Goal: Task Accomplishment & Management: Manage account settings

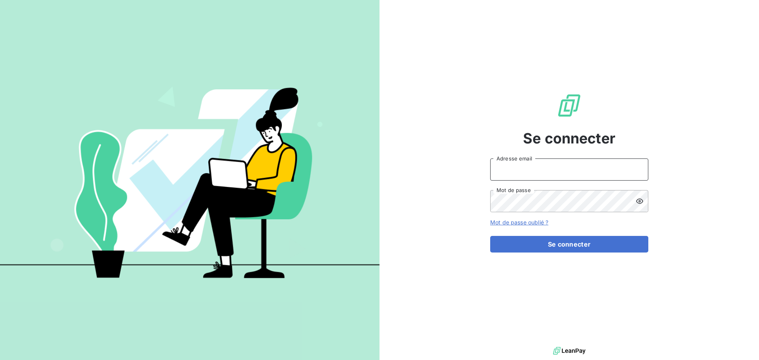
click at [532, 165] on input "Adresse email" at bounding box center [569, 169] width 158 height 22
type input "[EMAIL_ADDRESS][DOMAIN_NAME]"
click at [490, 236] on button "Se connecter" at bounding box center [569, 244] width 158 height 17
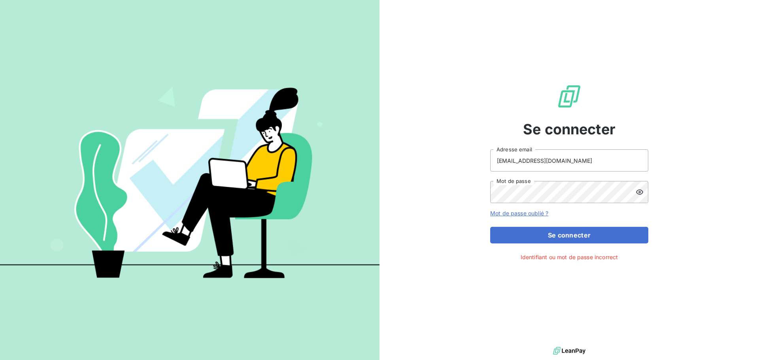
click at [637, 190] on icon at bounding box center [639, 192] width 8 height 8
click at [442, 191] on div "Se connecter [EMAIL_ADDRESS][DOMAIN_NAME] Adresse email Mot de passe Mot de pas…" at bounding box center [568, 172] width 379 height 345
click at [490, 227] on button "Se connecter" at bounding box center [569, 235] width 158 height 17
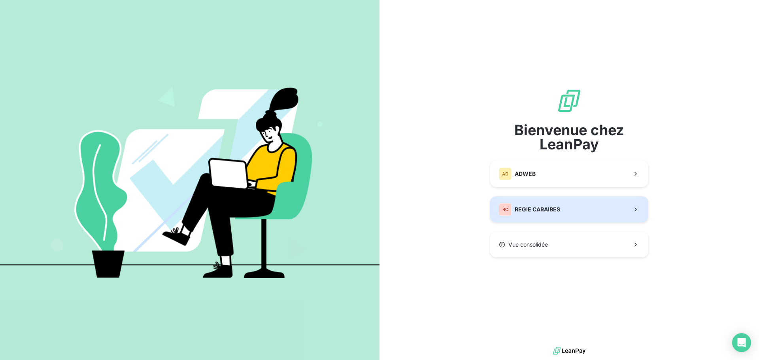
click at [537, 213] on span "REGIE CARAIBES" at bounding box center [537, 209] width 45 height 8
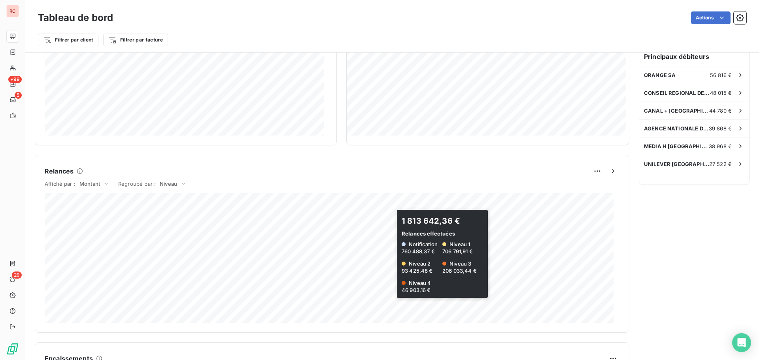
scroll to position [277, 0]
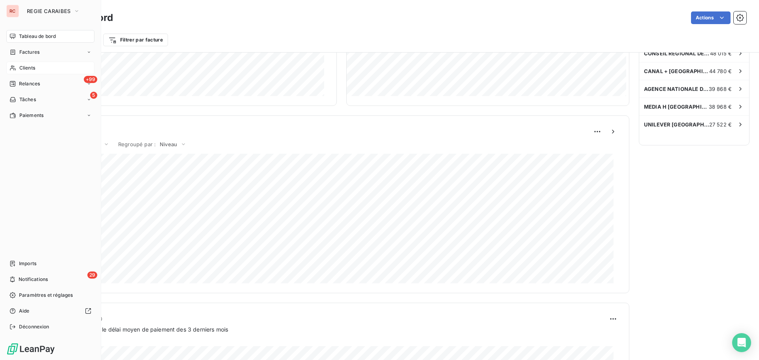
click at [23, 67] on span "Clients" at bounding box center [27, 67] width 16 height 7
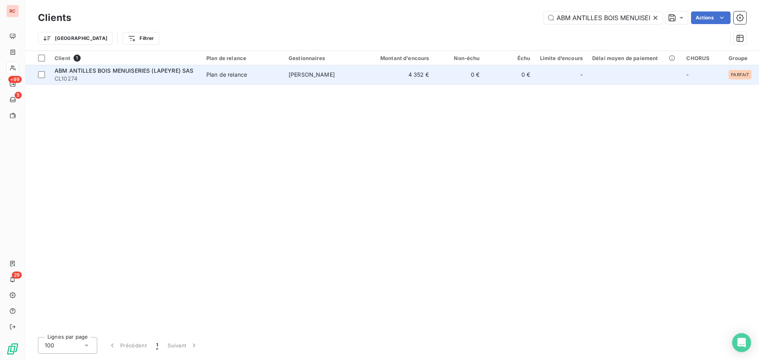
type input "ABM ANTILLES BOIS MENUISERIES (LAPEYRE)"
click at [288, 78] on td "[PERSON_NAME]" at bounding box center [325, 74] width 82 height 19
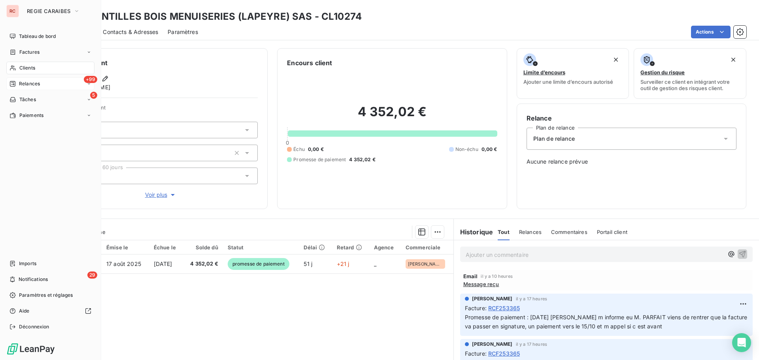
click at [26, 85] on span "Relances" at bounding box center [29, 83] width 21 height 7
click at [30, 98] on span "À effectuer" at bounding box center [32, 99] width 26 height 7
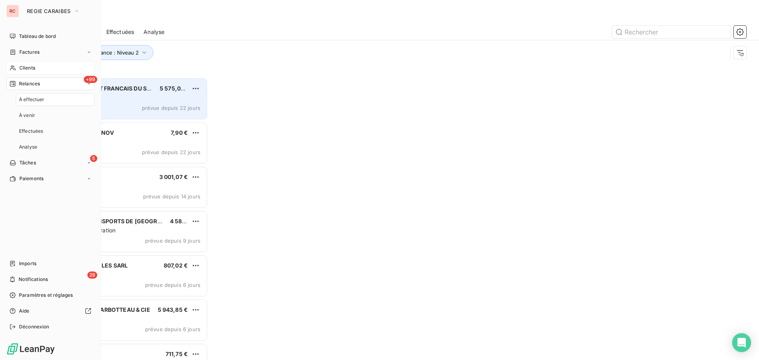
scroll to position [277, 164]
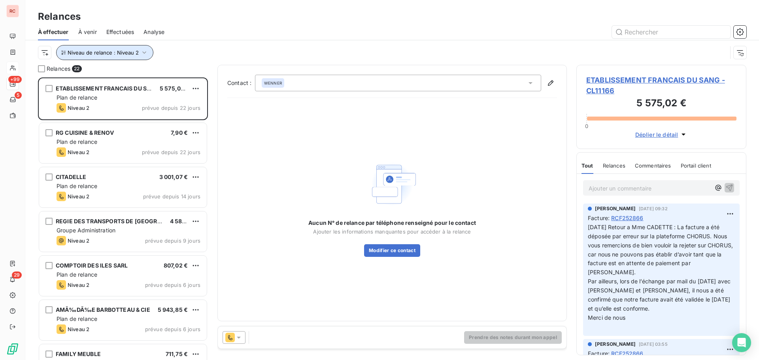
click at [140, 51] on icon "button" at bounding box center [144, 53] width 8 height 8
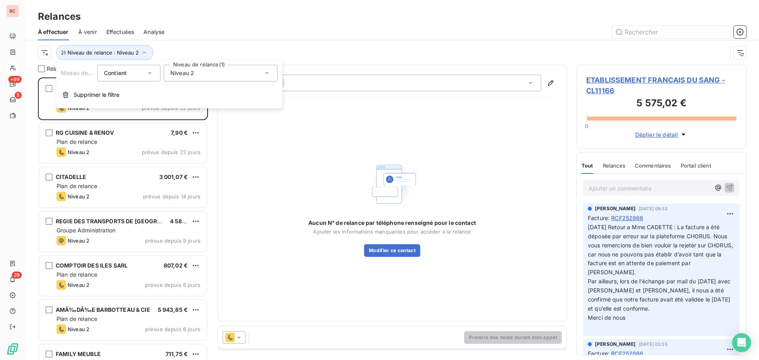
click at [192, 74] on span "Niveau 2" at bounding box center [182, 73] width 24 height 8
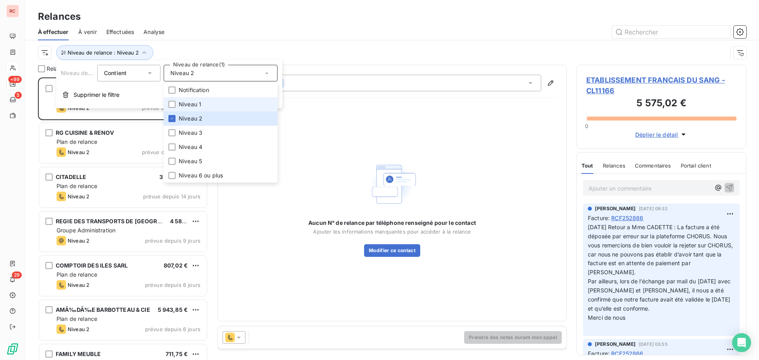
click at [192, 100] on span "Niveau 1" at bounding box center [190, 104] width 23 height 8
click at [170, 117] on icon at bounding box center [172, 118] width 5 height 5
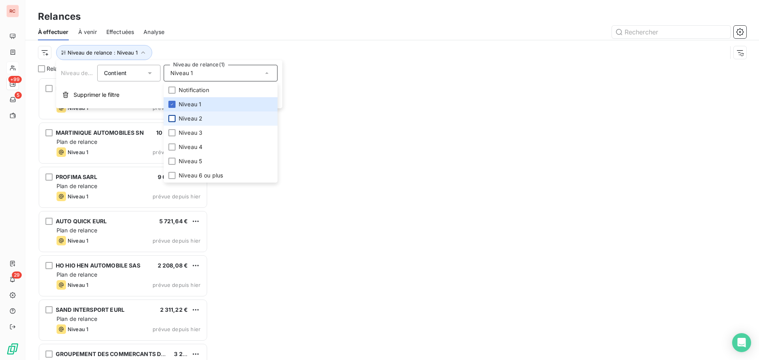
scroll to position [277, 164]
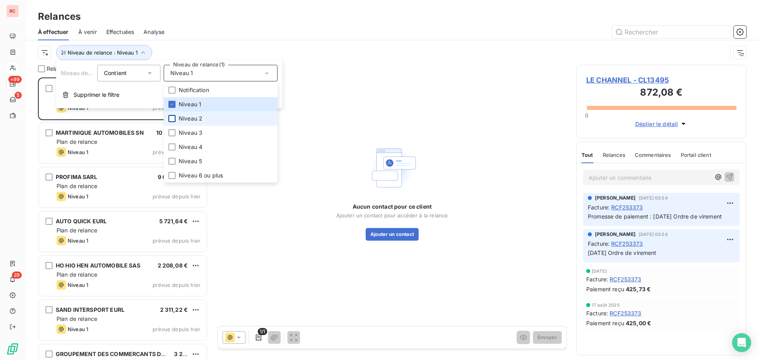
click at [235, 14] on div "Relances" at bounding box center [391, 16] width 733 height 14
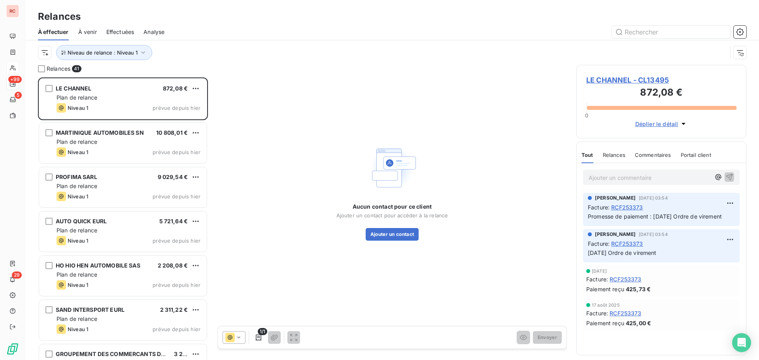
click at [616, 79] on span "LE CHANNEL - CL13495" at bounding box center [661, 80] width 150 height 11
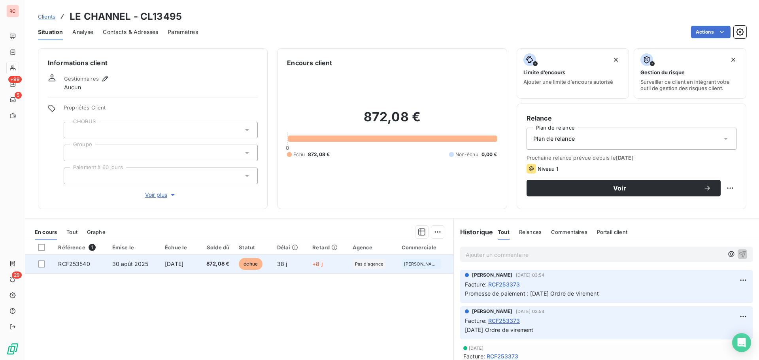
click at [147, 268] on td "30 août 2025" at bounding box center [133, 263] width 53 height 19
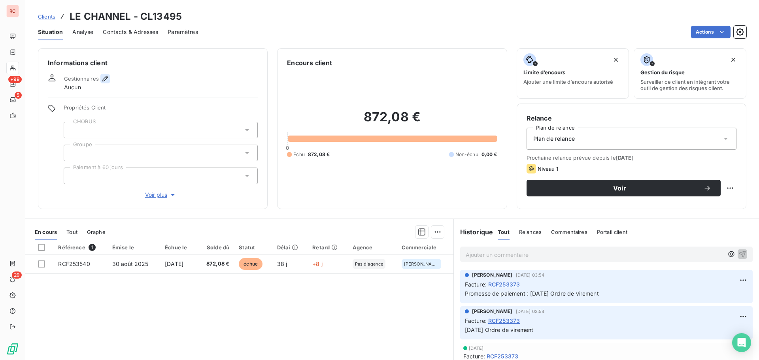
click at [102, 80] on icon "button" at bounding box center [105, 79] width 6 height 6
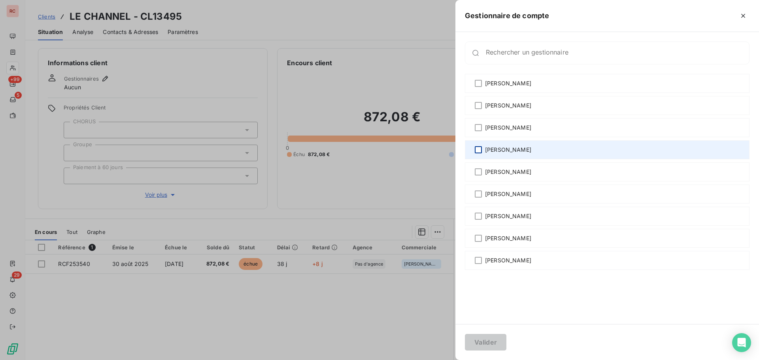
click at [478, 150] on div at bounding box center [478, 149] width 7 height 7
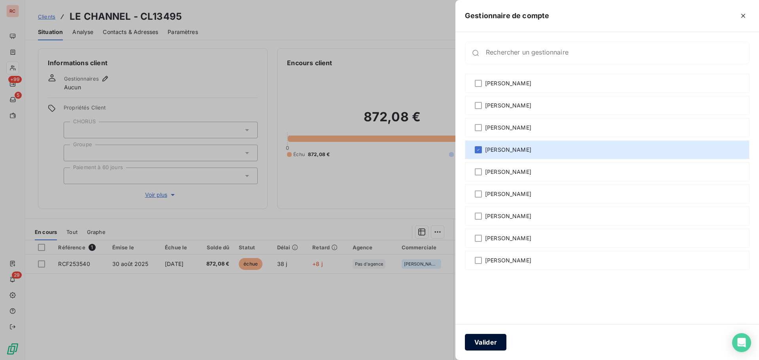
click at [499, 336] on button "Valider" at bounding box center [485, 342] width 41 height 17
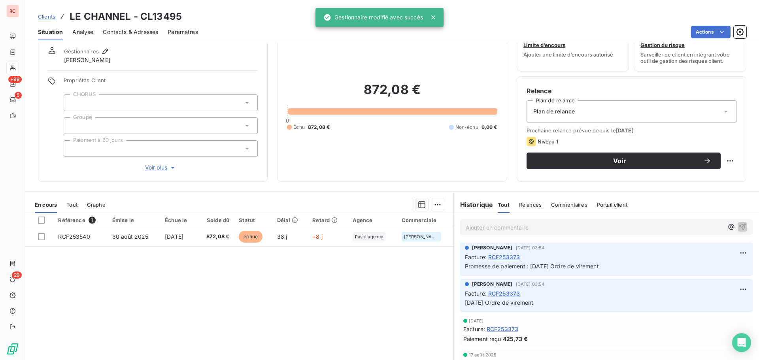
scroll to position [40, 0]
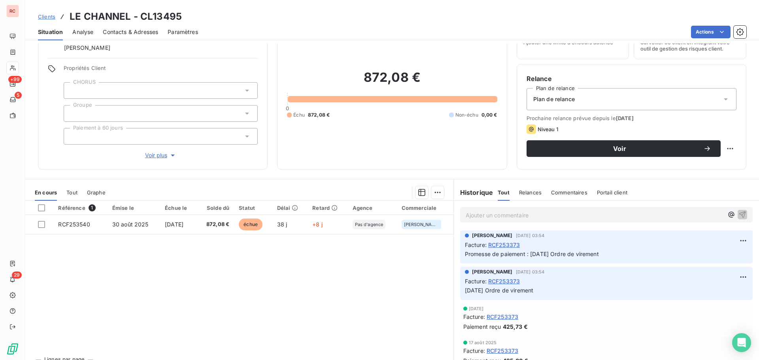
click at [290, 293] on div "Référence 1 Émise le Échue le Solde dû Statut Délai Retard Agence Commerciale R…" at bounding box center [239, 277] width 428 height 152
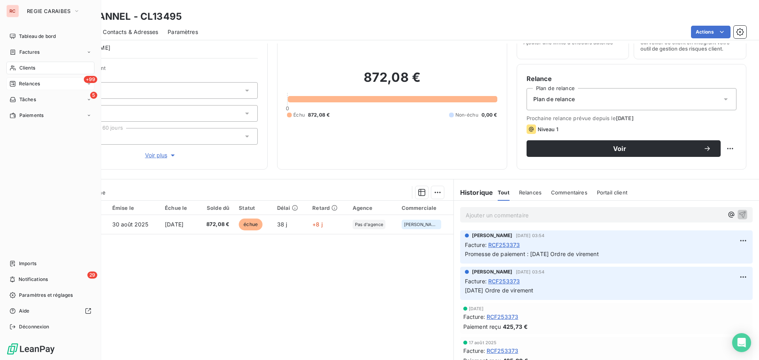
click at [35, 86] on span "Relances" at bounding box center [29, 83] width 21 height 7
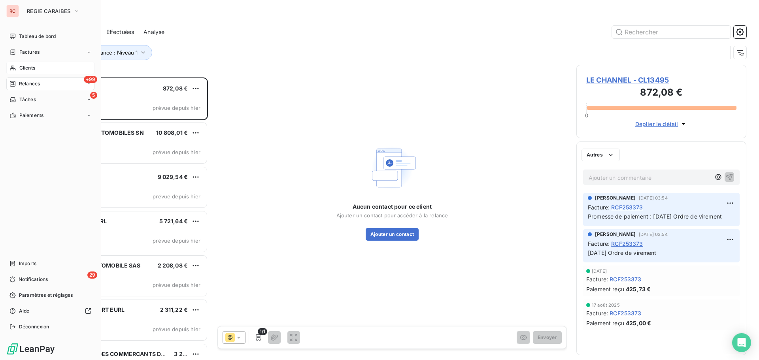
scroll to position [277, 164]
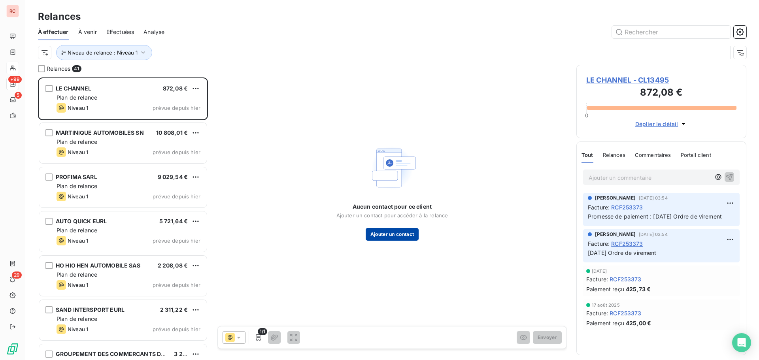
click at [394, 233] on button "Ajouter un contact" at bounding box center [392, 234] width 53 height 13
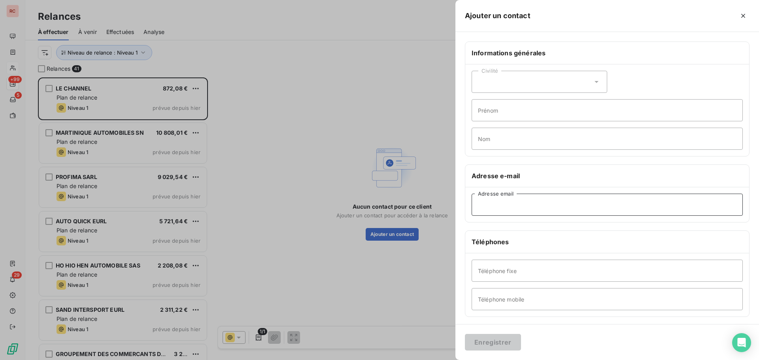
click at [507, 205] on input "Adresse email" at bounding box center [606, 205] width 271 height 22
paste input "[DOMAIN_NAME][EMAIL_ADDRESS][DOMAIN_NAME]"
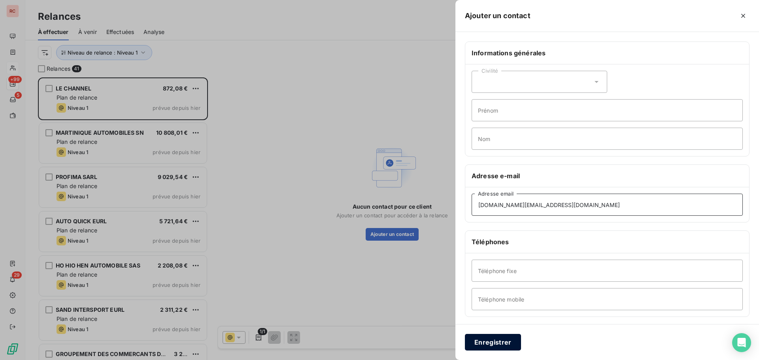
type input "[DOMAIN_NAME][EMAIL_ADDRESS][DOMAIN_NAME]"
click at [491, 345] on button "Enregistrer" at bounding box center [493, 342] width 56 height 17
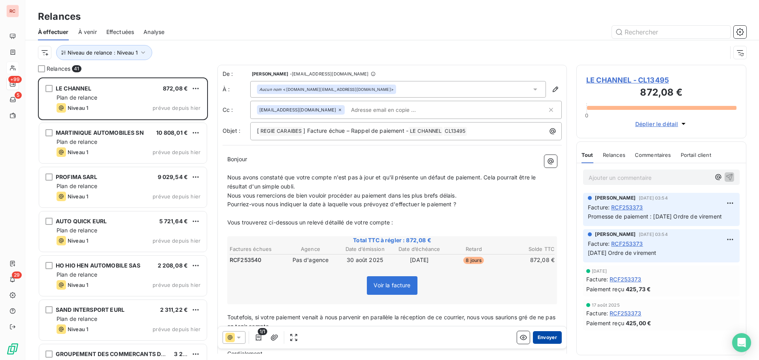
click at [534, 338] on button "Envoyer" at bounding box center [547, 337] width 29 height 13
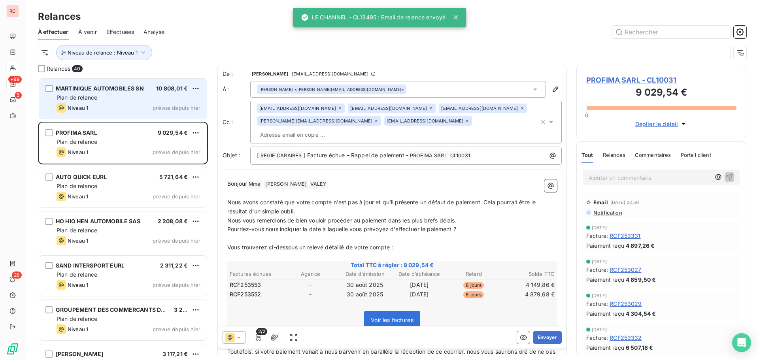
click at [130, 88] on span "MARTINIQUE AUTOMOBILES SN" at bounding box center [100, 88] width 88 height 7
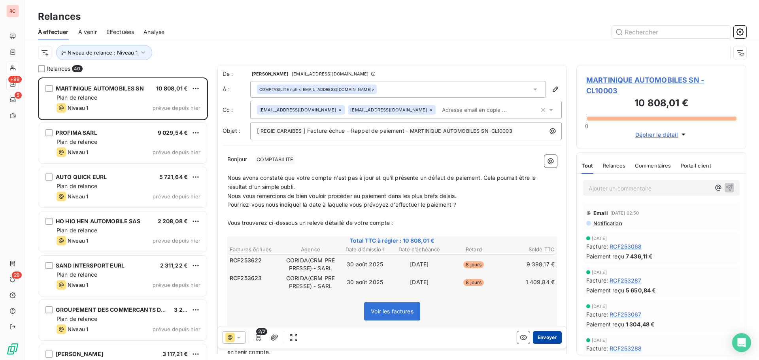
click at [540, 336] on button "Envoyer" at bounding box center [547, 337] width 29 height 13
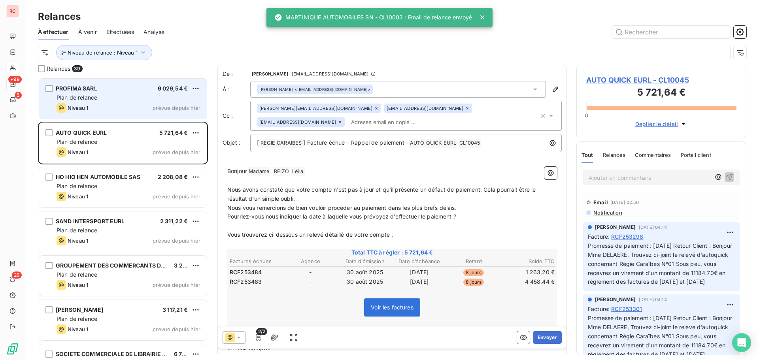
click at [114, 105] on div "Niveau 1 prévue depuis hier" at bounding box center [129, 107] width 144 height 9
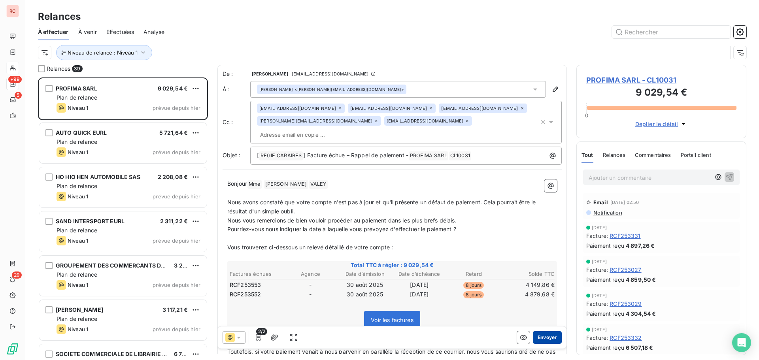
click at [539, 333] on button "Envoyer" at bounding box center [547, 337] width 29 height 13
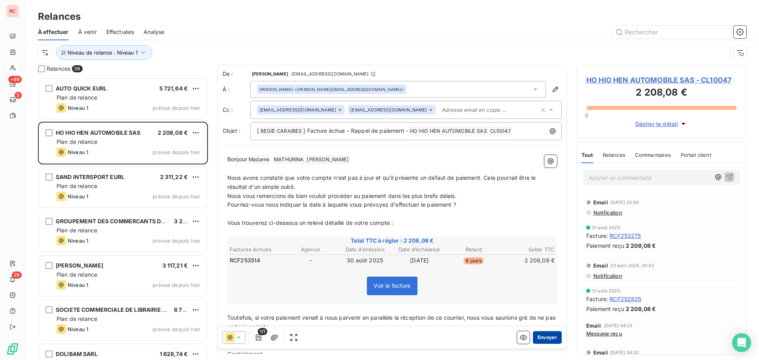
click at [543, 333] on button "Envoyer" at bounding box center [547, 337] width 29 height 13
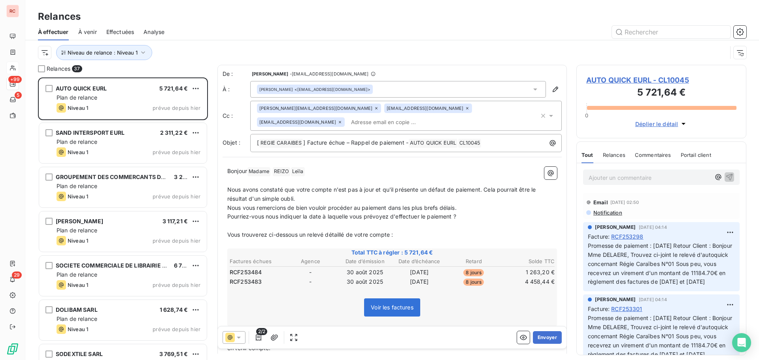
click at [118, 34] on span "Effectuées" at bounding box center [120, 32] width 28 height 8
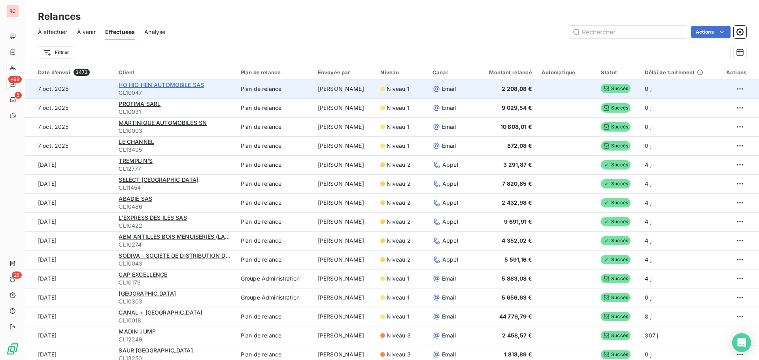
click at [181, 84] on span "HO HIO HEN AUTOMOBILE SAS" at bounding box center [161, 84] width 85 height 7
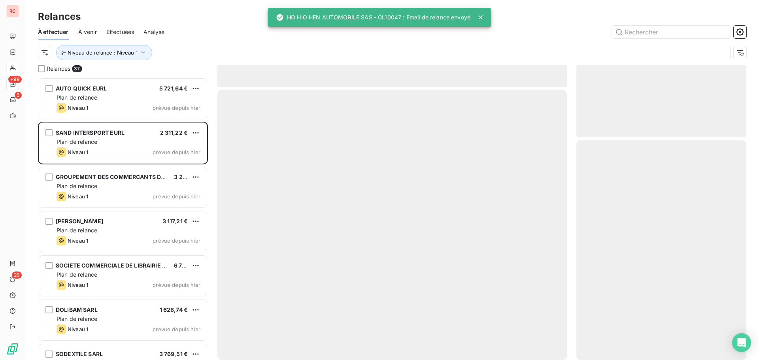
scroll to position [277, 164]
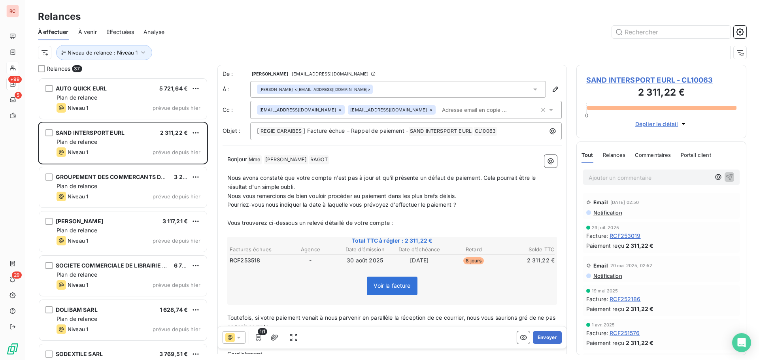
click at [122, 28] on span "Effectuées" at bounding box center [120, 32] width 28 height 8
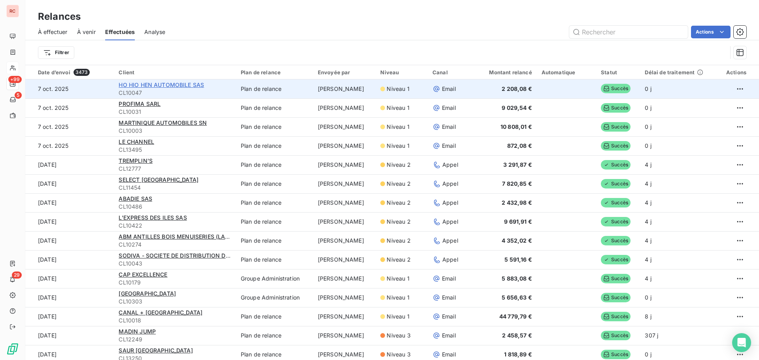
click at [139, 85] on span "HO HIO HEN AUTOMOBILE SAS" at bounding box center [161, 84] width 85 height 7
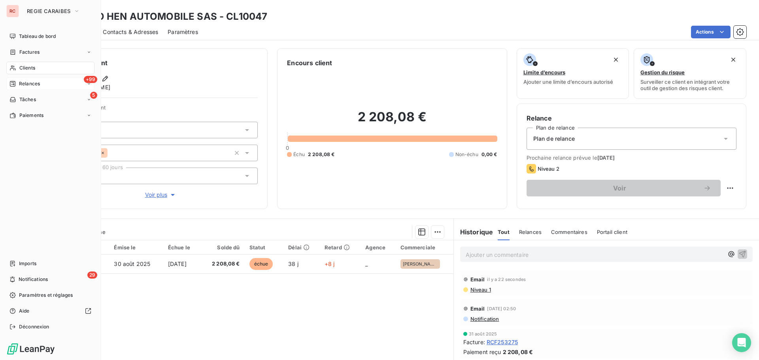
click at [32, 81] on span "Relances" at bounding box center [29, 83] width 21 height 7
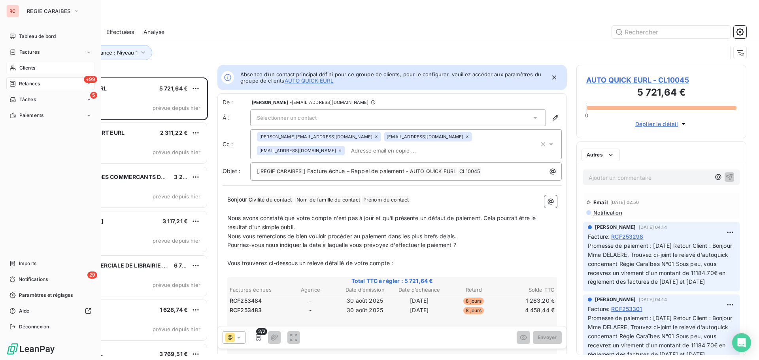
scroll to position [277, 164]
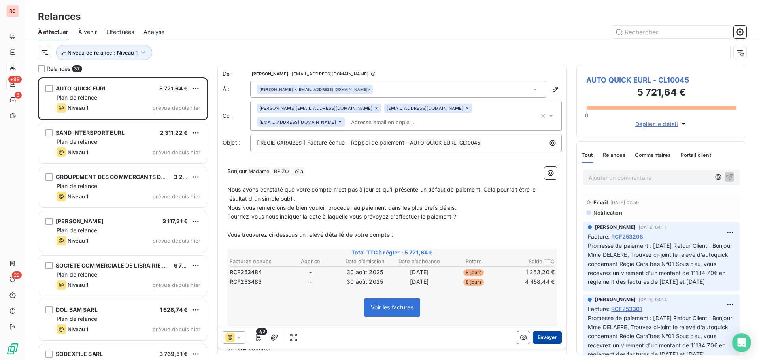
click at [539, 337] on button "Envoyer" at bounding box center [547, 337] width 29 height 13
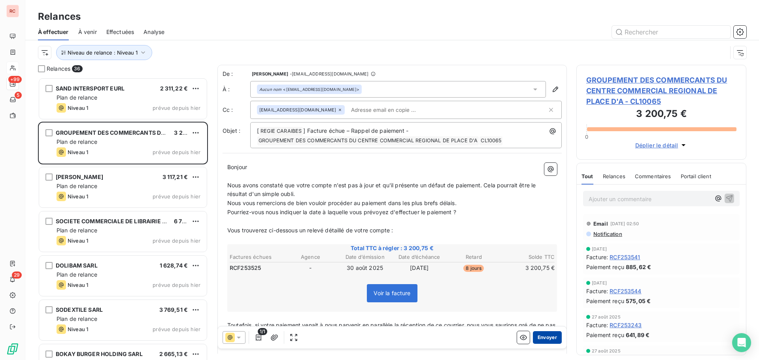
click at [538, 337] on button "Envoyer" at bounding box center [547, 337] width 29 height 13
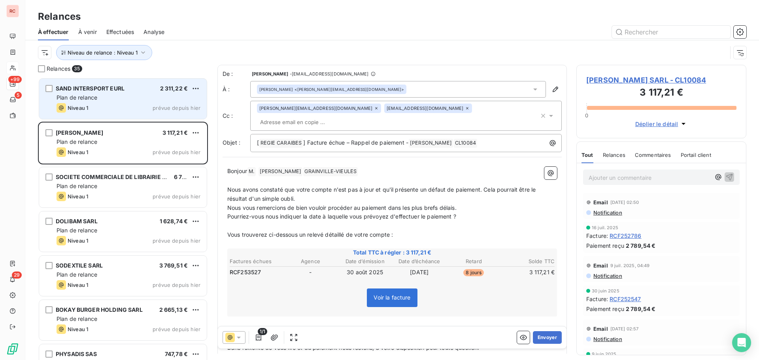
click at [123, 100] on div "Plan de relance" at bounding box center [129, 98] width 144 height 8
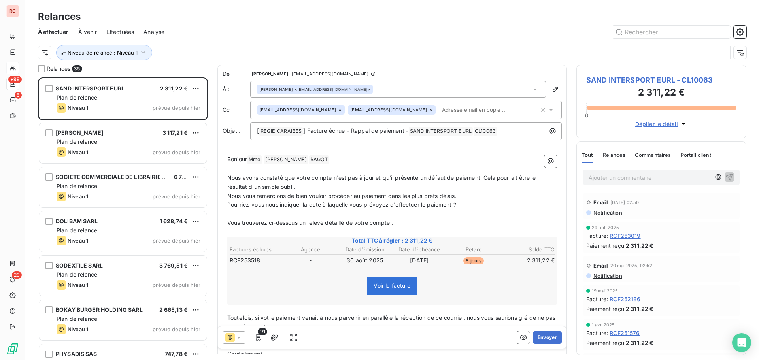
click at [129, 32] on span "Effectuées" at bounding box center [120, 32] width 28 height 8
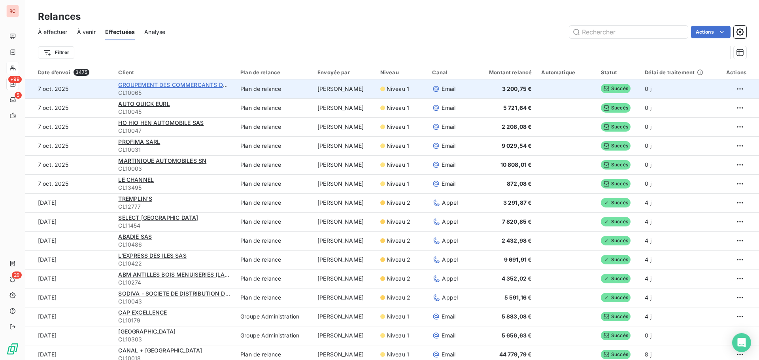
click at [156, 84] on span "GROUPEMENT DES COMMERCANTS DU CENTRE COMMERCIAL REGIONAL DE PLACE D'A" at bounding box center [238, 84] width 241 height 7
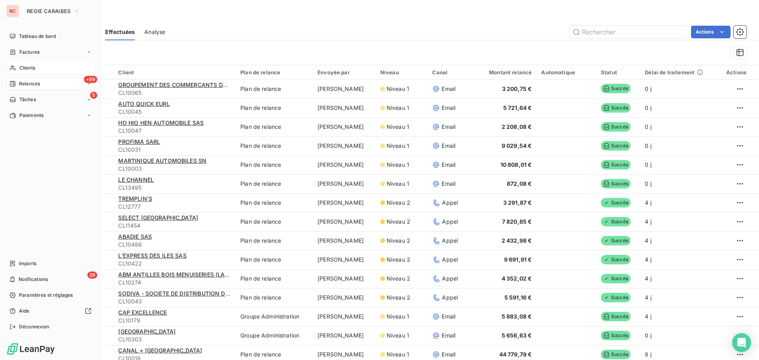
click at [19, 81] on div "Relances" at bounding box center [24, 83] width 30 height 7
click at [45, 82] on div "+99 Relances" at bounding box center [50, 83] width 88 height 13
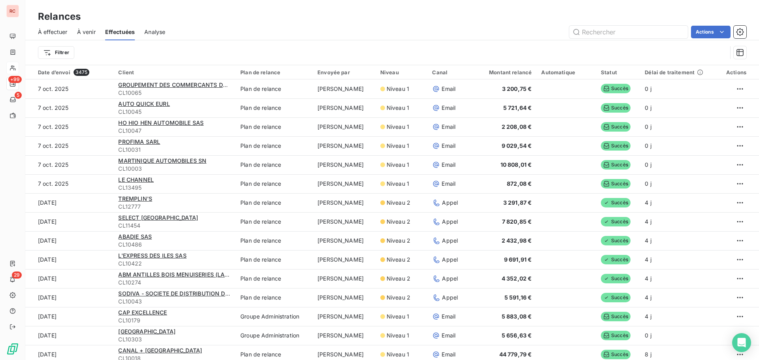
click at [146, 55] on div "Filtrer" at bounding box center [382, 52] width 689 height 15
click at [55, 28] on span "À effectuer" at bounding box center [53, 32] width 30 height 8
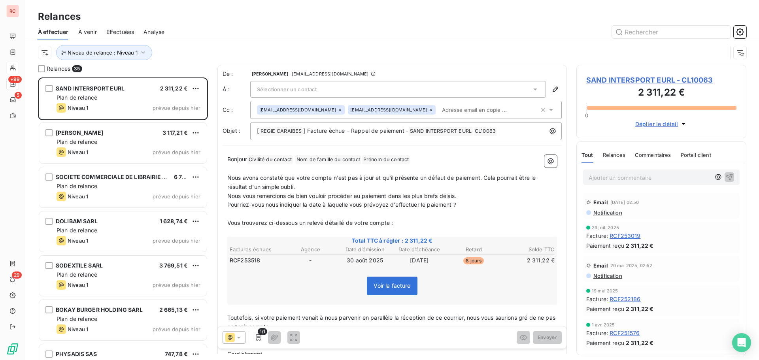
scroll to position [277, 164]
drag, startPoint x: 437, startPoint y: 155, endPoint x: 319, endPoint y: 156, distance: 119.0
click at [319, 156] on p "Bonjour Civilité du contact ﻿ Nom de famille du contact ﻿ ﻿ Prénom du contact ﻿…" at bounding box center [392, 159] width 330 height 9
drag, startPoint x: 369, startPoint y: 161, endPoint x: 273, endPoint y: 155, distance: 97.0
click at [273, 155] on p "Bonjour Civilité du contact ﻿ ﻿ Prénom du contact ﻿ ﻿" at bounding box center [392, 159] width 330 height 9
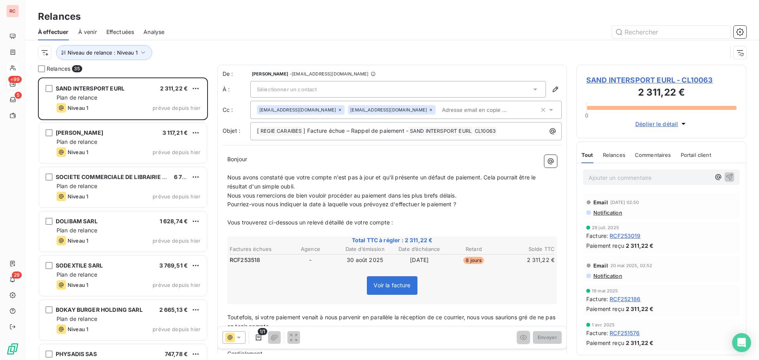
click at [408, 220] on p "Vous trouverez ci-dessous un relevé détaillé de votre compte :" at bounding box center [392, 222] width 330 height 9
click at [307, 88] on span "Sélectionner un contact" at bounding box center [287, 89] width 60 height 6
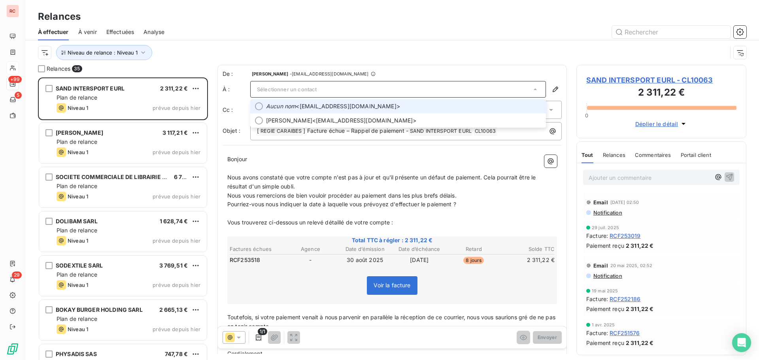
click at [307, 104] on span "Aucun nom <[EMAIL_ADDRESS][DOMAIN_NAME]>" at bounding box center [403, 106] width 275 height 8
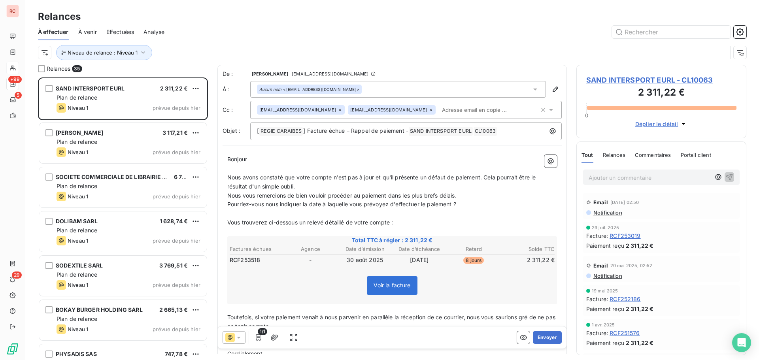
click at [337, 108] on icon at bounding box center [339, 109] width 5 height 5
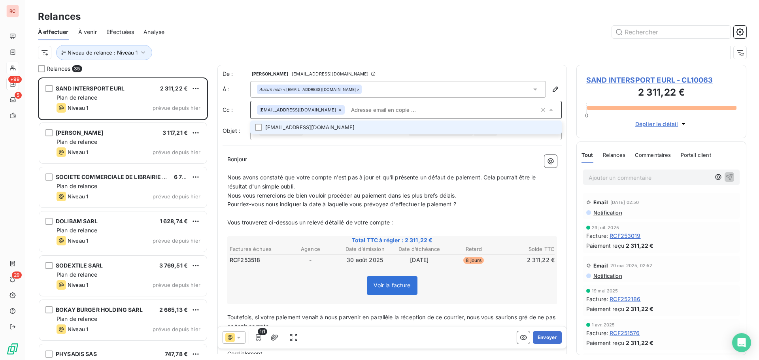
click at [374, 106] on input "text" at bounding box center [443, 110] width 191 height 12
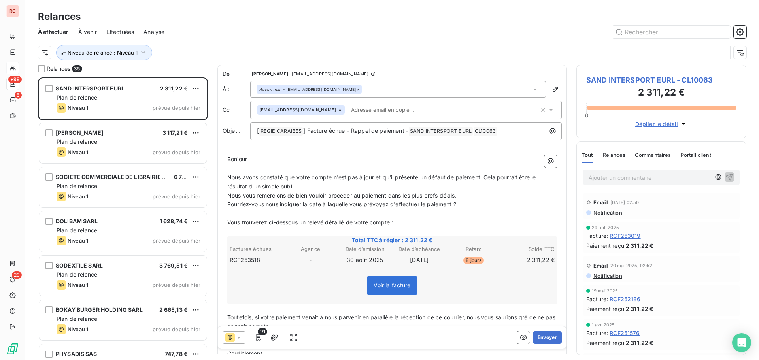
click at [624, 78] on span "SAND INTERSPORT EURL - CL10063" at bounding box center [661, 80] width 150 height 11
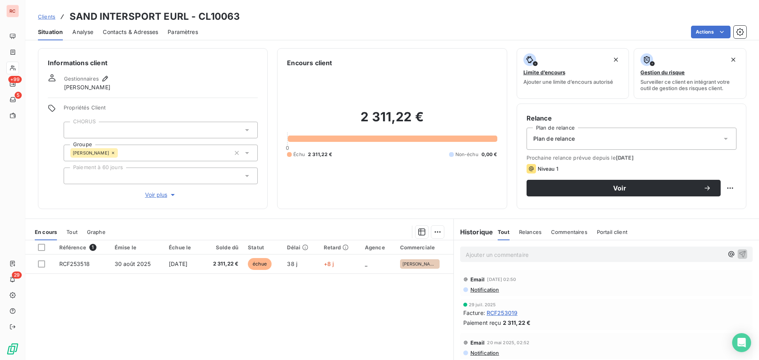
click at [147, 31] on span "Contacts & Adresses" at bounding box center [130, 32] width 55 height 8
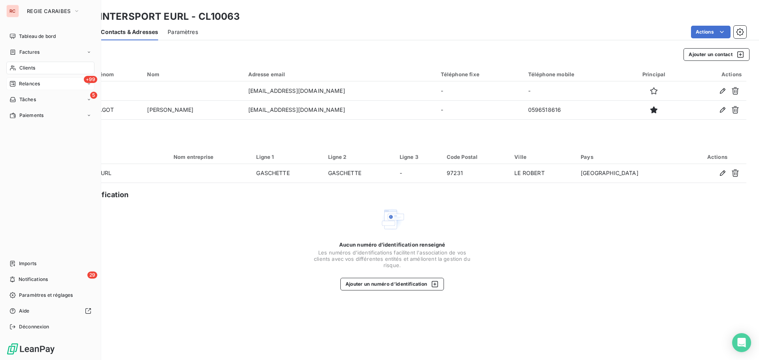
click at [26, 84] on span "Relances" at bounding box center [29, 83] width 21 height 7
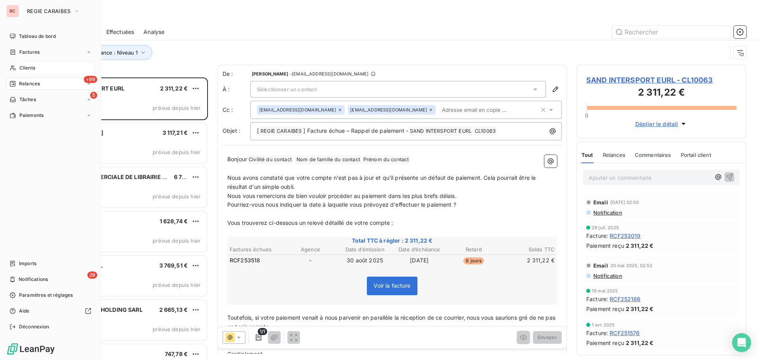
scroll to position [277, 164]
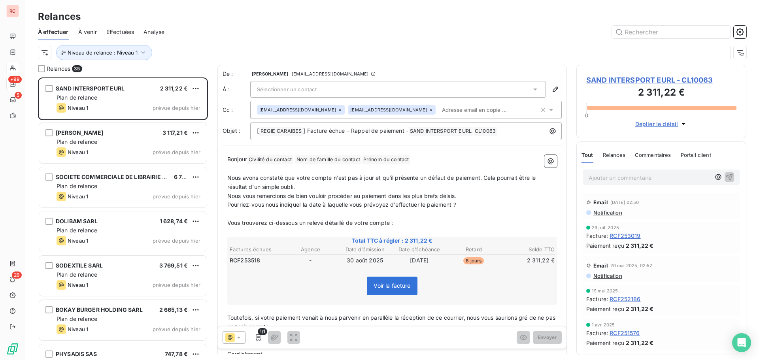
click at [285, 89] on span "Sélectionner un contact" at bounding box center [287, 89] width 60 height 6
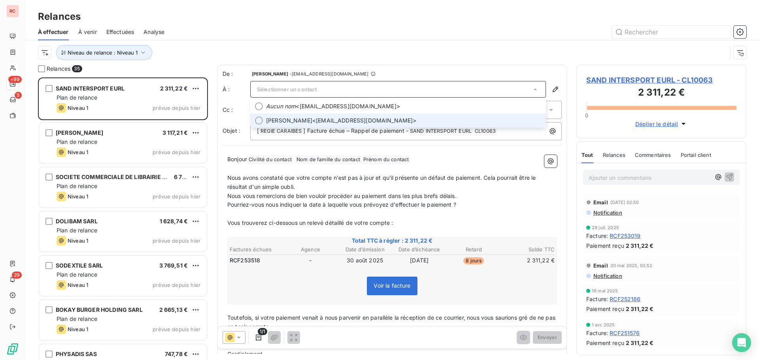
click at [288, 121] on span "[PERSON_NAME]" at bounding box center [289, 121] width 46 height 8
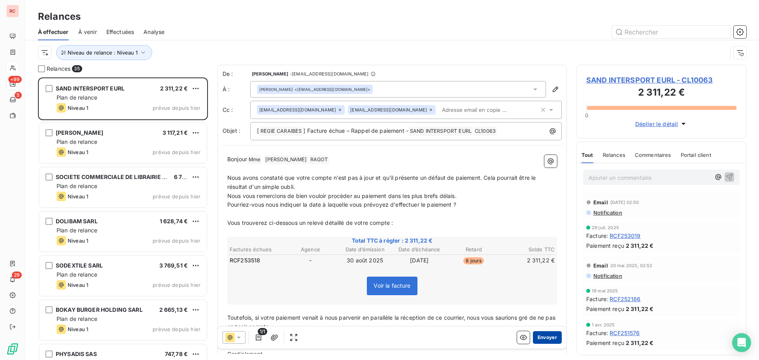
click at [542, 336] on button "Envoyer" at bounding box center [547, 337] width 29 height 13
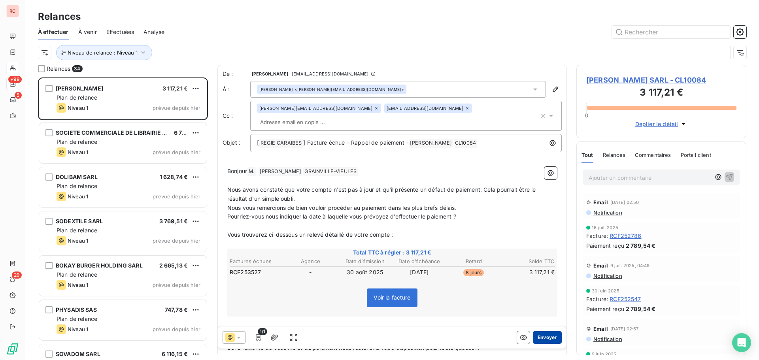
click at [541, 336] on button "Envoyer" at bounding box center [547, 337] width 29 height 13
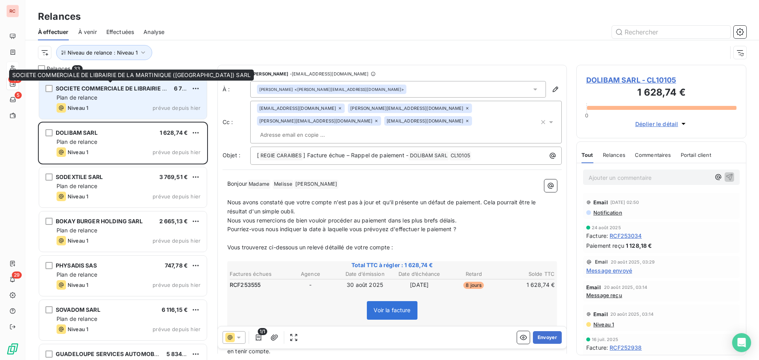
click at [137, 94] on div "Plan de relance" at bounding box center [129, 98] width 144 height 8
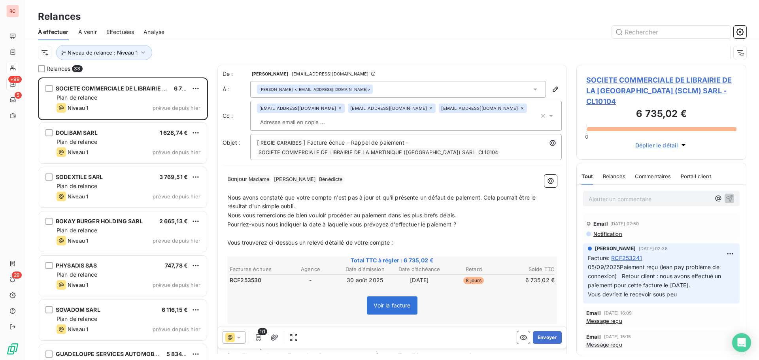
click at [596, 89] on span "SOCIETE COMMERCIALE DE LIBRAIRIE DE LA [GEOGRAPHIC_DATA] (SCLM) SARL - CL10104" at bounding box center [661, 91] width 150 height 32
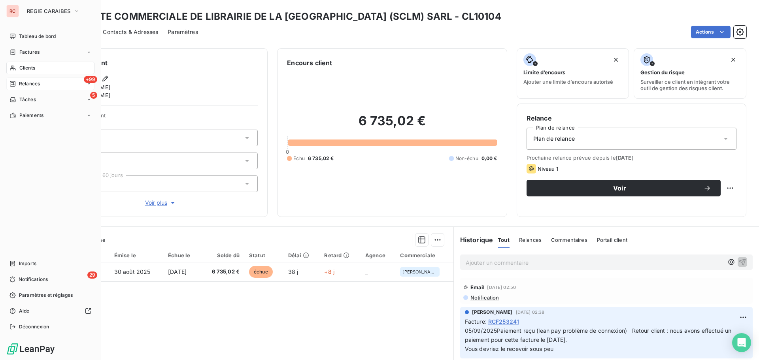
click at [21, 84] on span "Relances" at bounding box center [29, 83] width 21 height 7
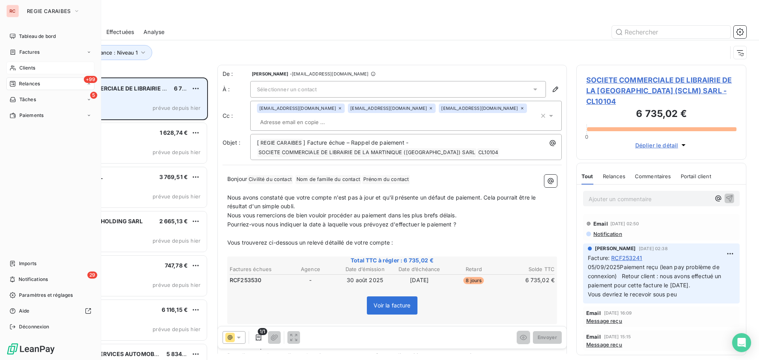
scroll to position [277, 164]
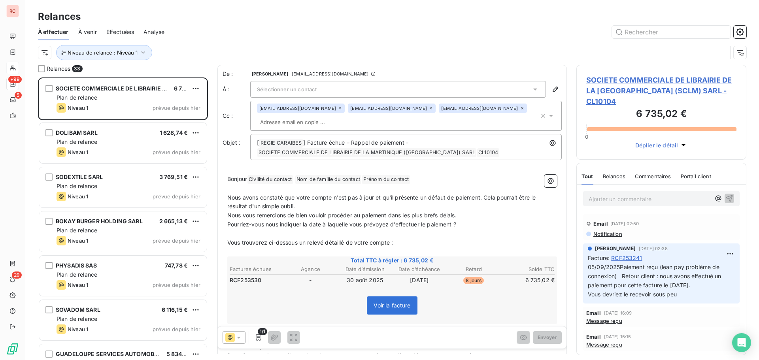
click at [520, 109] on icon at bounding box center [522, 108] width 5 height 5
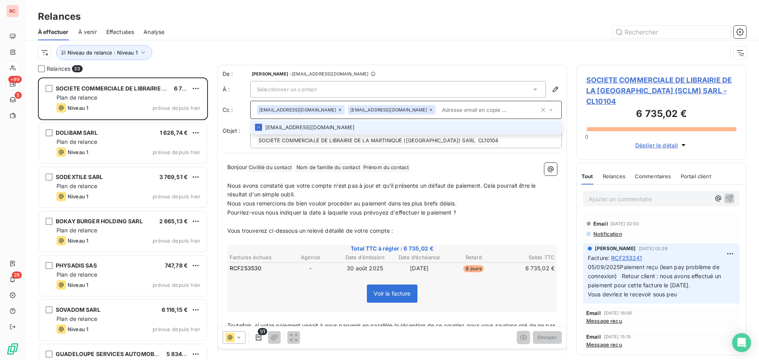
click at [335, 90] on div "Sélectionner un contact" at bounding box center [398, 89] width 296 height 17
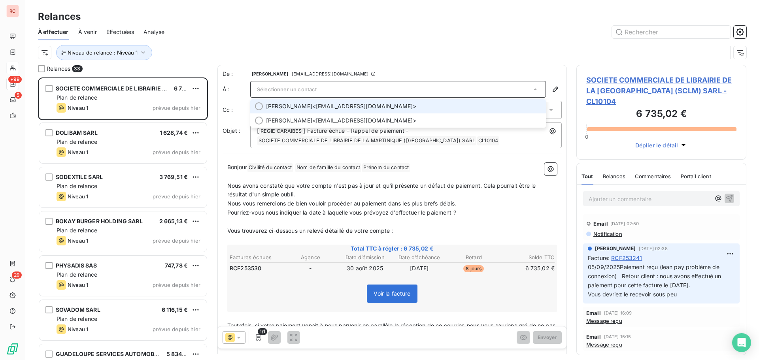
click at [333, 107] on span "[PERSON_NAME] <[EMAIL_ADDRESS][DOMAIN_NAME]>" at bounding box center [403, 106] width 275 height 8
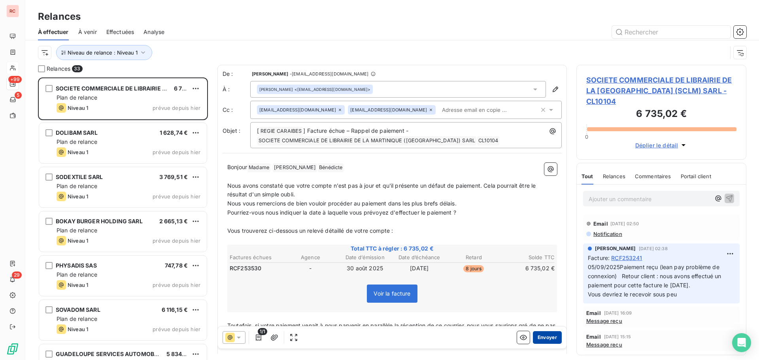
click at [542, 335] on button "Envoyer" at bounding box center [547, 337] width 29 height 13
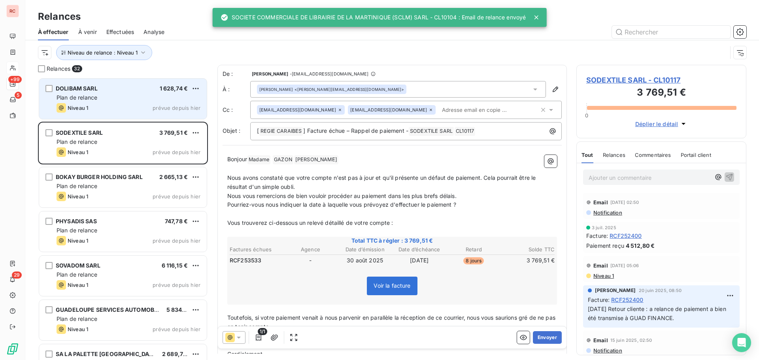
click at [139, 100] on div "Plan de relance" at bounding box center [129, 98] width 144 height 8
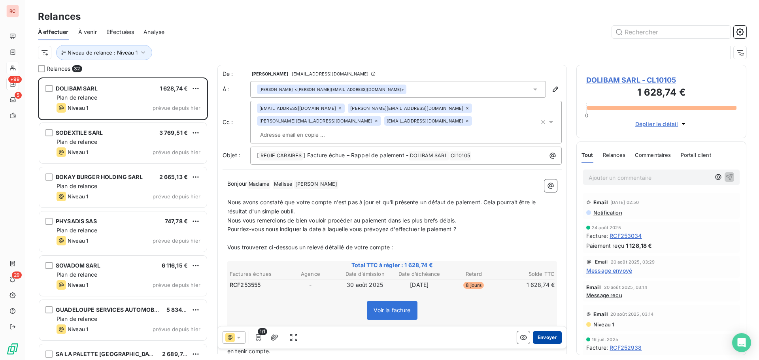
click at [542, 337] on button "Envoyer" at bounding box center [547, 337] width 29 height 13
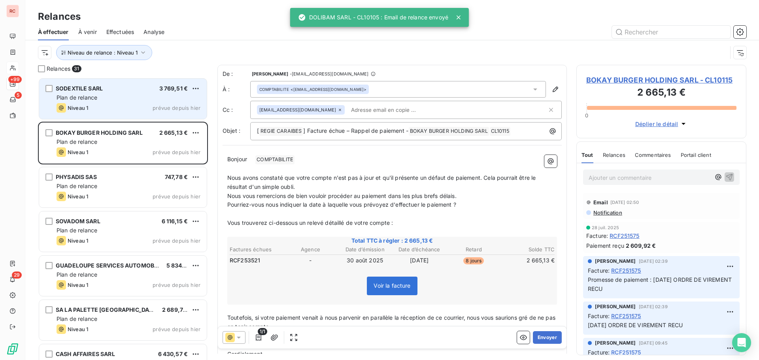
click at [155, 94] on div "Plan de relance" at bounding box center [129, 98] width 144 height 8
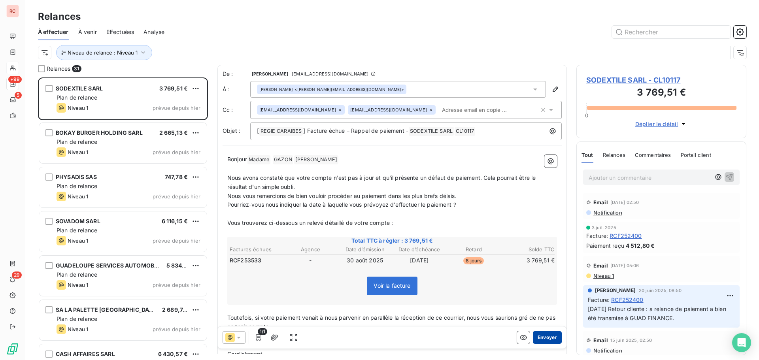
click at [539, 338] on button "Envoyer" at bounding box center [547, 337] width 29 height 13
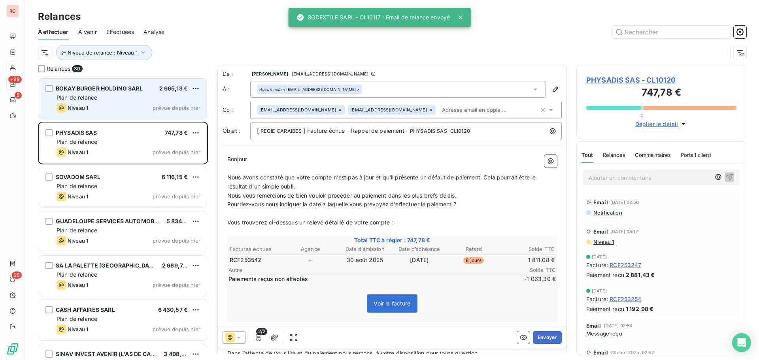
click at [134, 90] on span "BOKAY BURGER HOLDING SARL" at bounding box center [99, 88] width 87 height 7
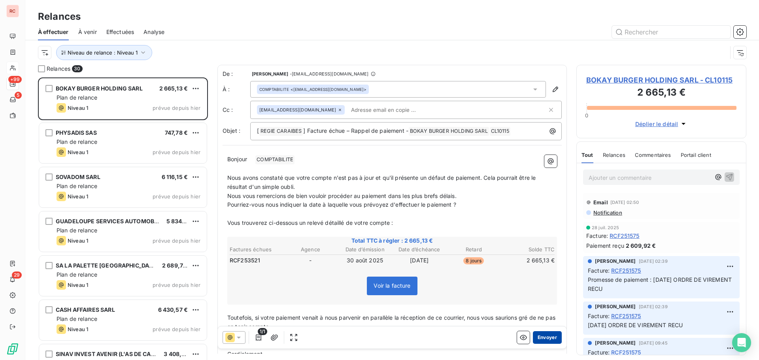
click at [536, 337] on button "Envoyer" at bounding box center [547, 337] width 29 height 13
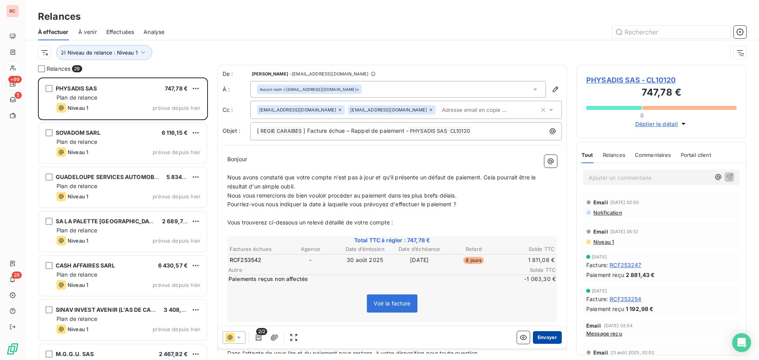
click at [534, 337] on button "Envoyer" at bounding box center [547, 337] width 29 height 13
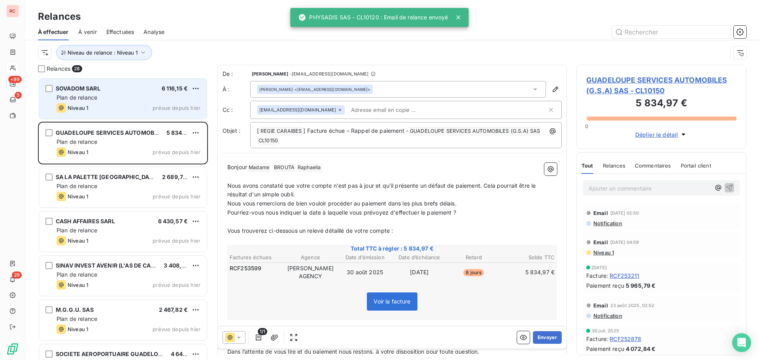
click at [162, 103] on div "Niveau 1 prévue depuis hier" at bounding box center [129, 107] width 144 height 9
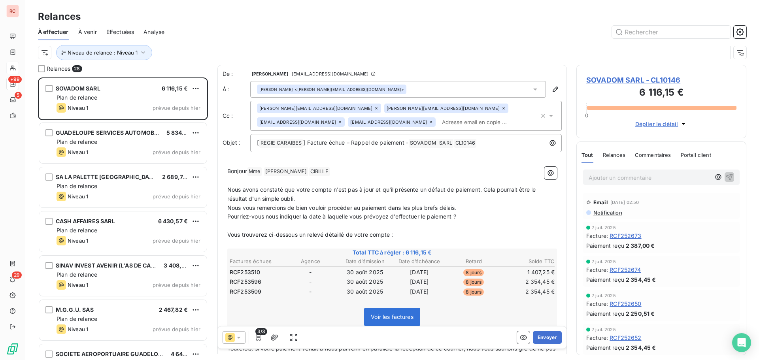
click at [639, 76] on span "SOVADOM SARL - CL10146" at bounding box center [661, 80] width 150 height 11
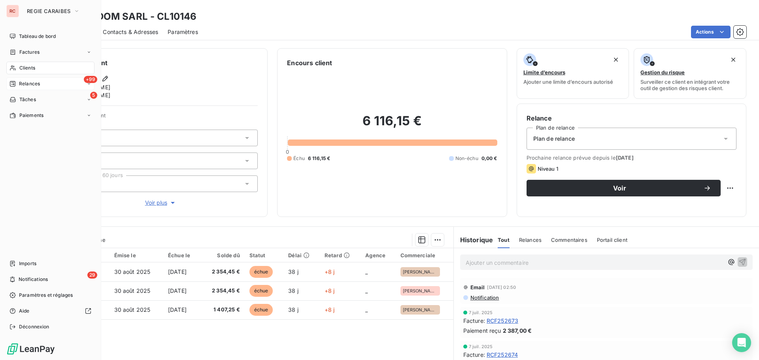
click at [36, 82] on span "Relances" at bounding box center [29, 83] width 21 height 7
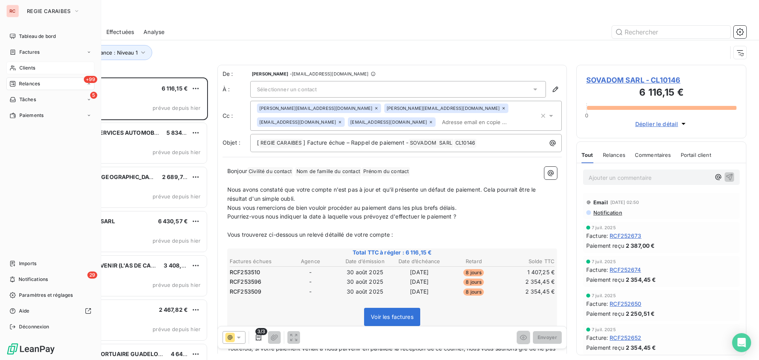
scroll to position [277, 164]
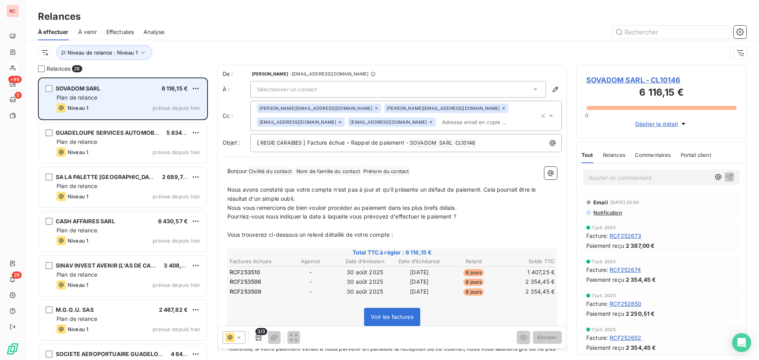
click at [136, 108] on div "Niveau 1 prévue depuis hier" at bounding box center [129, 107] width 144 height 9
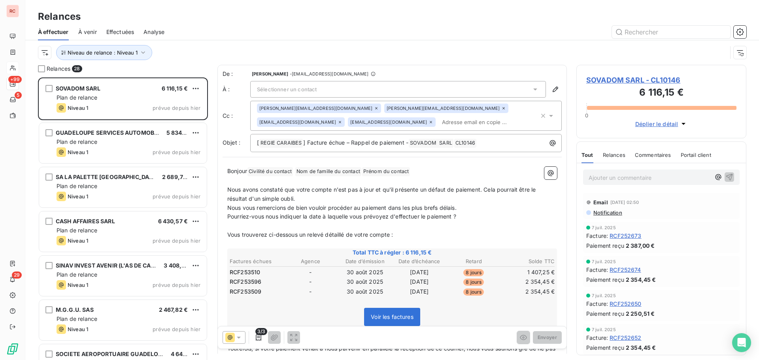
click at [352, 94] on div "Sélectionner un contact" at bounding box center [398, 89] width 296 height 17
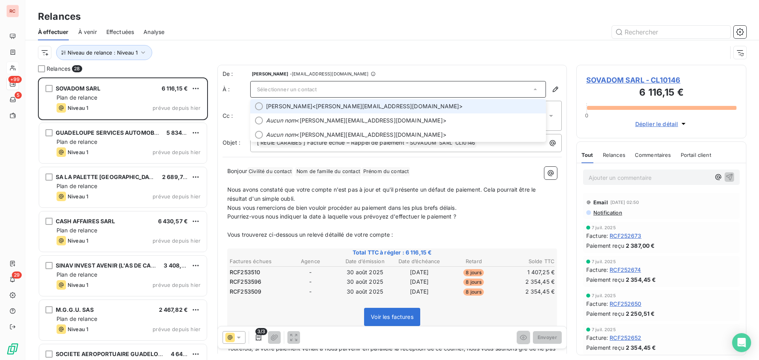
click at [352, 94] on div "Sélectionner un contact" at bounding box center [398, 89] width 296 height 17
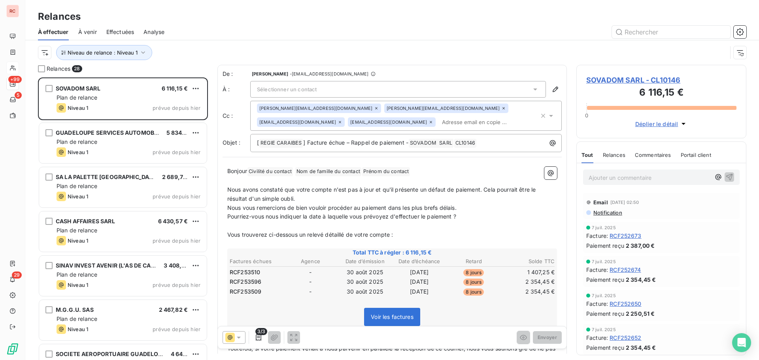
click at [347, 89] on div "Sélectionner un contact" at bounding box center [398, 89] width 296 height 17
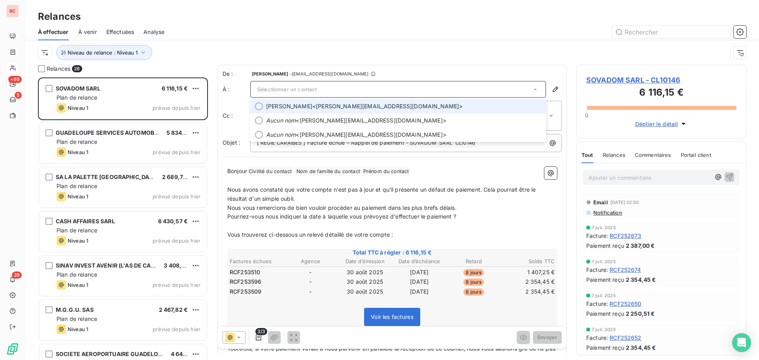
click at [343, 105] on span "[PERSON_NAME] <[PERSON_NAME][EMAIL_ADDRESS][DOMAIN_NAME]>" at bounding box center [403, 106] width 275 height 8
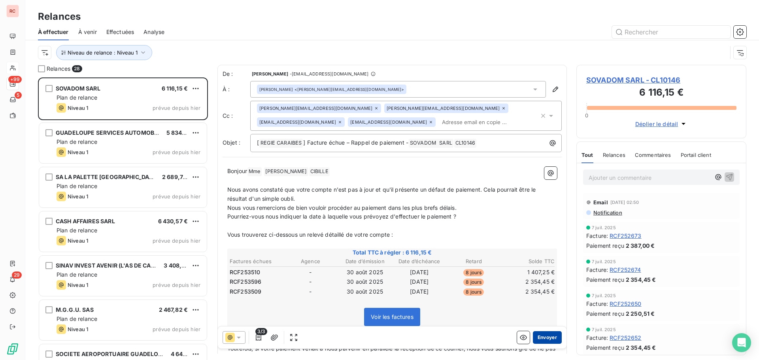
click at [540, 335] on button "Envoyer" at bounding box center [547, 337] width 29 height 13
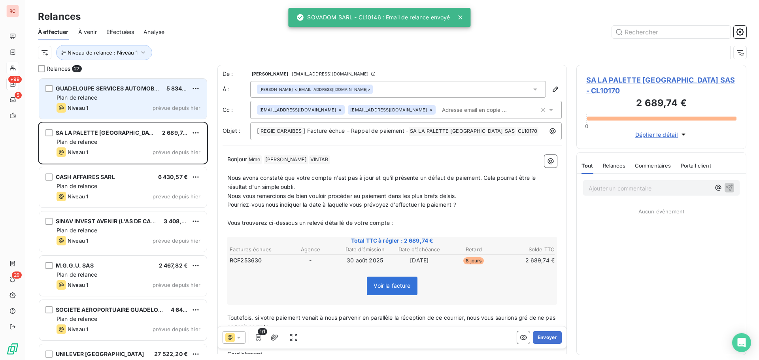
click at [136, 99] on div "Plan de relance" at bounding box center [129, 98] width 144 height 8
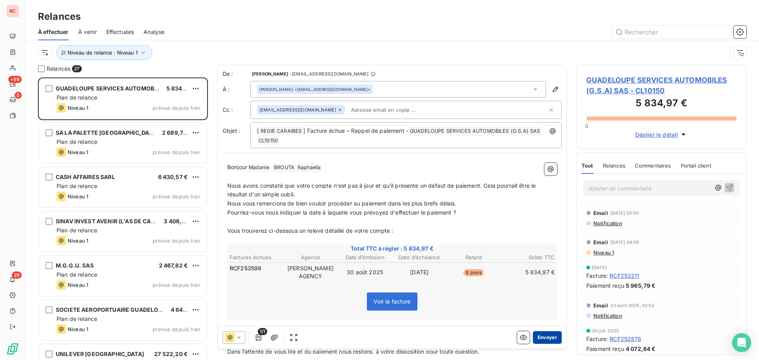
click at [541, 334] on button "Envoyer" at bounding box center [547, 337] width 29 height 13
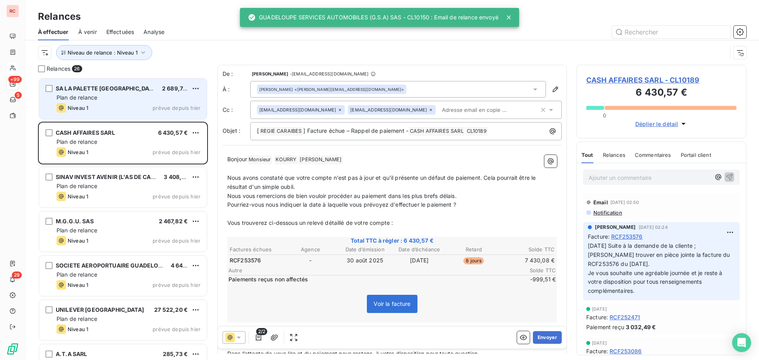
click at [121, 94] on div "Plan de relance" at bounding box center [129, 98] width 144 height 8
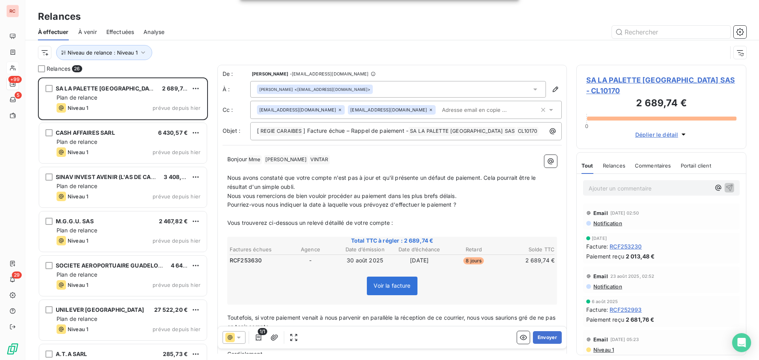
click at [337, 108] on icon at bounding box center [339, 109] width 5 height 5
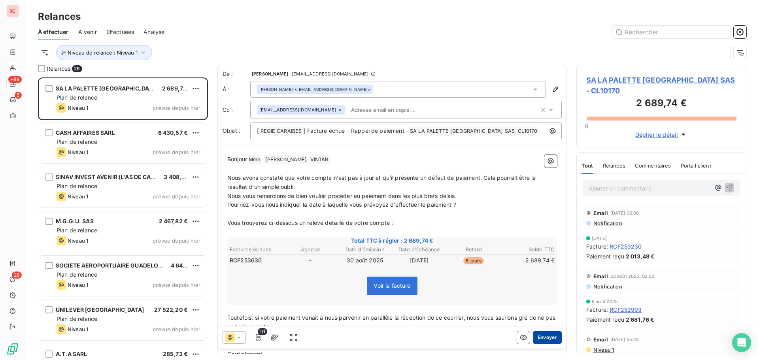
click at [539, 337] on button "Envoyer" at bounding box center [547, 337] width 29 height 13
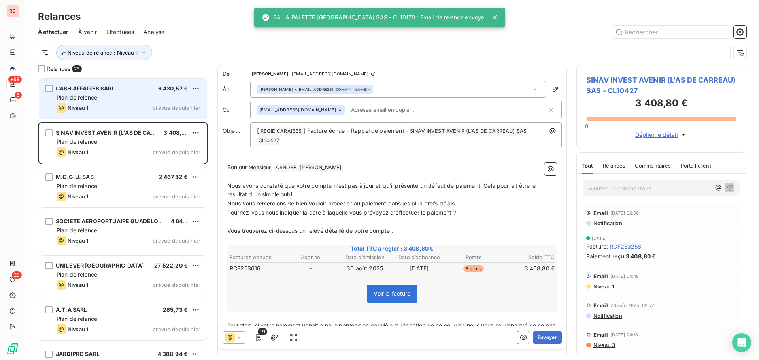
click at [147, 92] on div "CASH AFFAIRES SARL 6 430,57 € Plan de relance Niveau 1 prévue depuis [DATE]" at bounding box center [123, 99] width 168 height 40
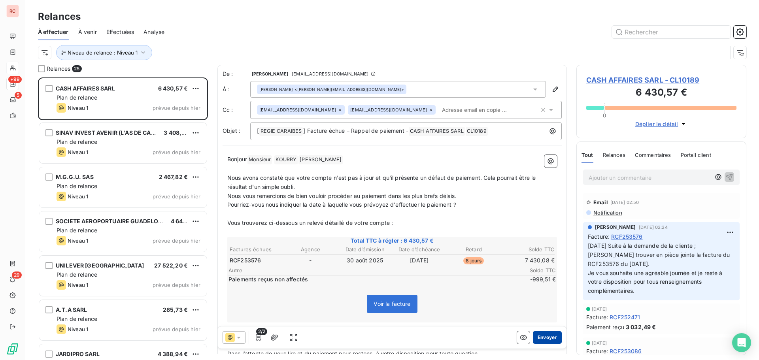
click at [537, 337] on button "Envoyer" at bounding box center [547, 337] width 29 height 13
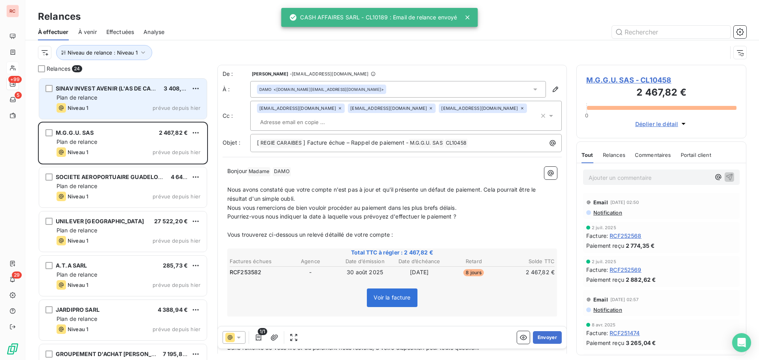
click at [163, 97] on div "Plan de relance" at bounding box center [129, 98] width 144 height 8
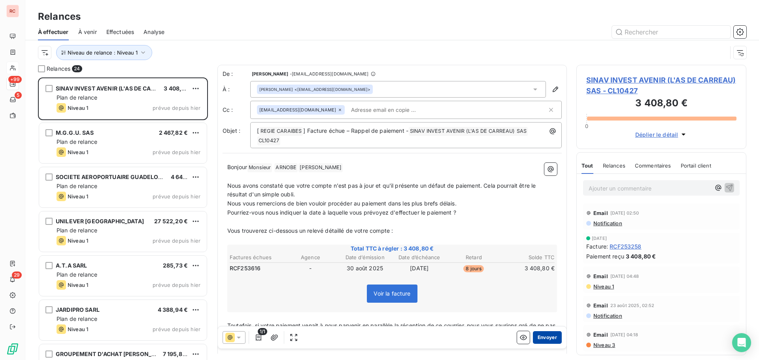
click at [539, 337] on button "Envoyer" at bounding box center [547, 337] width 29 height 13
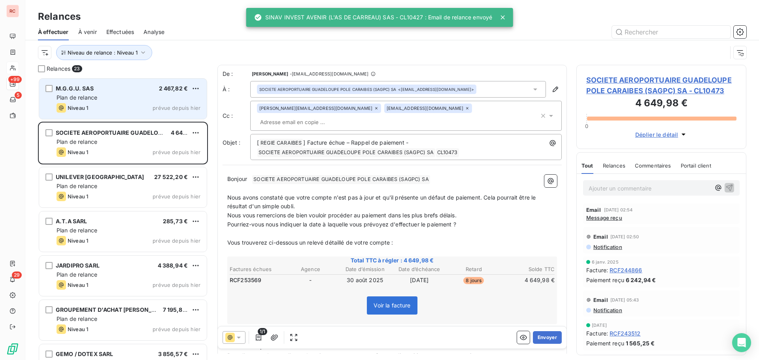
click at [132, 101] on div "Plan de relance" at bounding box center [129, 98] width 144 height 8
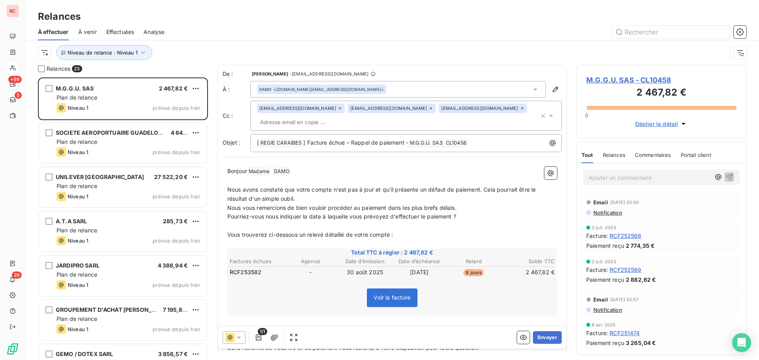
click at [520, 108] on icon at bounding box center [522, 108] width 5 height 5
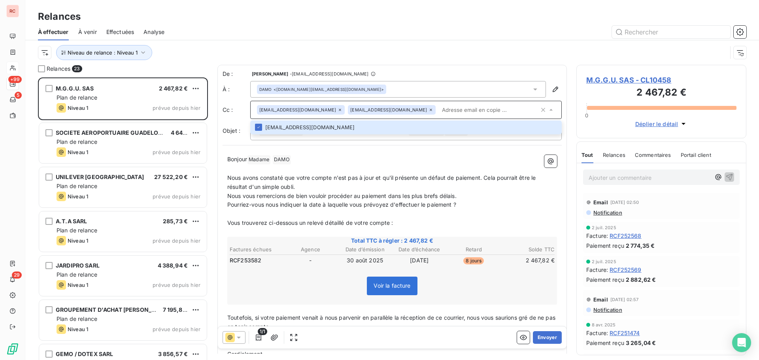
click at [605, 77] on span "M.G.G.U. SAS - CL10458" at bounding box center [661, 80] width 150 height 11
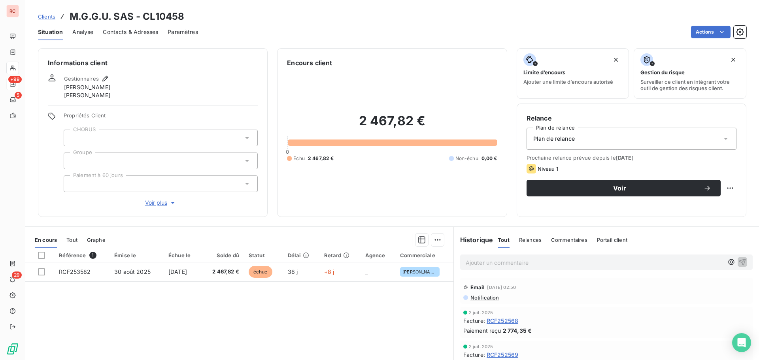
click at [147, 34] on span "Contacts & Adresses" at bounding box center [130, 32] width 55 height 8
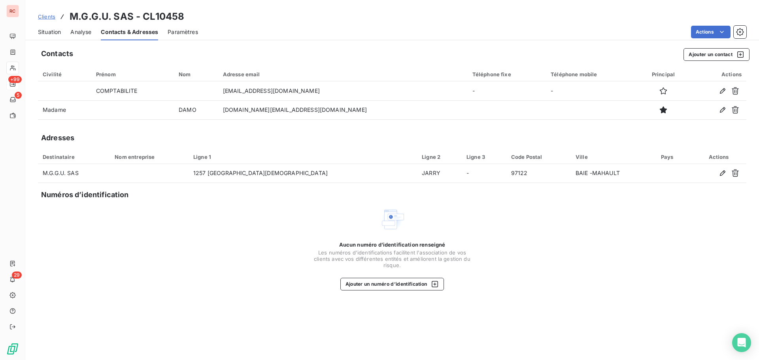
click at [46, 33] on span "Situation" at bounding box center [49, 32] width 23 height 8
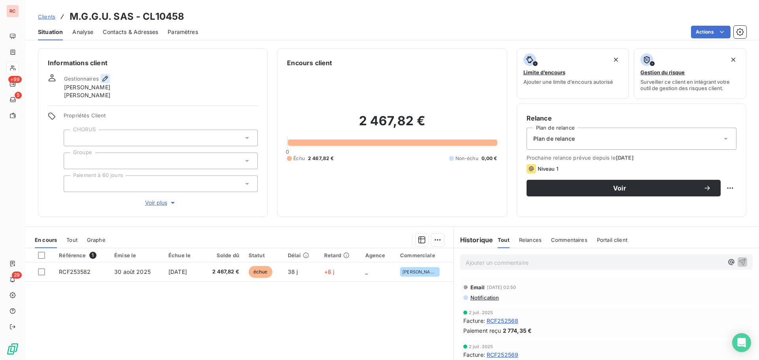
click at [105, 77] on icon "button" at bounding box center [105, 79] width 6 height 6
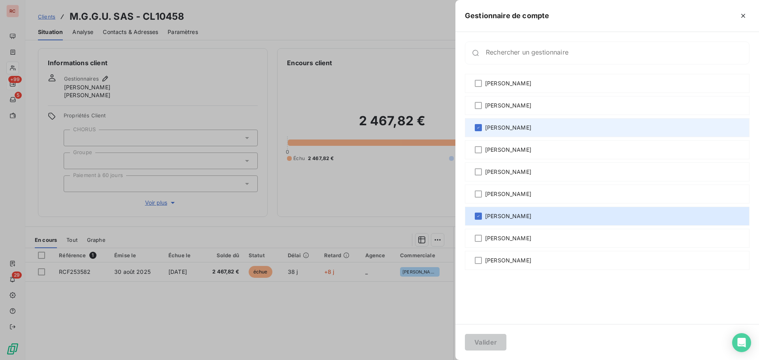
click at [474, 126] on div "[PERSON_NAME]" at bounding box center [607, 127] width 285 height 19
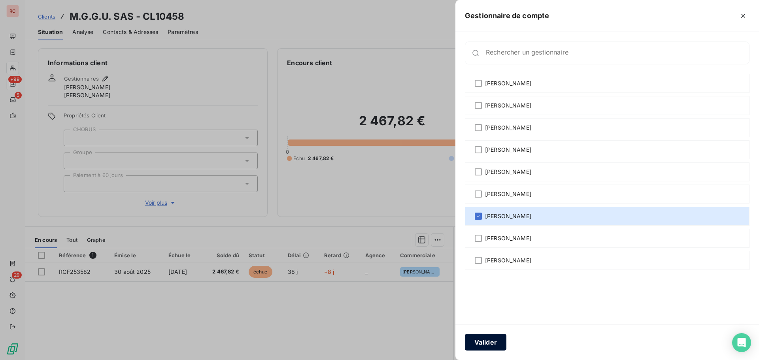
click at [492, 343] on button "Valider" at bounding box center [485, 342] width 41 height 17
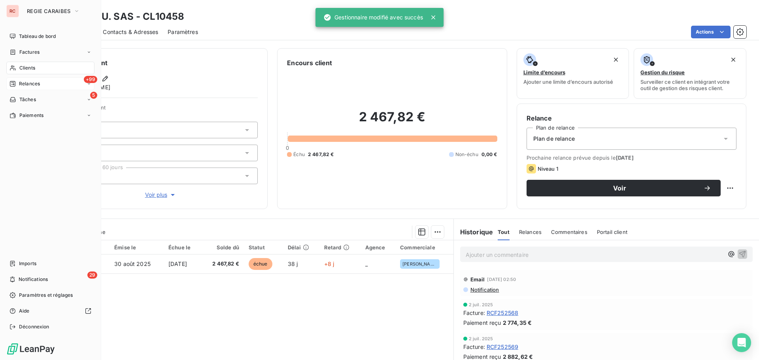
click at [23, 83] on span "Relances" at bounding box center [29, 83] width 21 height 7
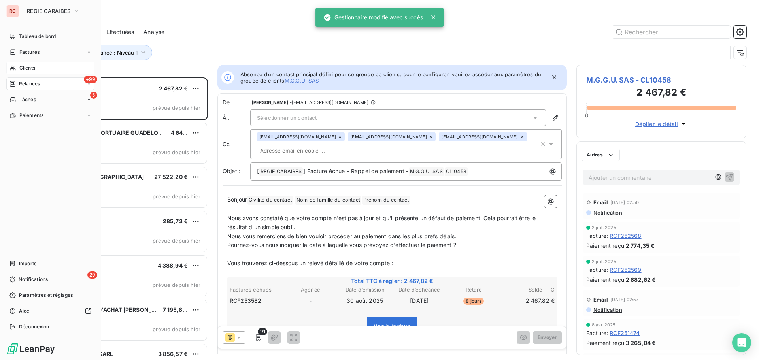
scroll to position [277, 164]
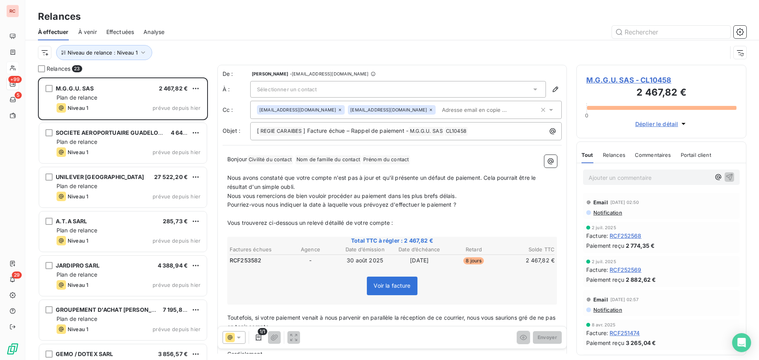
click at [298, 89] on span "Sélectionner un contact" at bounding box center [287, 89] width 60 height 6
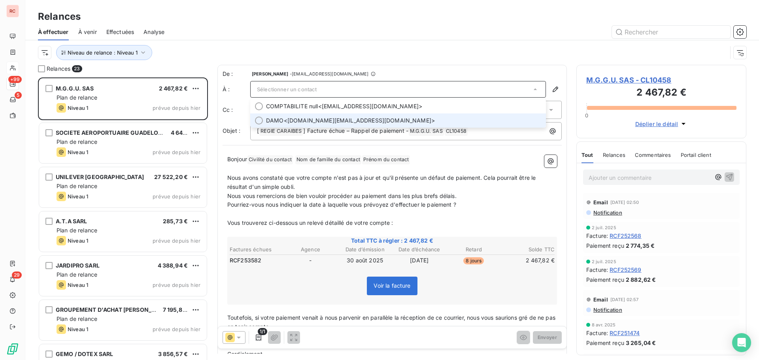
click at [289, 121] on span "DAMO <[DOMAIN_NAME][EMAIL_ADDRESS][DOMAIN_NAME]>" at bounding box center [403, 121] width 275 height 8
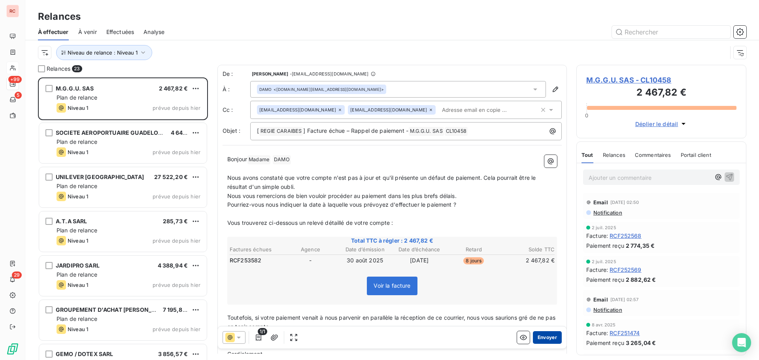
click at [539, 337] on button "Envoyer" at bounding box center [547, 337] width 29 height 13
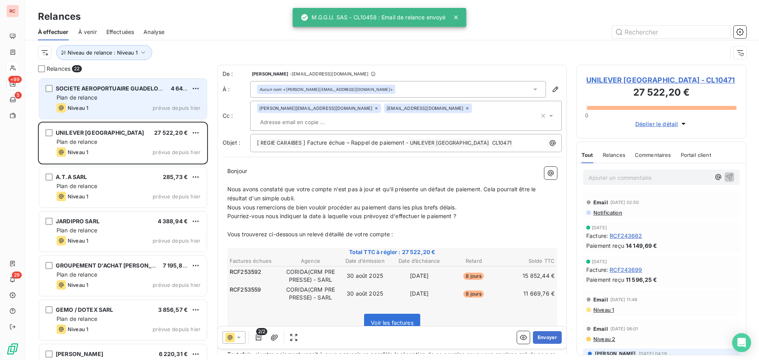
click at [147, 102] on div "SOCIETE AEROPORTUAIRE GUADELOUPE POLE CARAIBES (SAGPC) SA 4 649,98 € Plan de re…" at bounding box center [123, 99] width 168 height 40
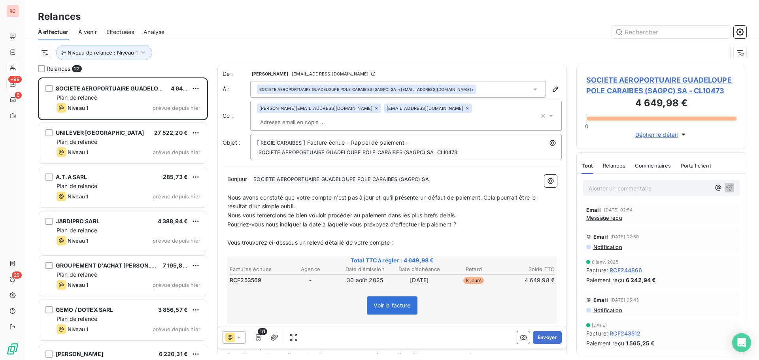
click at [374, 111] on icon at bounding box center [376, 108] width 5 height 5
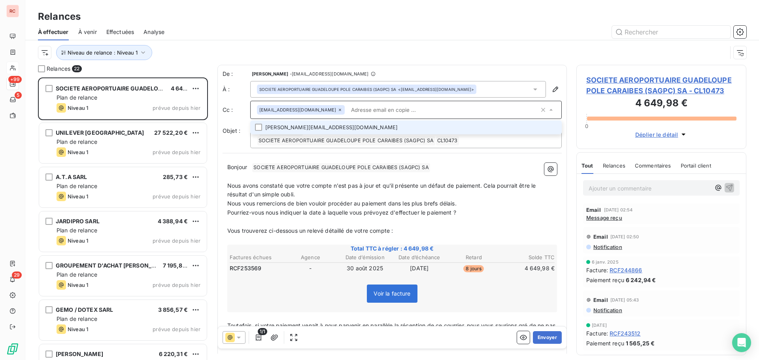
click at [474, 156] on div "De : [PERSON_NAME] - [EMAIL_ADDRESS][DOMAIN_NAME] À : SOCIETE AEROPORTUAIRE [GE…" at bounding box center [391, 237] width 349 height 344
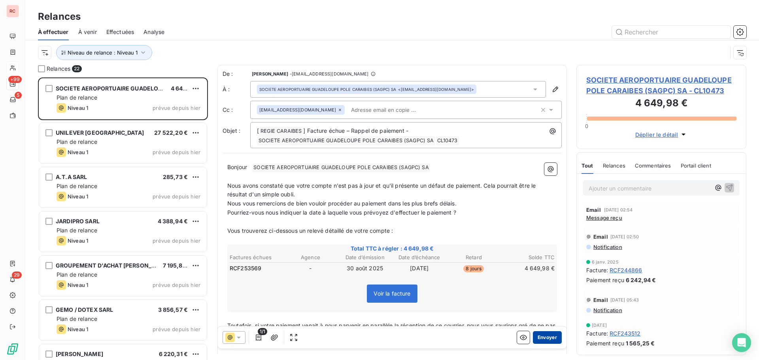
click at [541, 336] on button "Envoyer" at bounding box center [547, 337] width 29 height 13
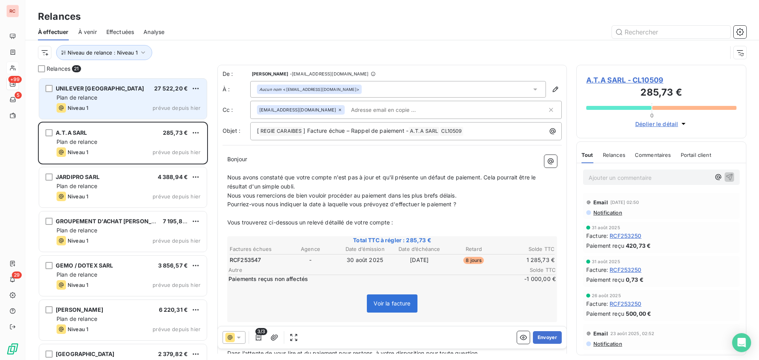
click at [156, 105] on span "prévue depuis hier" at bounding box center [177, 108] width 48 height 6
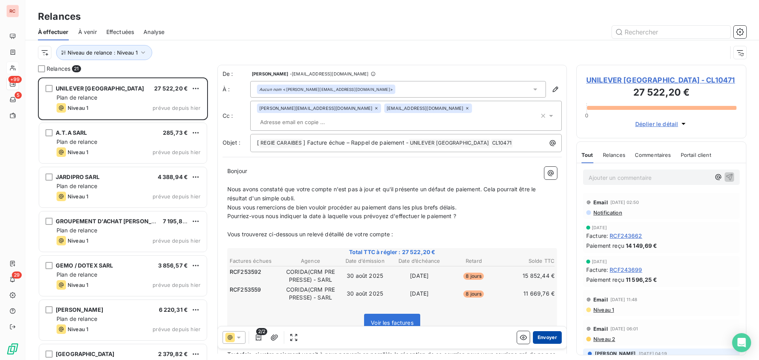
click at [539, 334] on button "Envoyer" at bounding box center [547, 337] width 29 height 13
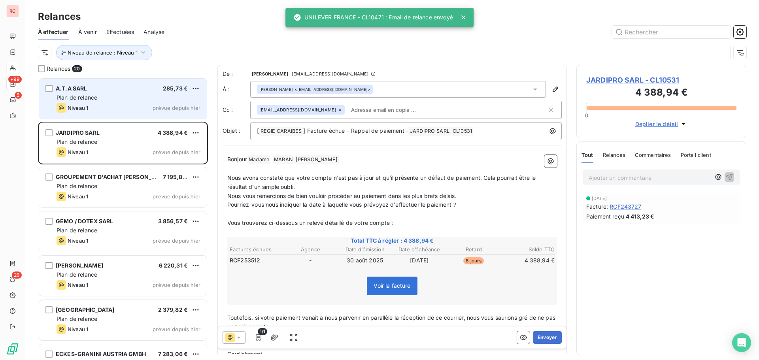
click at [110, 94] on div "Plan de relance" at bounding box center [129, 98] width 144 height 8
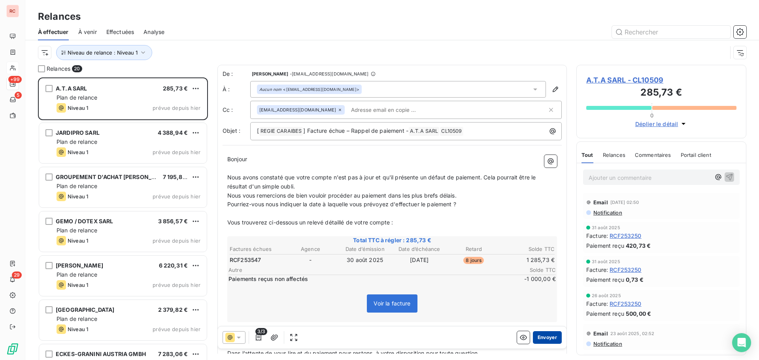
click at [533, 336] on button "Envoyer" at bounding box center [547, 337] width 29 height 13
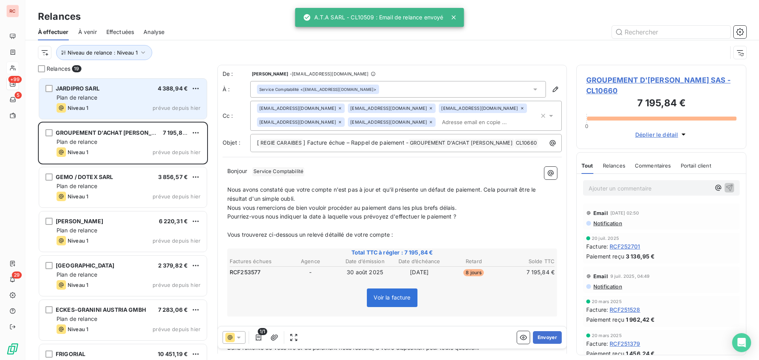
click at [120, 97] on div "Plan de relance" at bounding box center [129, 98] width 144 height 8
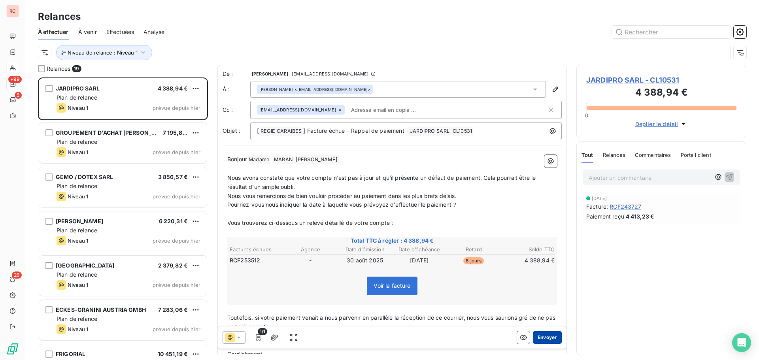
click at [545, 336] on button "Envoyer" at bounding box center [547, 337] width 29 height 13
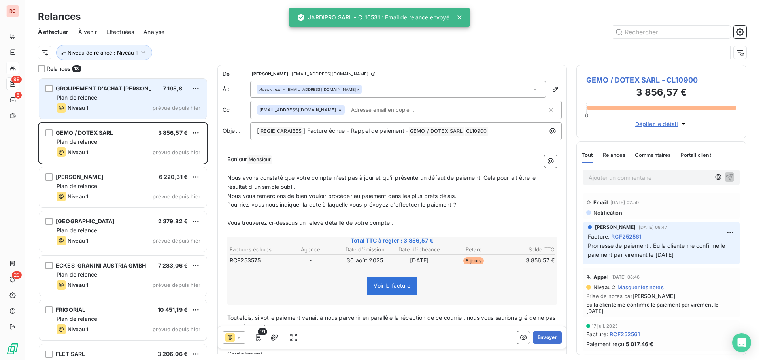
click at [141, 98] on div "Plan de relance" at bounding box center [129, 98] width 144 height 8
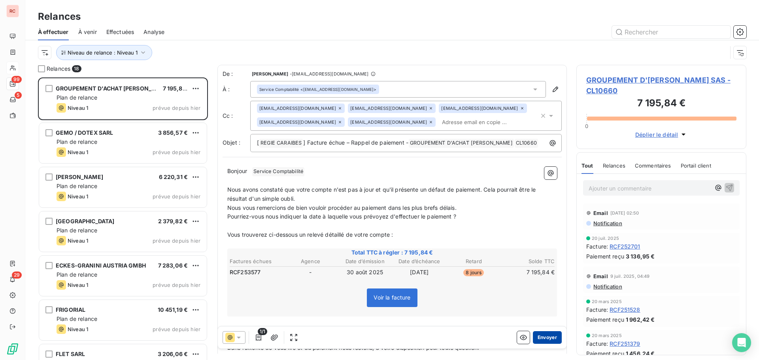
click at [543, 339] on button "Envoyer" at bounding box center [547, 337] width 29 height 13
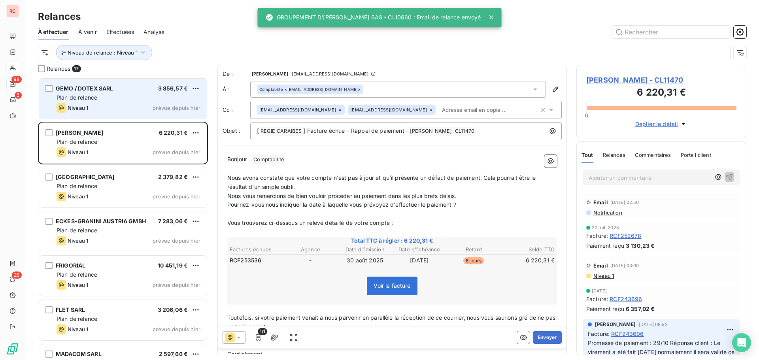
click at [152, 103] on div "Niveau 1 prévue depuis hier" at bounding box center [129, 107] width 144 height 9
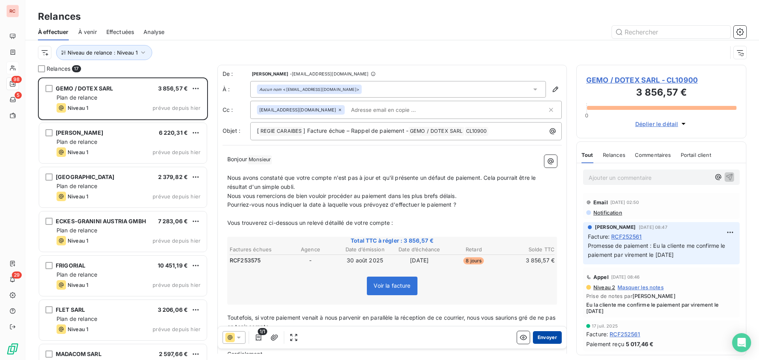
click at [541, 338] on button "Envoyer" at bounding box center [547, 337] width 29 height 13
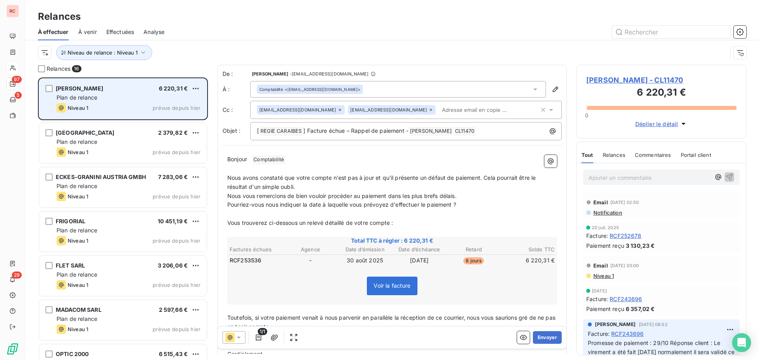
click at [155, 111] on div "Niveau 1 prévue depuis hier" at bounding box center [129, 107] width 144 height 9
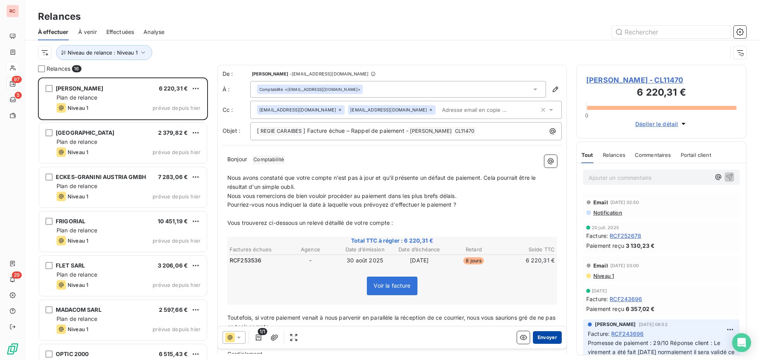
click at [538, 337] on button "Envoyer" at bounding box center [547, 337] width 29 height 13
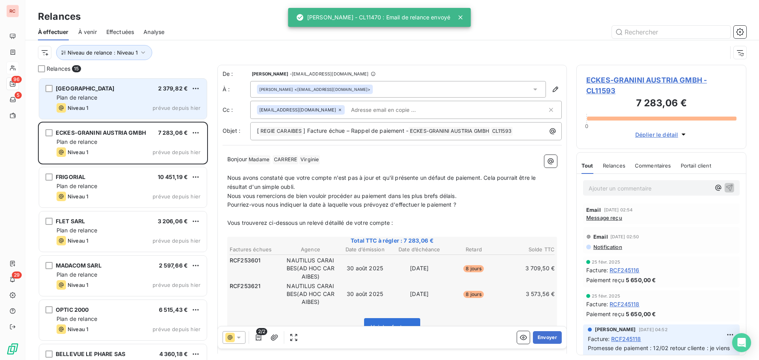
click at [137, 101] on div "Plan de relance" at bounding box center [129, 98] width 144 height 8
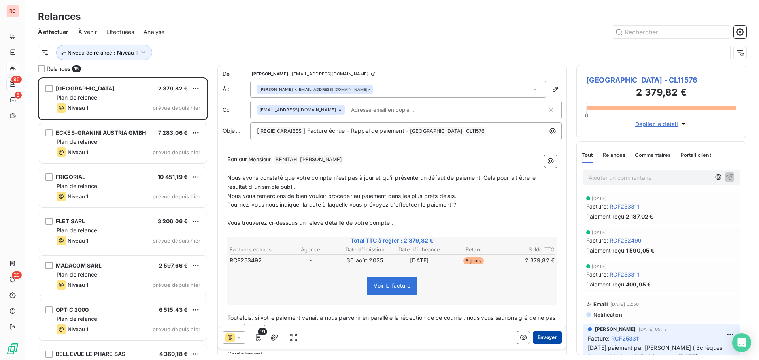
click at [538, 337] on button "Envoyer" at bounding box center [547, 337] width 29 height 13
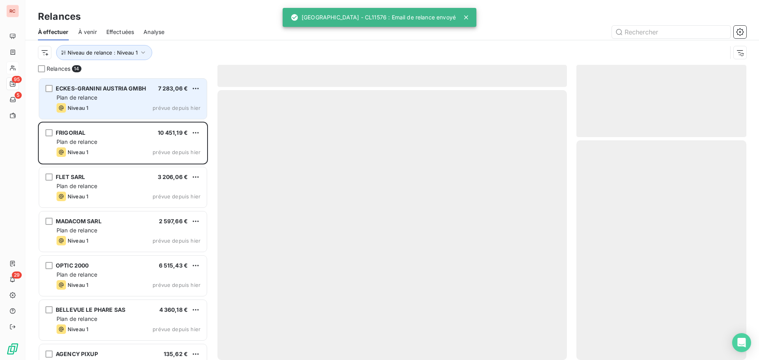
click at [130, 93] on div "ECKES-GRANINI AUSTRIA GMBH 7 283,06 € Plan de relance Niveau 1 prévue depuis [D…" at bounding box center [123, 99] width 168 height 40
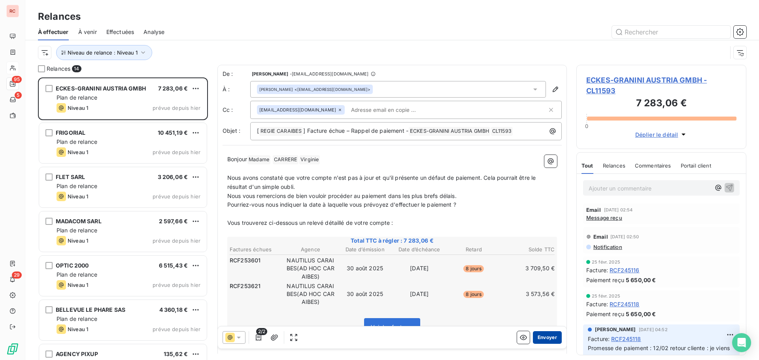
click at [539, 336] on button "Envoyer" at bounding box center [547, 337] width 29 height 13
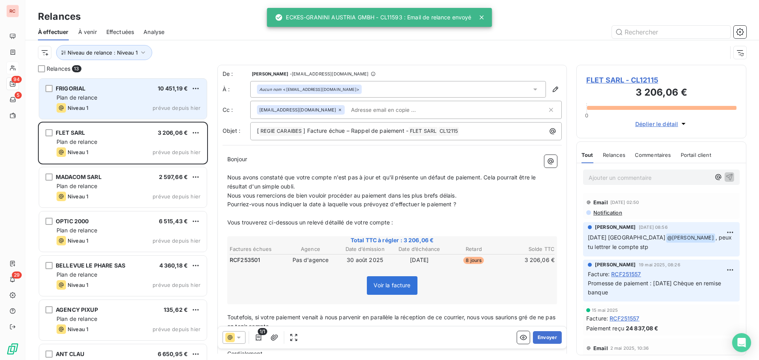
click at [120, 96] on div "Plan de relance" at bounding box center [129, 98] width 144 height 8
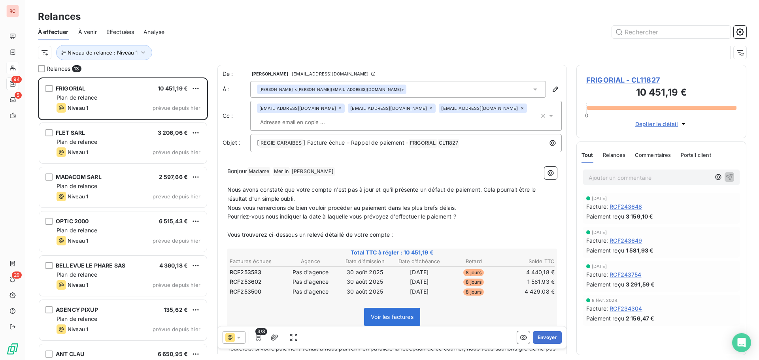
click at [598, 82] on span "FRIGORIAL - CL11827" at bounding box center [661, 80] width 150 height 11
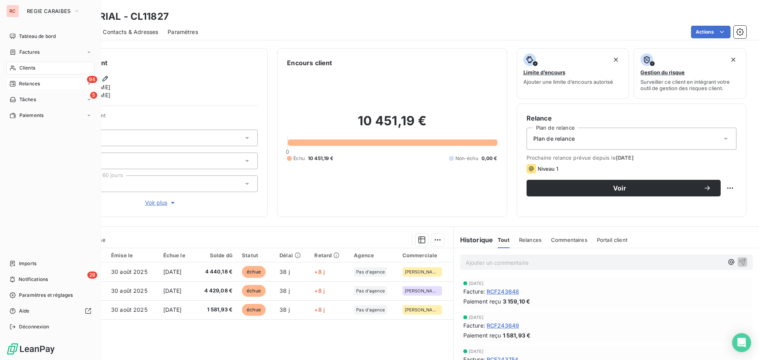
click at [30, 85] on span "Relances" at bounding box center [29, 83] width 21 height 7
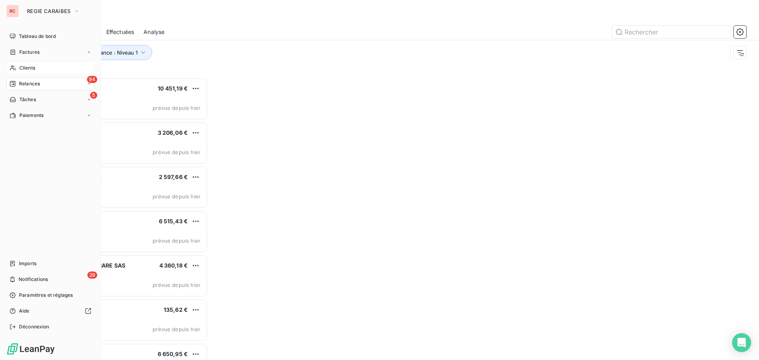
scroll to position [277, 164]
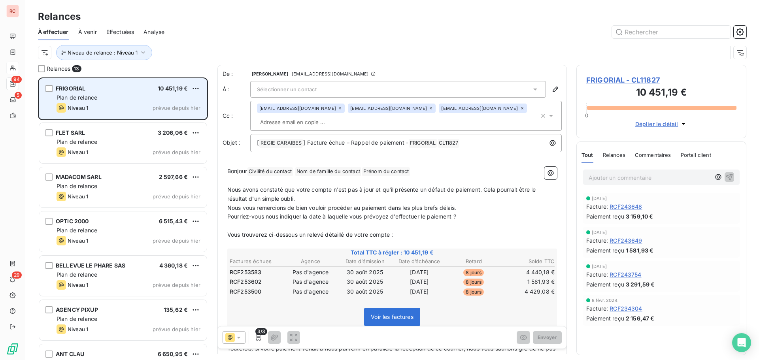
click at [153, 92] on div "FRIGORIAL 10 451,19 € Plan de relance Niveau 1 prévue depuis [DATE]" at bounding box center [123, 99] width 168 height 40
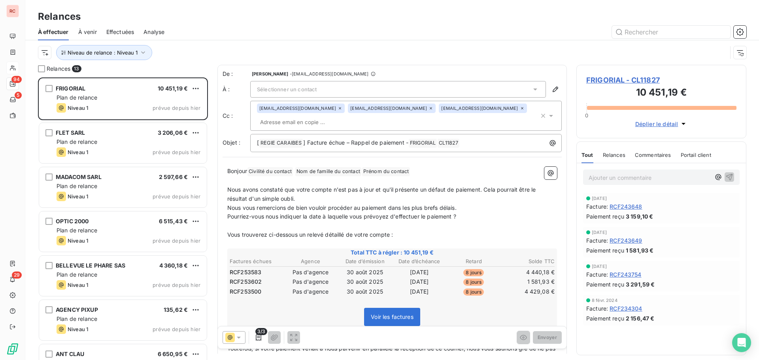
click at [330, 85] on div "Sélectionner un contact" at bounding box center [398, 89] width 296 height 17
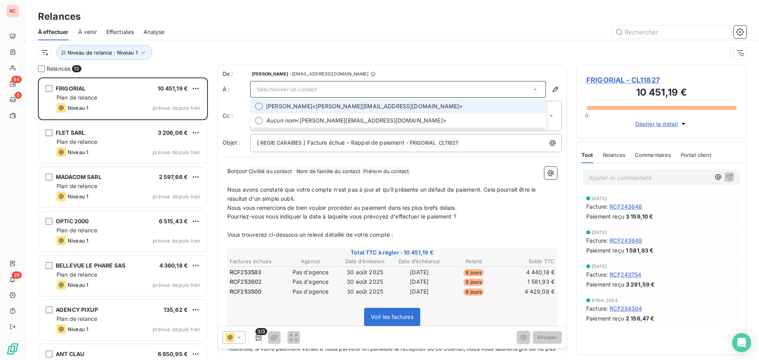
click at [305, 106] on span "[PERSON_NAME] <[EMAIL_ADDRESS][DOMAIN_NAME]>" at bounding box center [403, 106] width 275 height 8
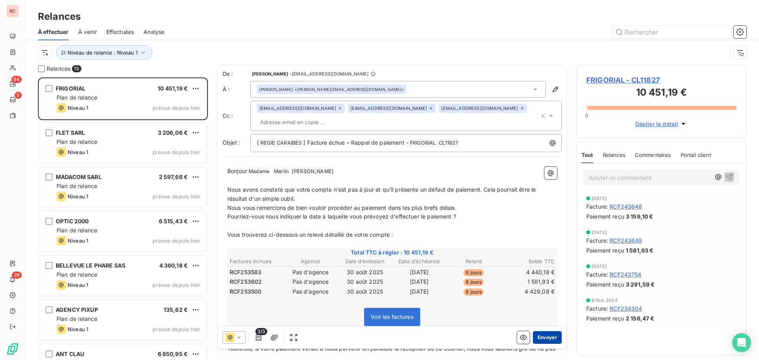
click at [543, 336] on button "Envoyer" at bounding box center [547, 337] width 29 height 13
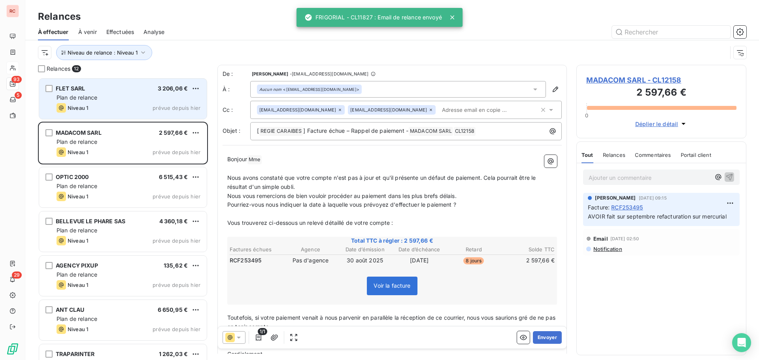
click at [115, 99] on div "Plan de relance" at bounding box center [129, 98] width 144 height 8
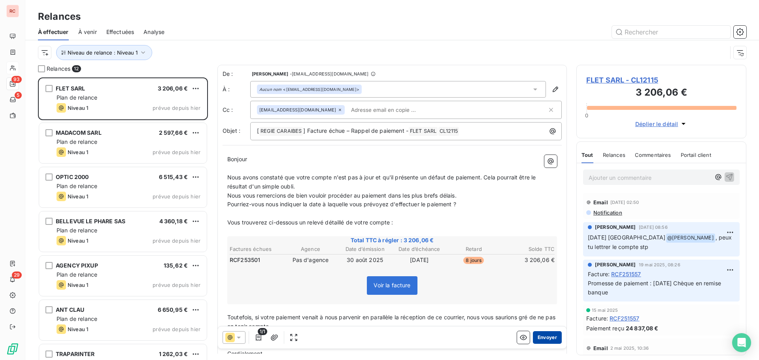
click at [535, 337] on button "Envoyer" at bounding box center [547, 337] width 29 height 13
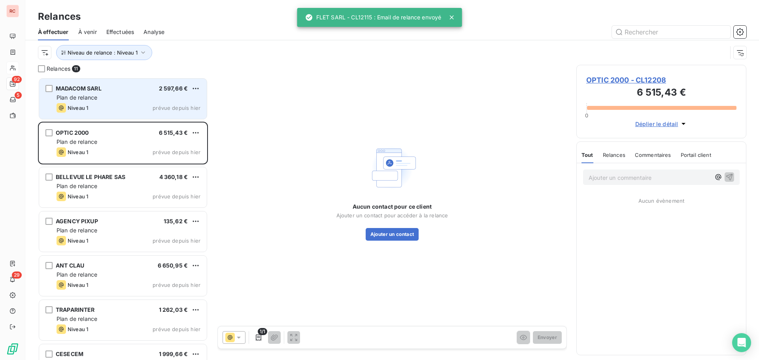
click at [132, 96] on div "Plan de relance" at bounding box center [129, 98] width 144 height 8
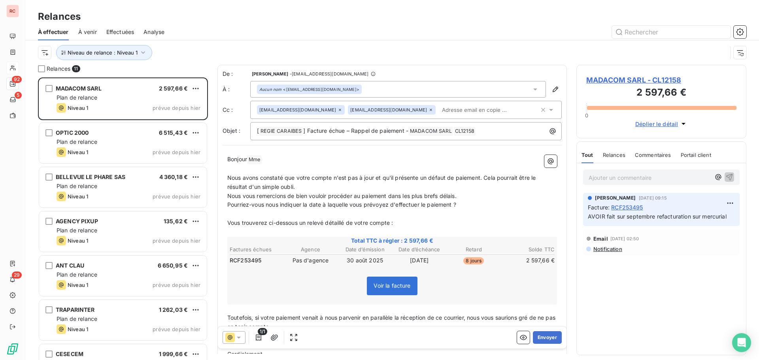
drag, startPoint x: 306, startPoint y: 154, endPoint x: 263, endPoint y: 154, distance: 43.1
click at [263, 154] on div "Bonjour Mme ﻿ ﻿ ﻿ ﻿ ﻿ ﻿ Nous avons constaté que votre compte n'est pas à jour e…" at bounding box center [391, 273] width 339 height 246
drag, startPoint x: 267, startPoint y: 157, endPoint x: 251, endPoint y: 158, distance: 15.8
click at [251, 158] on p "Bonjour Mme ﻿ ﻿ ﻿ ﻿ ﻿" at bounding box center [392, 159] width 330 height 9
click at [533, 334] on button "Envoyer" at bounding box center [547, 337] width 29 height 13
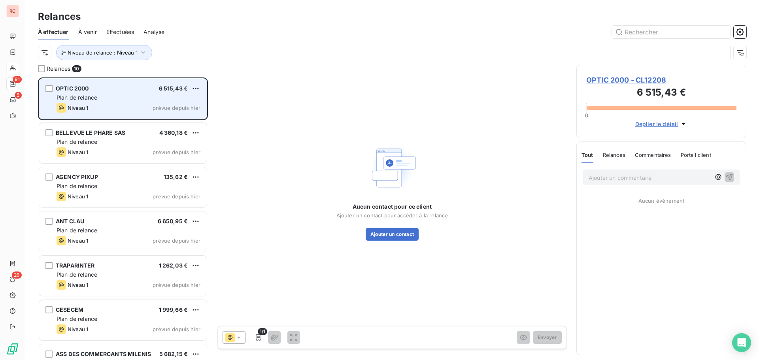
click at [153, 113] on div "OPTIC 2000 6 515,43 € Plan de relance Niveau 1 prévue depuis [DATE]" at bounding box center [123, 99] width 168 height 40
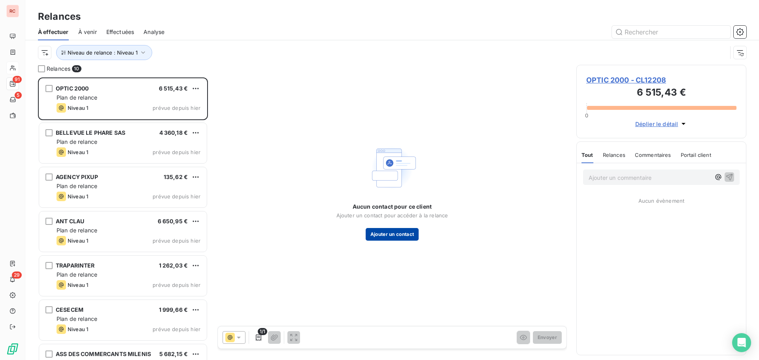
click at [398, 235] on button "Ajouter un contact" at bounding box center [392, 234] width 53 height 13
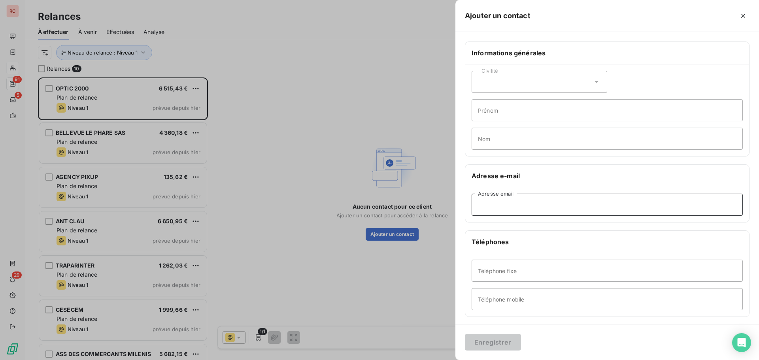
click at [495, 203] on input "Adresse email" at bounding box center [606, 205] width 271 height 22
paste input "[EMAIL_ADDRESS][DOMAIN_NAME]"
type input "[EMAIL_ADDRESS][DOMAIN_NAME]"
click at [485, 339] on button "Enregistrer" at bounding box center [493, 342] width 56 height 17
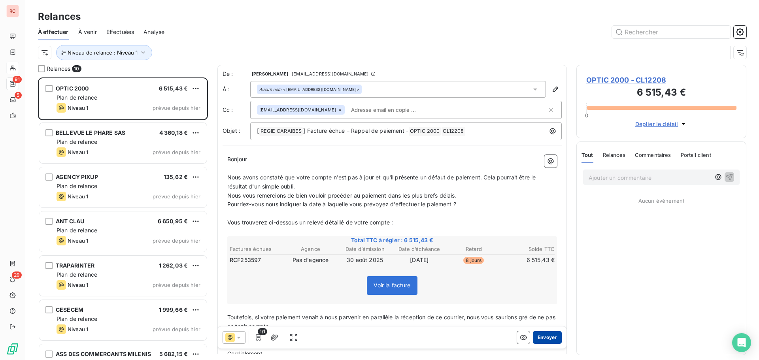
click at [547, 334] on button "Envoyer" at bounding box center [547, 337] width 29 height 13
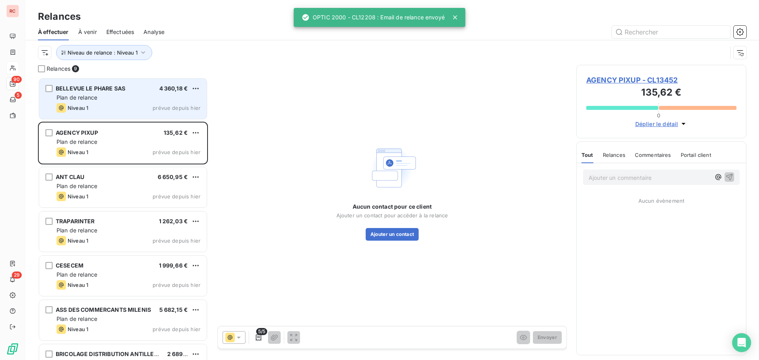
click at [145, 92] on div "BELLEVUE LE PHARE SAS 4 360,18 € Plan de relance Niveau 1 prévue depuis [DATE]" at bounding box center [123, 99] width 168 height 40
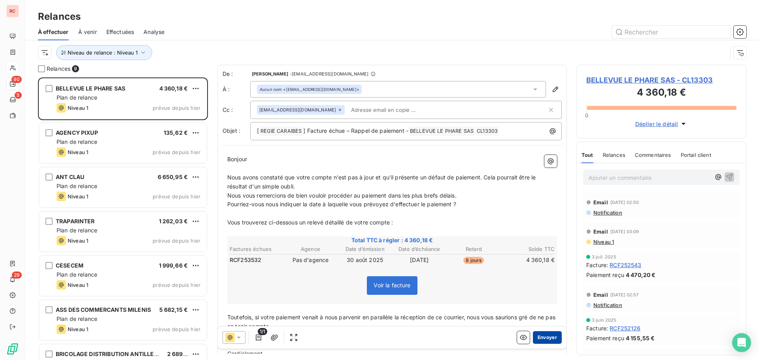
click at [537, 338] on button "Envoyer" at bounding box center [547, 337] width 29 height 13
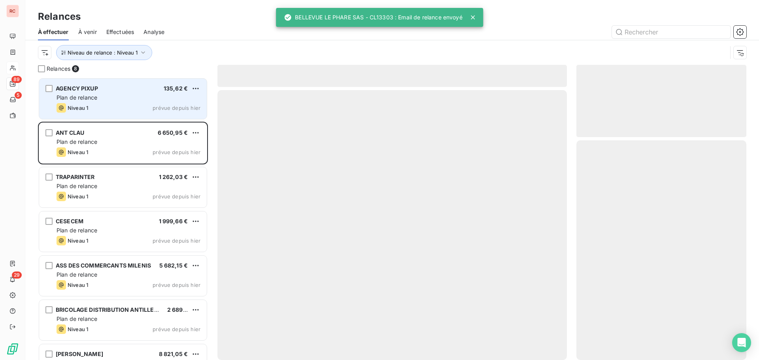
click at [134, 102] on div "AGENCY PIXUP 135,62 € Plan de relance Niveau 1 prévue depuis [DATE]" at bounding box center [123, 99] width 168 height 40
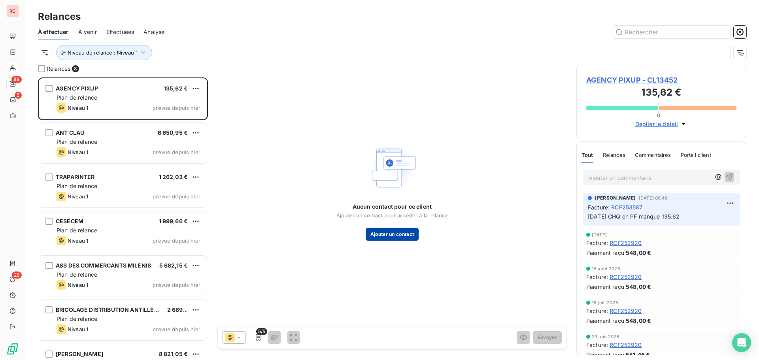
click at [403, 238] on button "Ajouter un contact" at bounding box center [392, 234] width 53 height 13
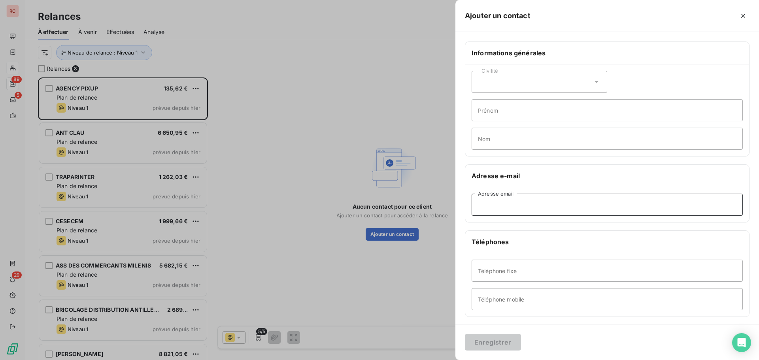
click at [487, 204] on input "Adresse email" at bounding box center [606, 205] width 271 height 22
paste input "[EMAIL_ADDRESS][DOMAIN_NAME]"
type input "[EMAIL_ADDRESS][DOMAIN_NAME]"
click at [494, 343] on button "Enregistrer" at bounding box center [493, 342] width 56 height 17
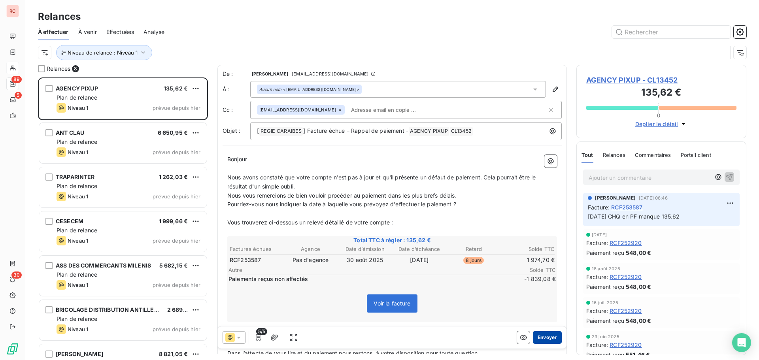
click at [538, 335] on button "Envoyer" at bounding box center [547, 337] width 29 height 13
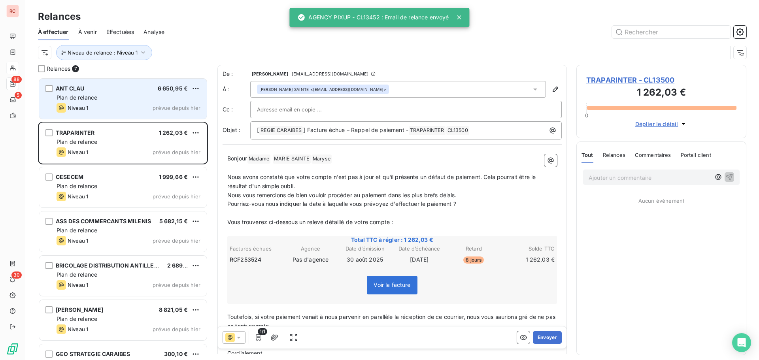
click at [113, 98] on div "Plan de relance" at bounding box center [129, 98] width 144 height 8
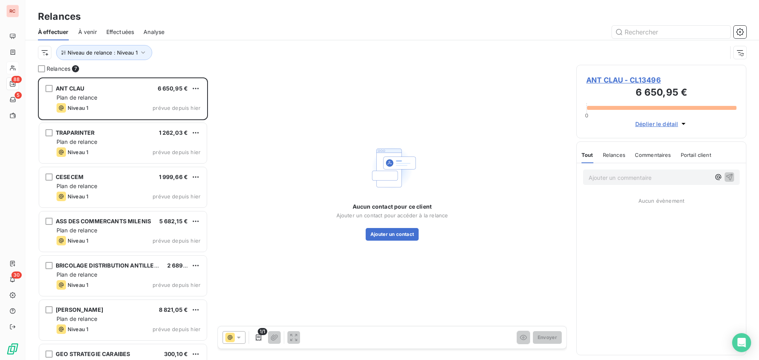
click at [607, 77] on span "ANT CLAU - CL13496" at bounding box center [661, 80] width 150 height 11
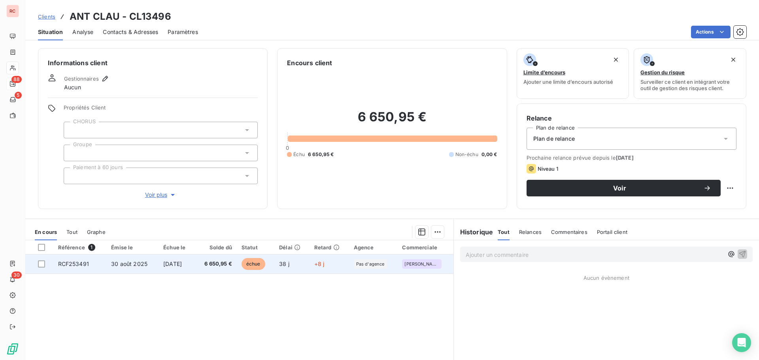
click at [206, 267] on td "6 650,95 €" at bounding box center [215, 263] width 42 height 19
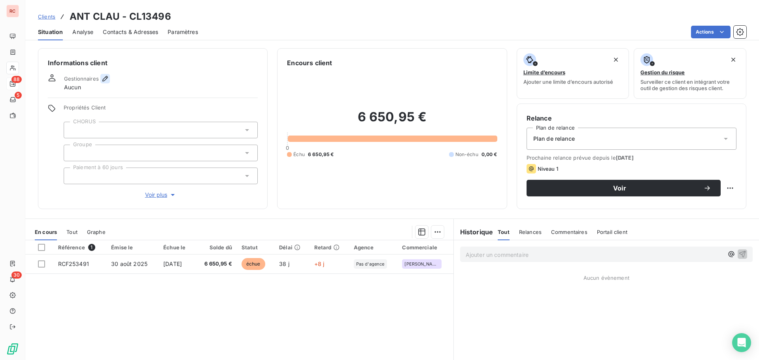
click at [106, 83] on button "button" at bounding box center [104, 78] width 9 height 9
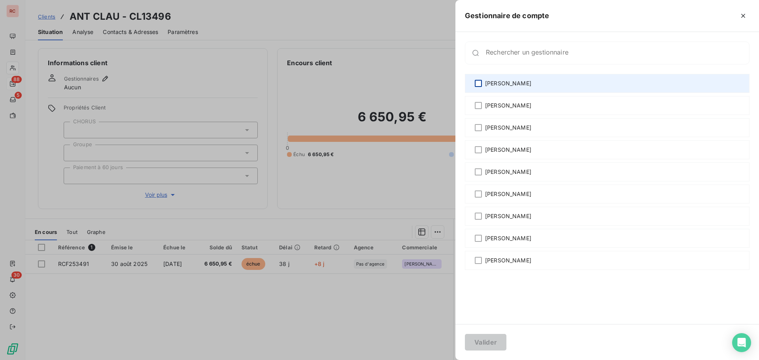
click at [476, 85] on div at bounding box center [478, 83] width 7 height 7
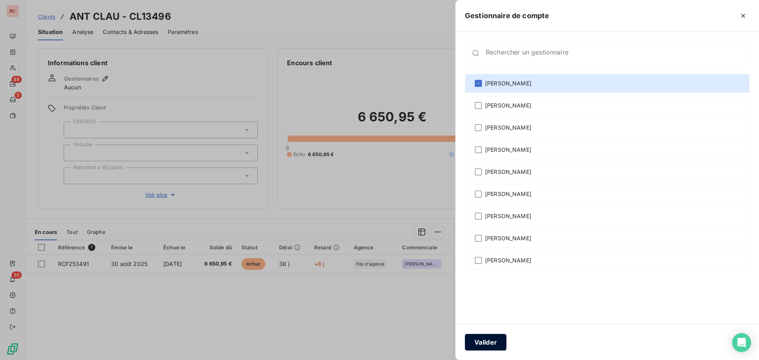
click at [490, 339] on button "Valider" at bounding box center [485, 342] width 41 height 17
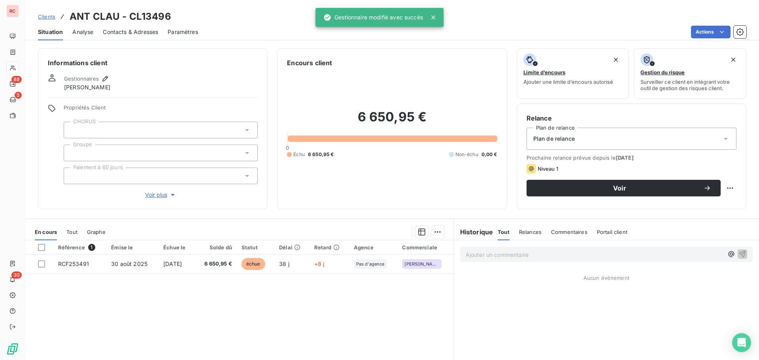
click at [129, 29] on span "Contacts & Adresses" at bounding box center [130, 32] width 55 height 8
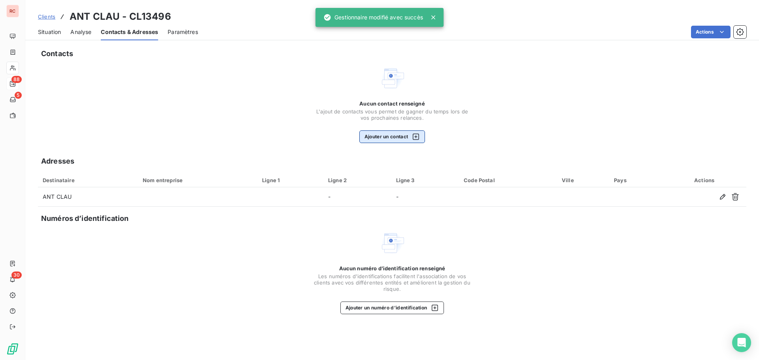
click at [378, 132] on button "Ajouter un contact" at bounding box center [392, 136] width 66 height 13
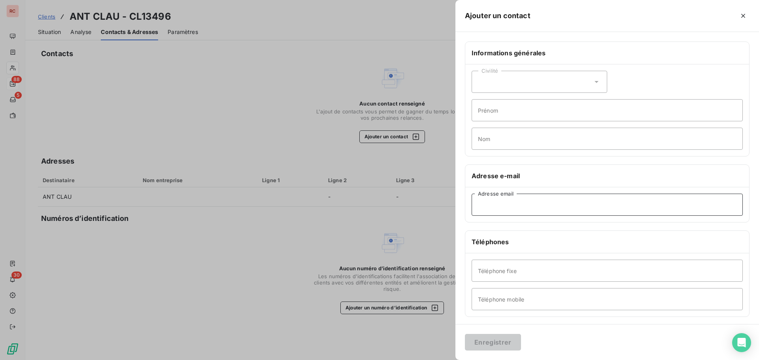
click at [488, 210] on input "Adresse email" at bounding box center [606, 205] width 271 height 22
paste input "[EMAIL_ADDRESS][DOMAIN_NAME],"
type input "[EMAIL_ADDRESS][DOMAIN_NAME]"
click at [501, 343] on button "Enregistrer" at bounding box center [493, 342] width 56 height 17
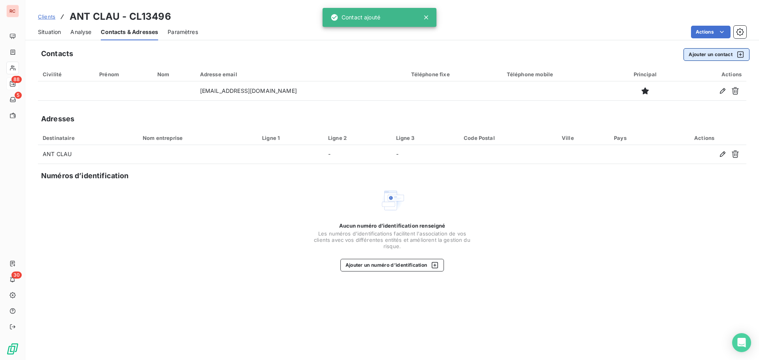
click at [701, 56] on button "Ajouter un contact" at bounding box center [716, 54] width 66 height 13
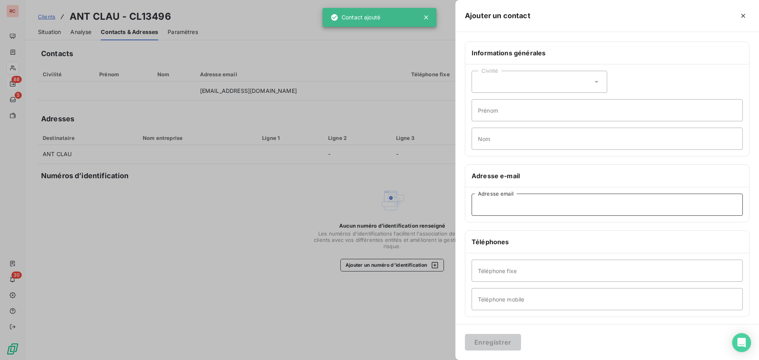
click at [491, 203] on input "Adresse email" at bounding box center [606, 205] width 271 height 22
paste input "[EMAIL_ADDRESS][DOMAIN_NAME]"
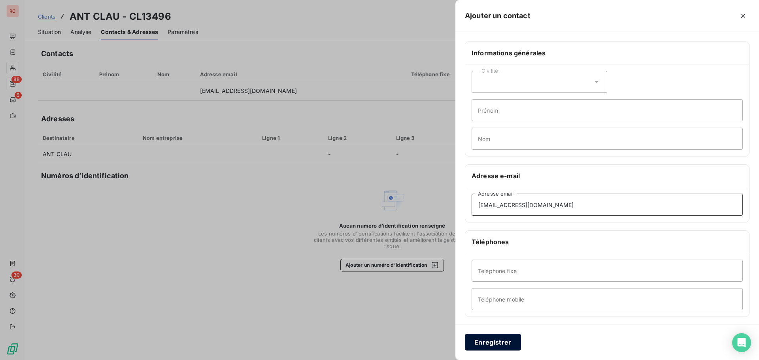
type input "[EMAIL_ADDRESS][DOMAIN_NAME]"
click at [496, 342] on button "Enregistrer" at bounding box center [493, 342] width 56 height 17
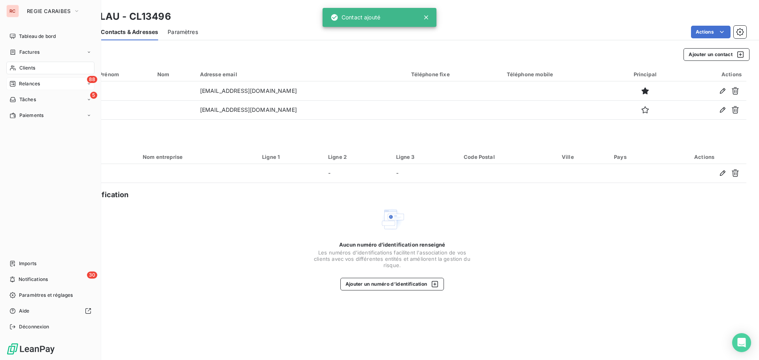
click at [21, 82] on span "Relances" at bounding box center [29, 83] width 21 height 7
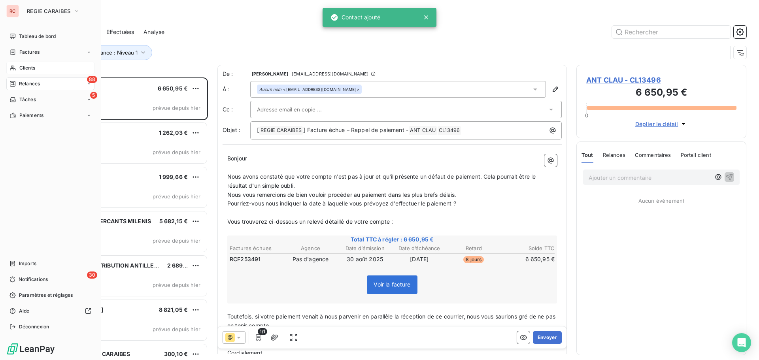
scroll to position [277, 164]
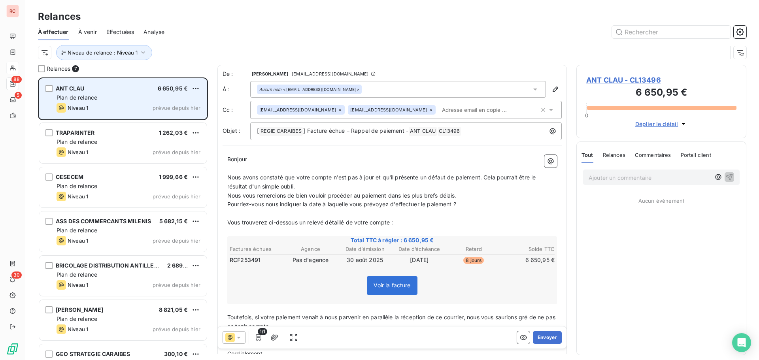
click at [124, 100] on div "Plan de relance" at bounding box center [129, 98] width 144 height 8
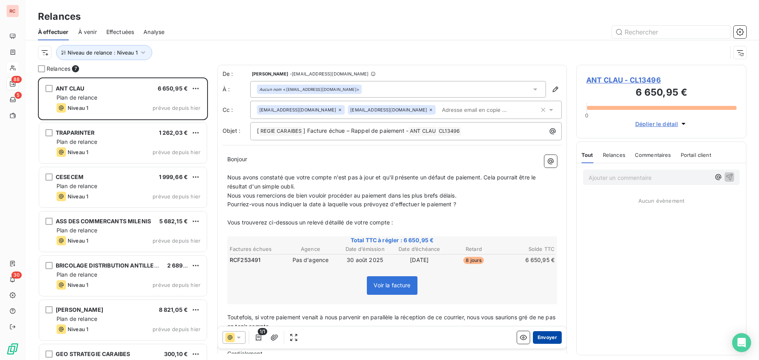
click at [539, 338] on button "Envoyer" at bounding box center [547, 337] width 29 height 13
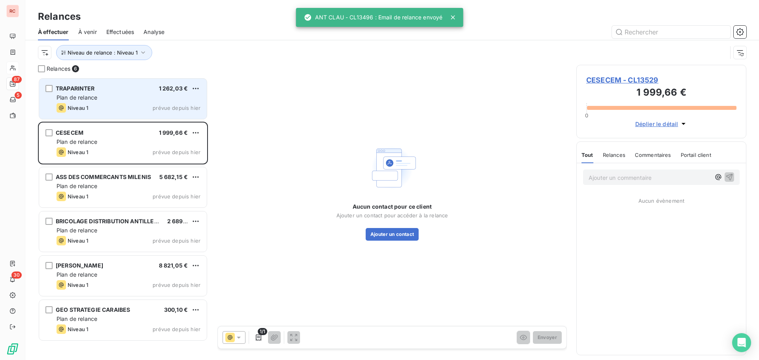
click at [123, 102] on div "TRAPARINTER 1 262,03 € Plan de relance Niveau 1 prévue depuis [DATE]" at bounding box center [123, 99] width 168 height 40
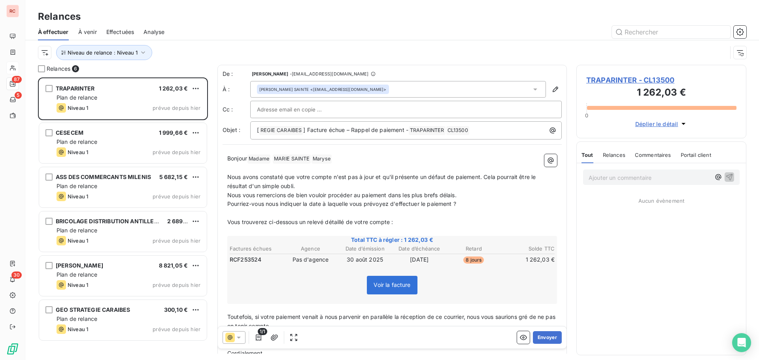
click at [607, 80] on span "TRAPARINTER - CL13500" at bounding box center [661, 80] width 150 height 11
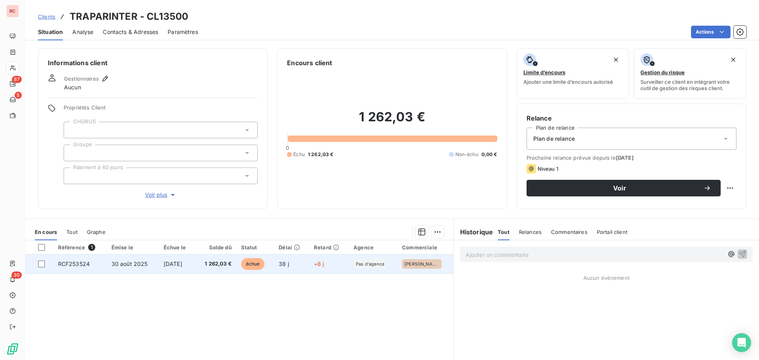
click at [215, 262] on span "1 262,03 €" at bounding box center [216, 264] width 32 height 8
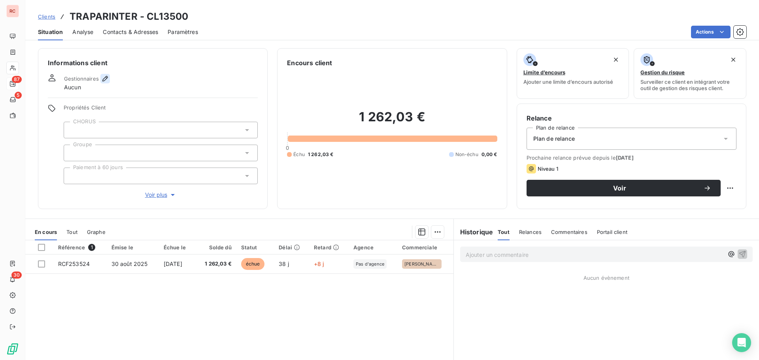
click at [105, 74] on button "button" at bounding box center [104, 78] width 9 height 9
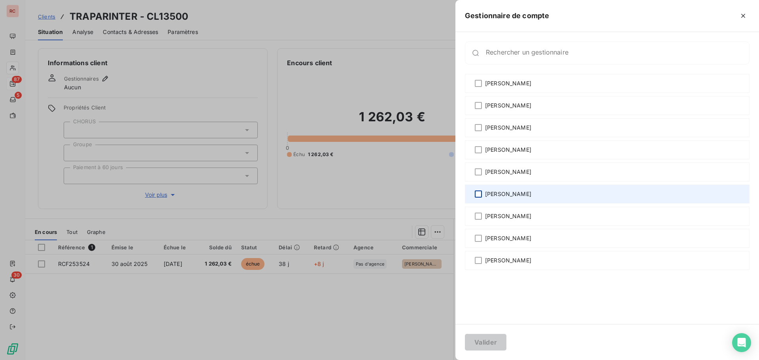
click at [477, 192] on div at bounding box center [478, 193] width 7 height 7
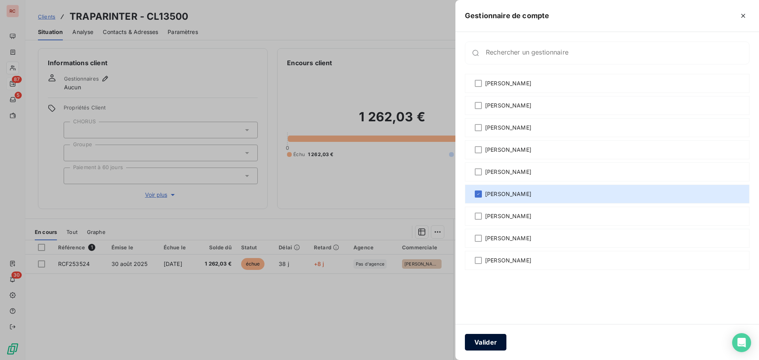
click at [489, 343] on button "Valider" at bounding box center [485, 342] width 41 height 17
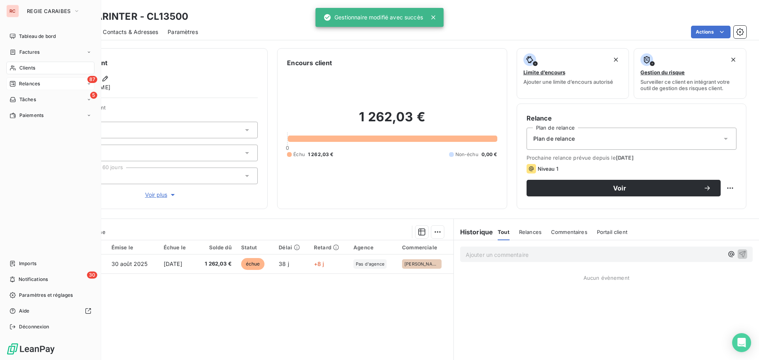
click at [30, 86] on span "Relances" at bounding box center [29, 83] width 21 height 7
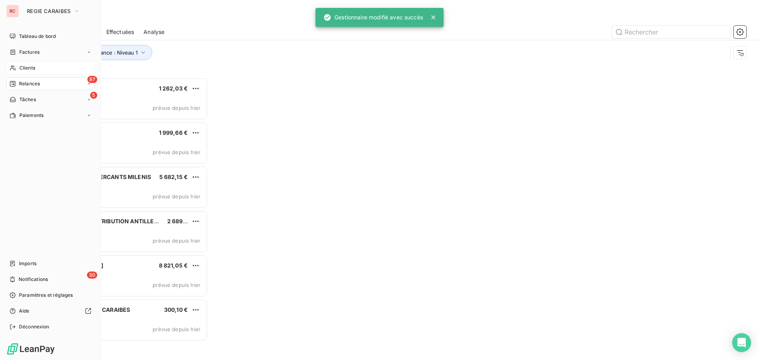
scroll to position [277, 164]
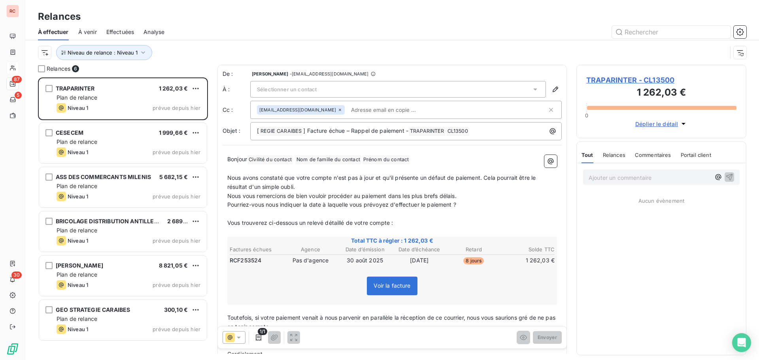
click at [307, 92] on div "Sélectionner un contact" at bounding box center [398, 89] width 296 height 17
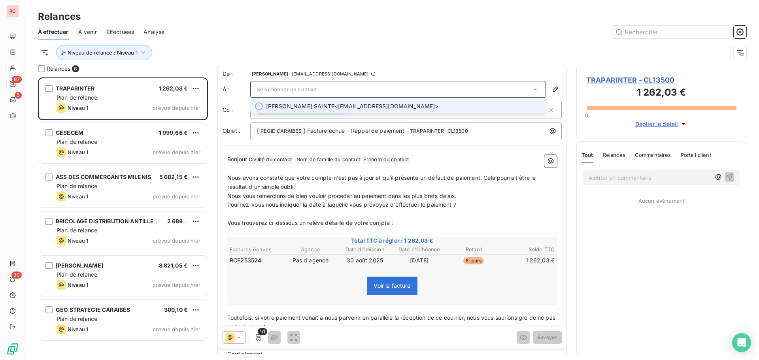
click at [310, 105] on span "[PERSON_NAME] SAINTE" at bounding box center [300, 106] width 68 height 8
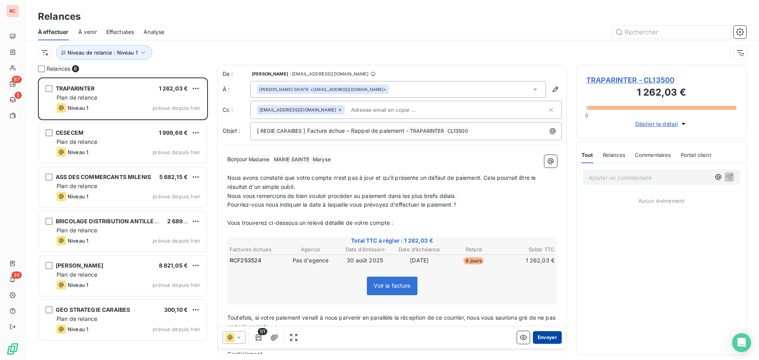
click at [536, 338] on button "Envoyer" at bounding box center [547, 337] width 29 height 13
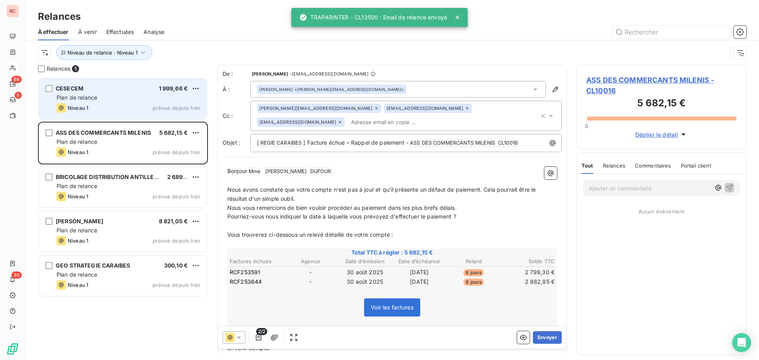
click at [134, 102] on div "CESECEM 1 999,66 € Plan de relance Niveau 1 prévue depuis [DATE]" at bounding box center [123, 99] width 168 height 40
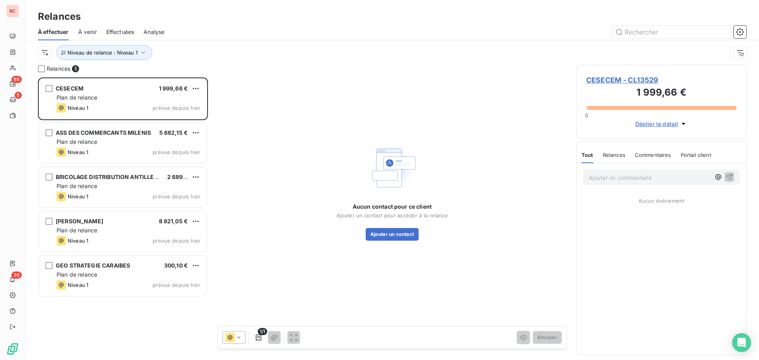
click at [596, 79] on span "CESECEM - CL13529" at bounding box center [661, 80] width 150 height 11
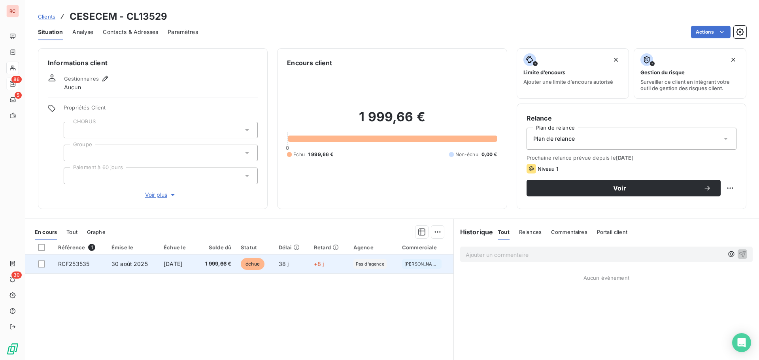
click at [231, 262] on span "1 999,66 €" at bounding box center [215, 264] width 31 height 8
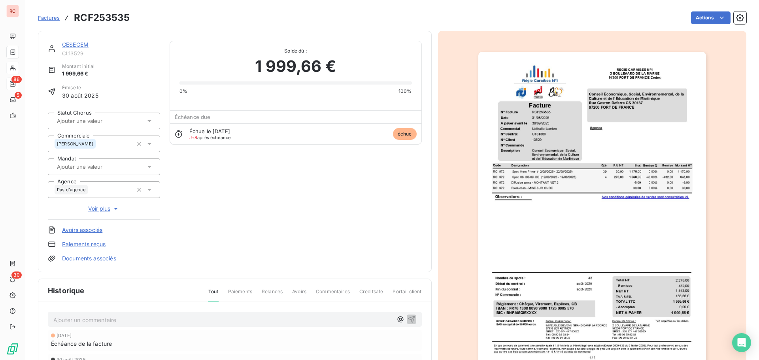
click at [64, 43] on link "CESECEM" at bounding box center [75, 44] width 26 height 7
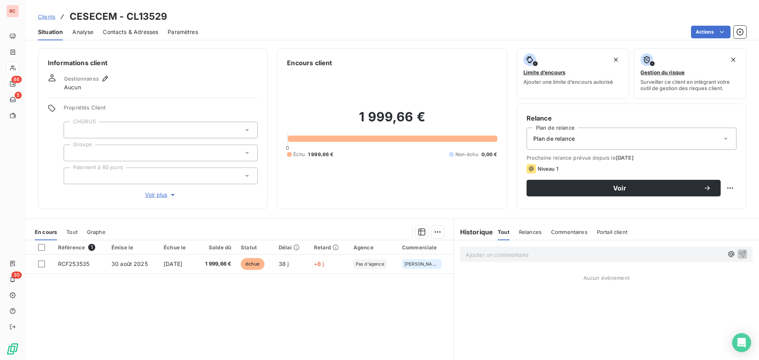
click at [139, 32] on span "Contacts & Adresses" at bounding box center [130, 32] width 55 height 8
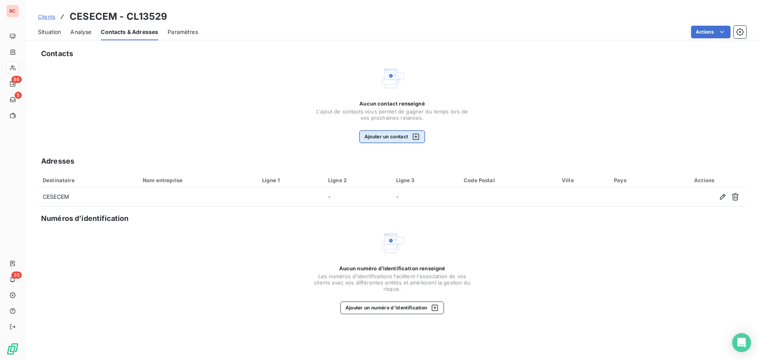
click at [386, 134] on button "Ajouter un contact" at bounding box center [392, 136] width 66 height 13
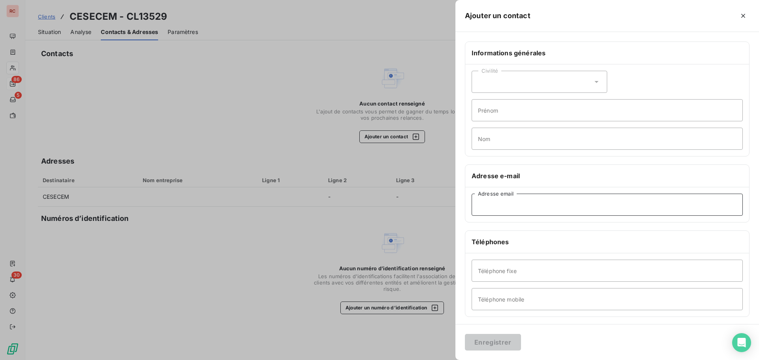
click at [512, 205] on input "Adresse email" at bounding box center [606, 205] width 271 height 22
paste input "[EMAIL_ADDRESS][DOMAIN_NAME]"
type input "[EMAIL_ADDRESS][DOMAIN_NAME]"
click at [498, 347] on button "Enregistrer" at bounding box center [493, 342] width 56 height 17
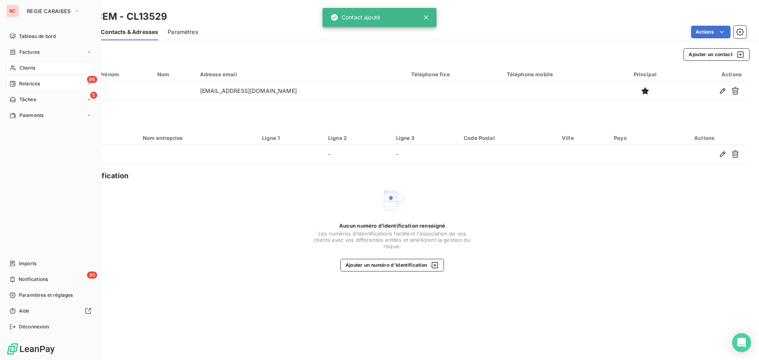
click at [26, 82] on span "Relances" at bounding box center [29, 83] width 21 height 7
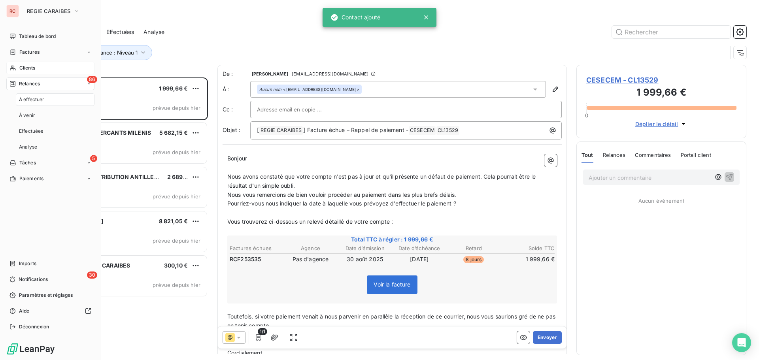
scroll to position [277, 164]
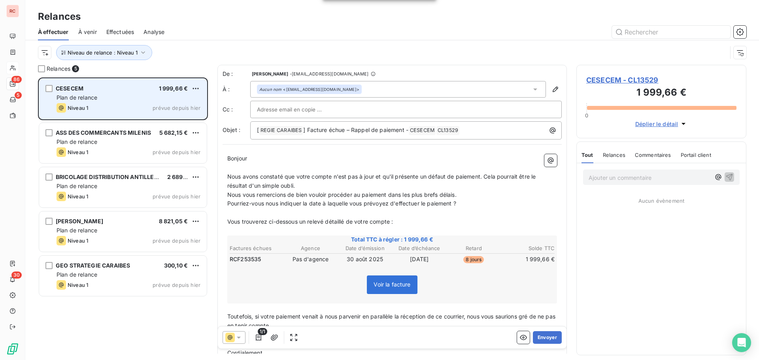
click at [137, 97] on div "Plan de relance" at bounding box center [129, 98] width 144 height 8
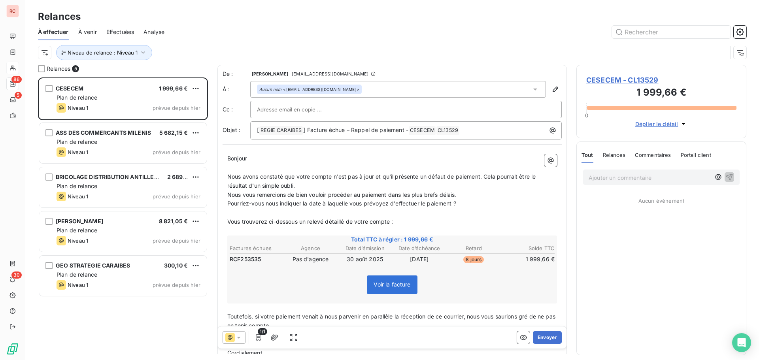
click at [270, 90] on em "Aucun nom" at bounding box center [270, 90] width 22 height 6
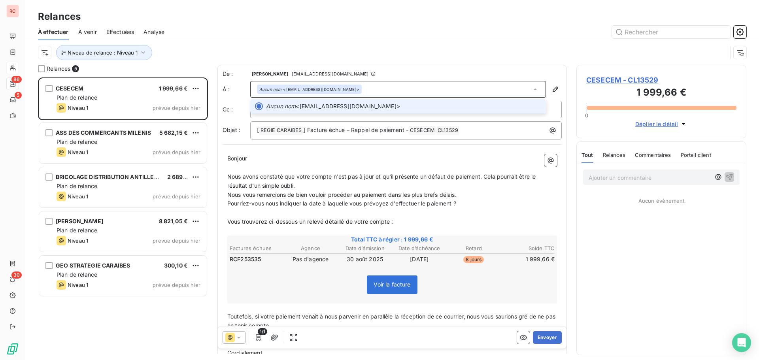
click at [283, 106] on em "Aucun nom" at bounding box center [281, 106] width 30 height 8
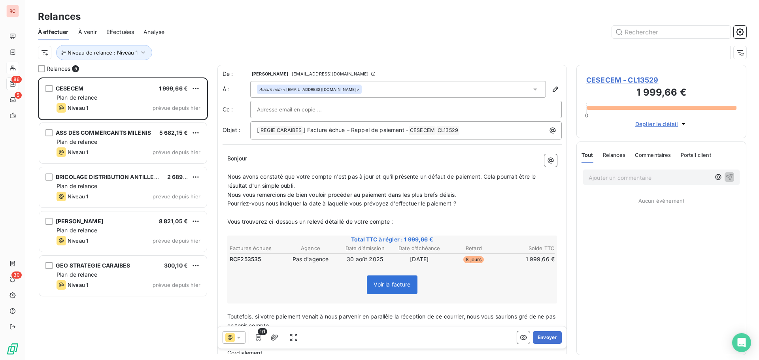
click at [289, 106] on input "text" at bounding box center [299, 110] width 85 height 12
click at [289, 106] on input "text" at bounding box center [406, 110] width 298 height 12
click at [596, 79] on span "CESECEM - CL13529" at bounding box center [661, 80] width 150 height 11
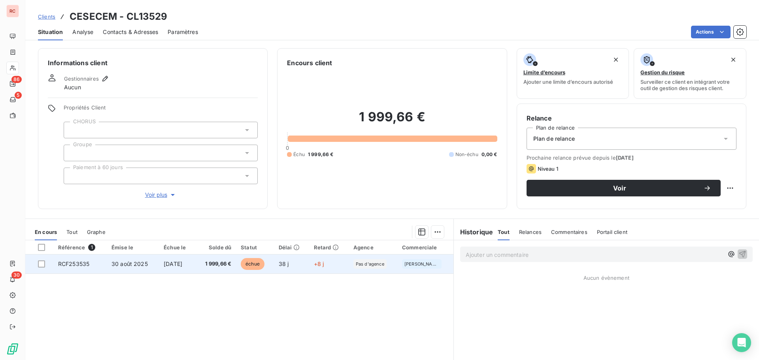
click at [254, 262] on span "échue" at bounding box center [253, 264] width 24 height 12
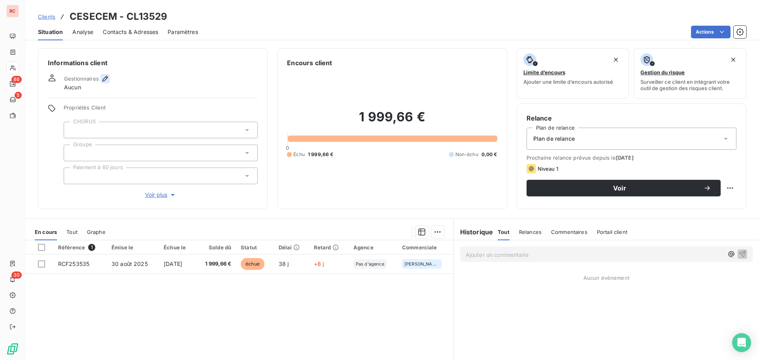
click at [109, 81] on button "button" at bounding box center [104, 78] width 9 height 9
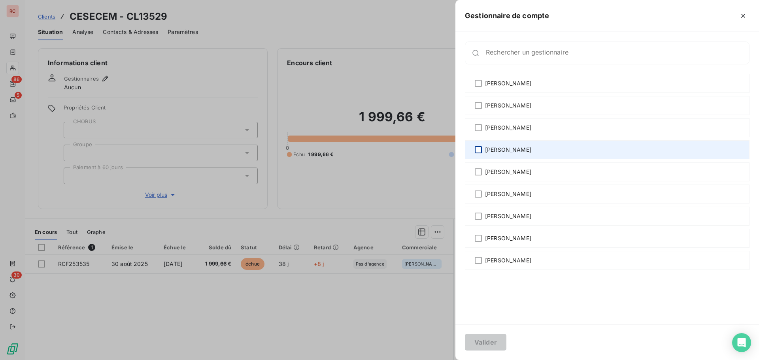
click at [478, 153] on div at bounding box center [478, 149] width 7 height 7
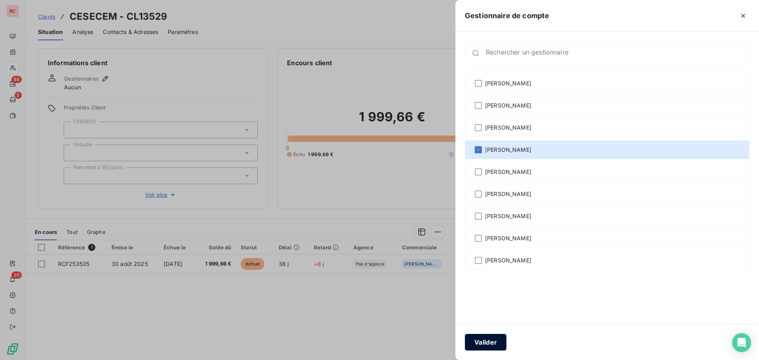
click at [493, 343] on button "Valider" at bounding box center [485, 342] width 41 height 17
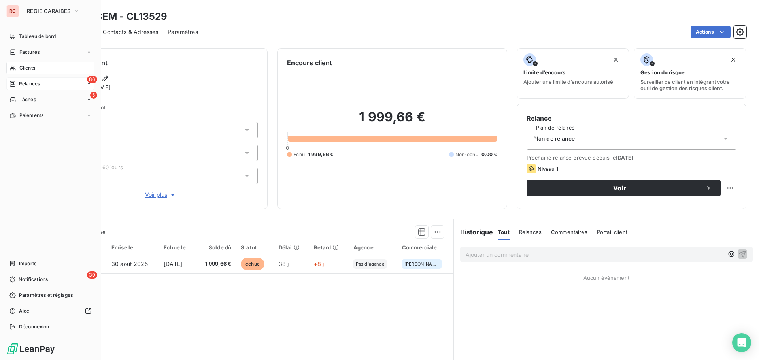
click at [31, 84] on span "Relances" at bounding box center [29, 83] width 21 height 7
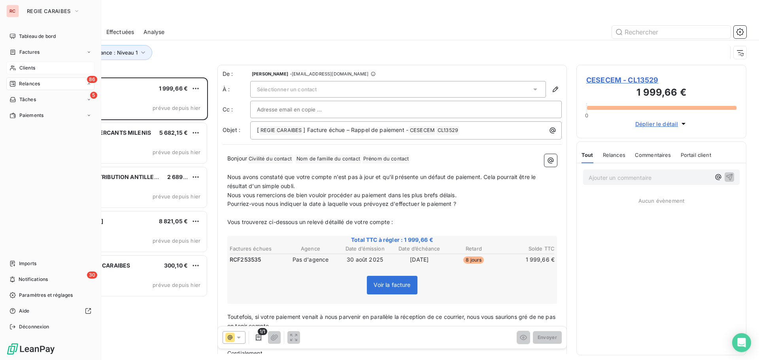
scroll to position [277, 164]
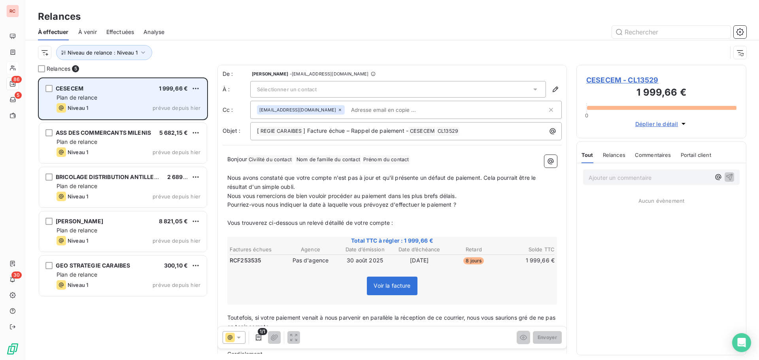
click at [142, 97] on div "Plan de relance" at bounding box center [129, 98] width 144 height 8
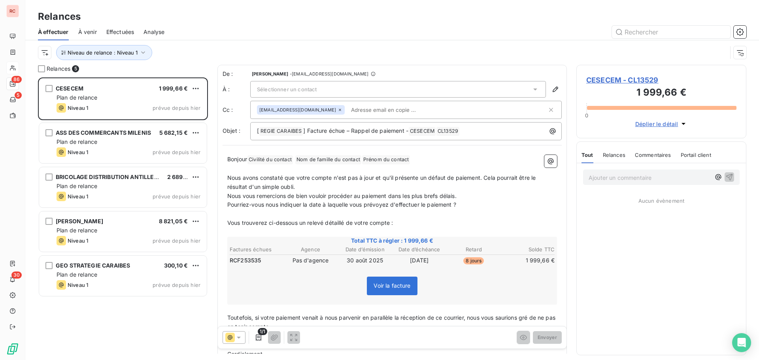
click at [268, 83] on div "Sélectionner un contact" at bounding box center [398, 89] width 296 height 17
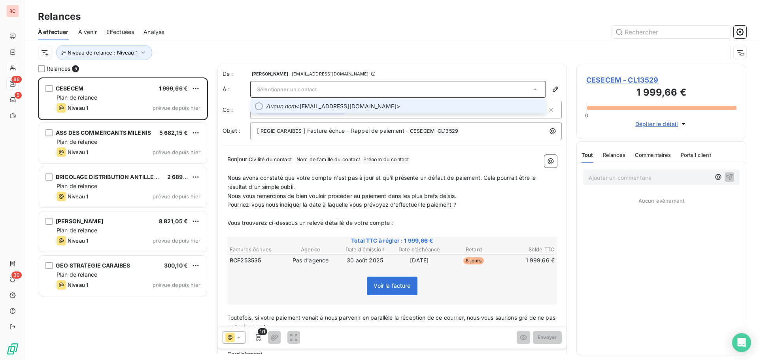
click at [301, 109] on span "Aucun nom <[EMAIL_ADDRESS][DOMAIN_NAME]>" at bounding box center [403, 106] width 275 height 8
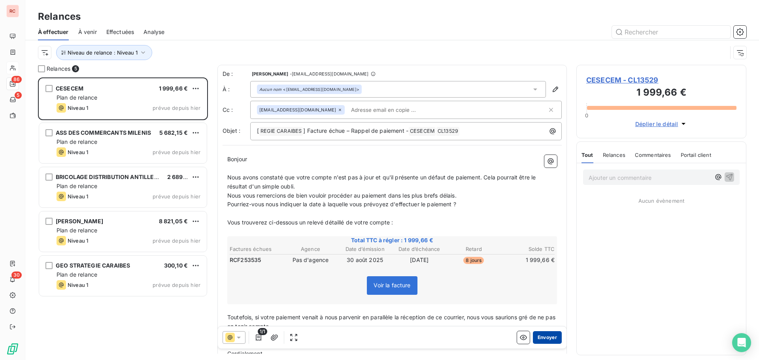
click at [539, 334] on button "Envoyer" at bounding box center [547, 337] width 29 height 13
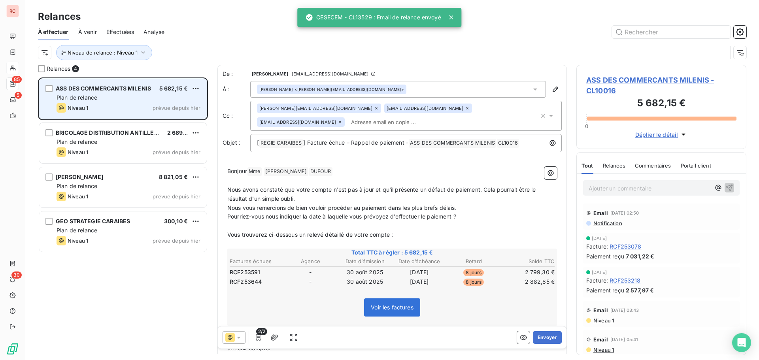
click at [139, 106] on div "Niveau 1 prévue depuis hier" at bounding box center [129, 107] width 144 height 9
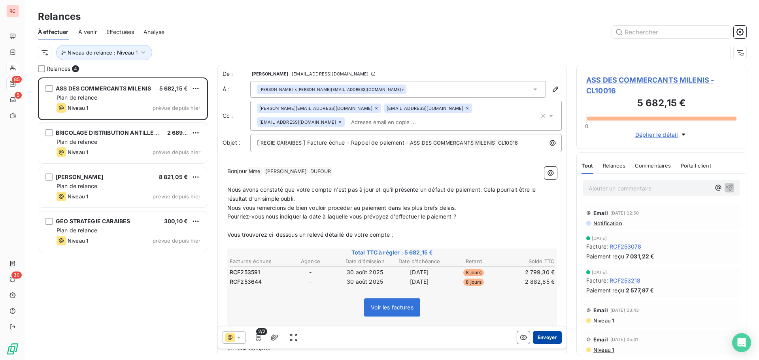
click at [542, 338] on button "Envoyer" at bounding box center [547, 337] width 29 height 13
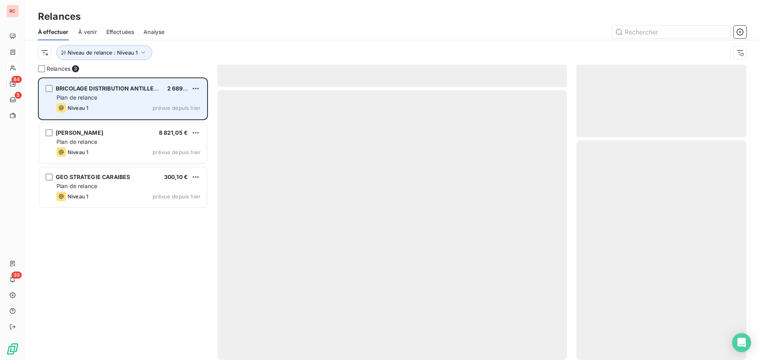
click at [149, 97] on div "Plan de relance" at bounding box center [129, 98] width 144 height 8
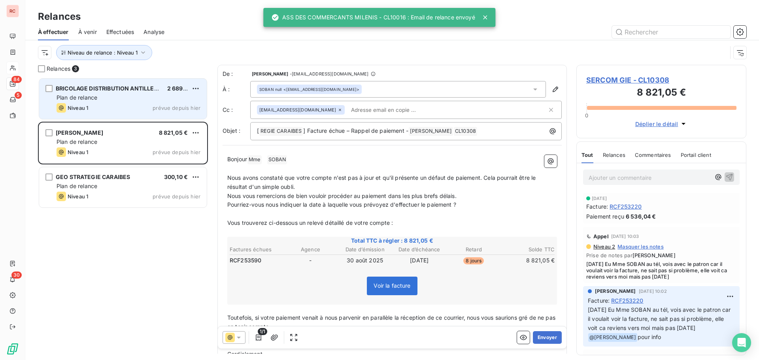
click at [149, 97] on div "Plan de relance" at bounding box center [129, 98] width 144 height 8
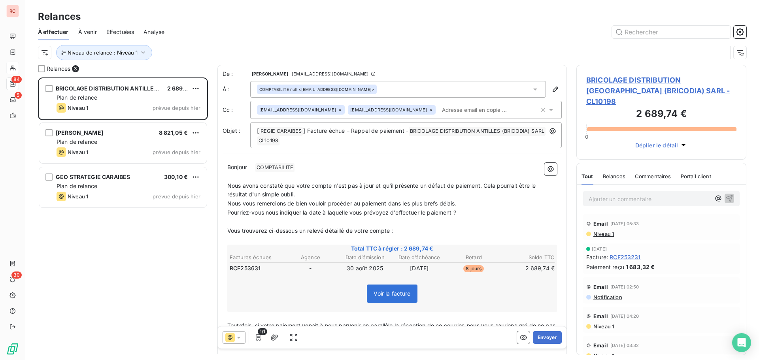
click at [337, 110] on icon at bounding box center [339, 109] width 5 height 5
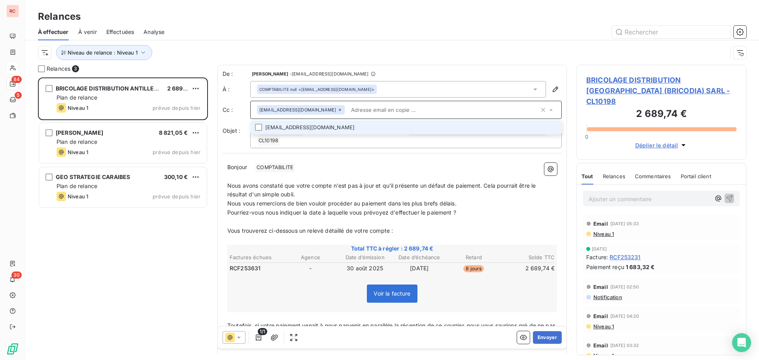
click at [335, 285] on div "Voir la facture" at bounding box center [391, 295] width 327 height 34
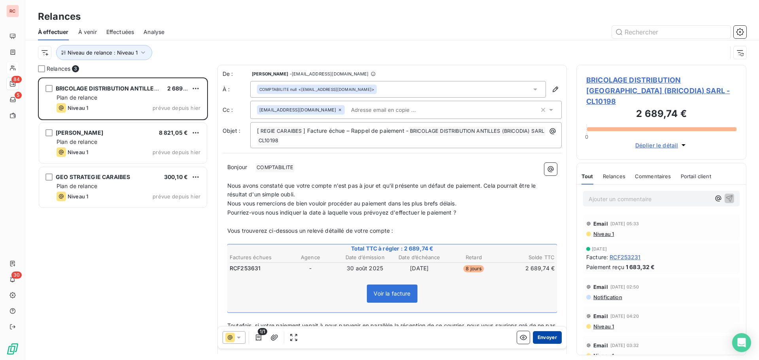
click at [540, 335] on button "Envoyer" at bounding box center [547, 337] width 29 height 13
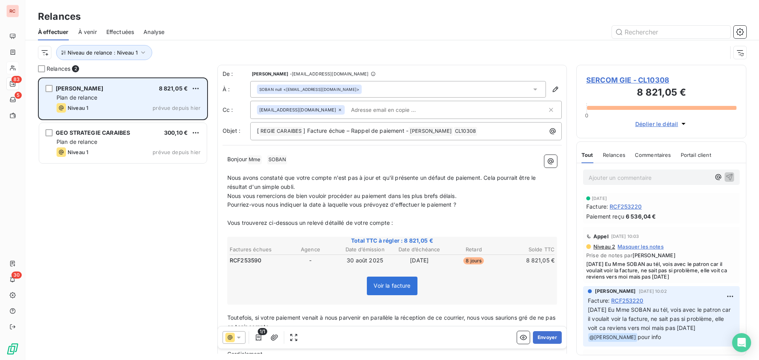
click at [157, 103] on div "SERCOM GIE 8 821,05 € Plan de relance Niveau 1 prévue depuis [DATE]" at bounding box center [123, 99] width 168 height 40
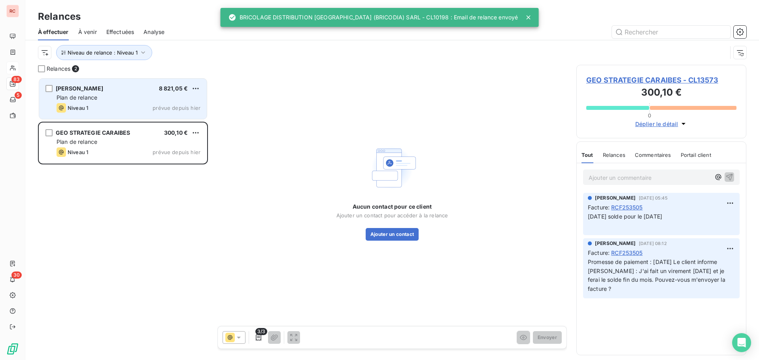
click at [157, 100] on div "Plan de relance" at bounding box center [129, 98] width 144 height 8
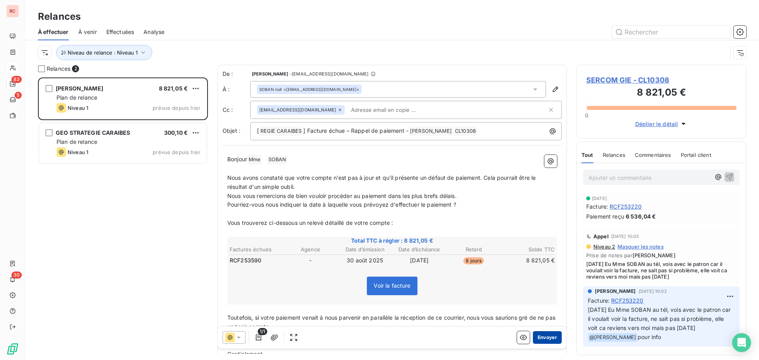
click at [543, 336] on button "Envoyer" at bounding box center [547, 337] width 29 height 13
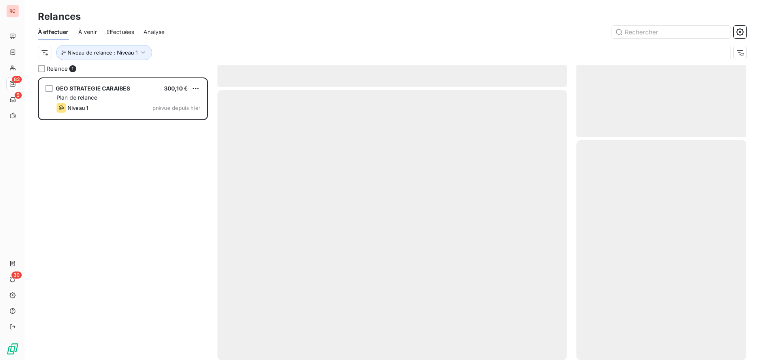
scroll to position [277, 164]
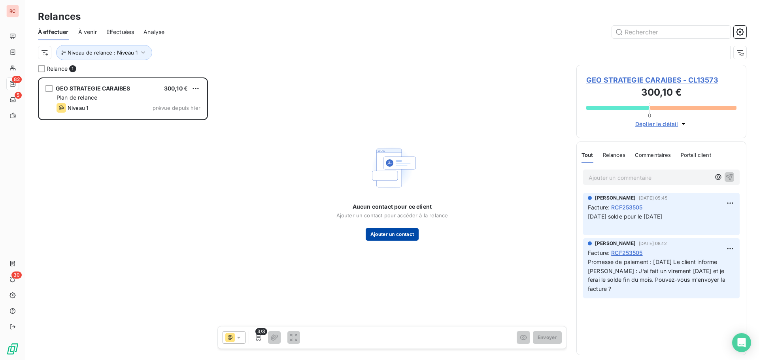
click at [380, 232] on button "Ajouter un contact" at bounding box center [392, 234] width 53 height 13
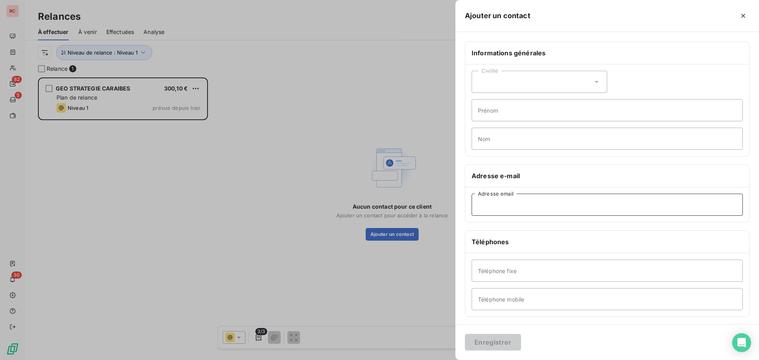
click at [484, 202] on input "Adresse email" at bounding box center [606, 205] width 271 height 22
paste input "remysadik@gmail.com"
type input "remysadik@gmail.com"
click at [496, 339] on button "Enregistrer" at bounding box center [493, 342] width 56 height 17
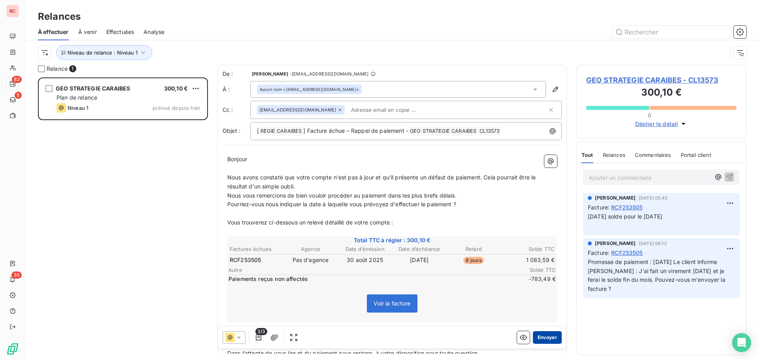
click at [535, 336] on button "Envoyer" at bounding box center [547, 337] width 29 height 13
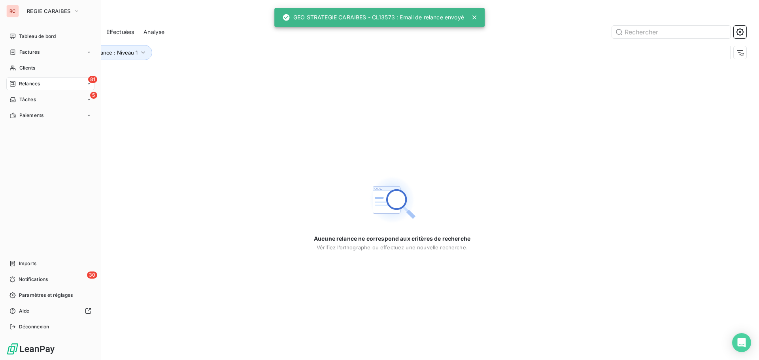
click at [58, 85] on div "81 Relances" at bounding box center [50, 83] width 88 height 13
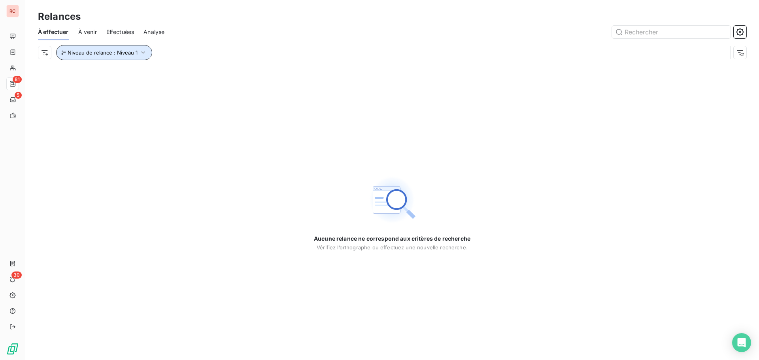
click at [130, 48] on button "Niveau de relance : Niveau 1" at bounding box center [104, 52] width 96 height 15
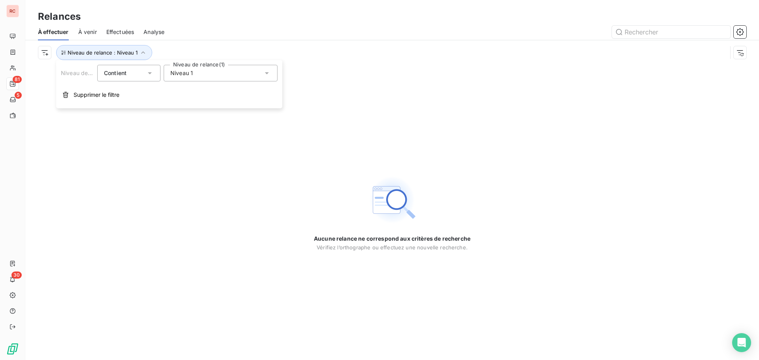
click at [225, 78] on div "Niveau 1" at bounding box center [221, 73] width 114 height 17
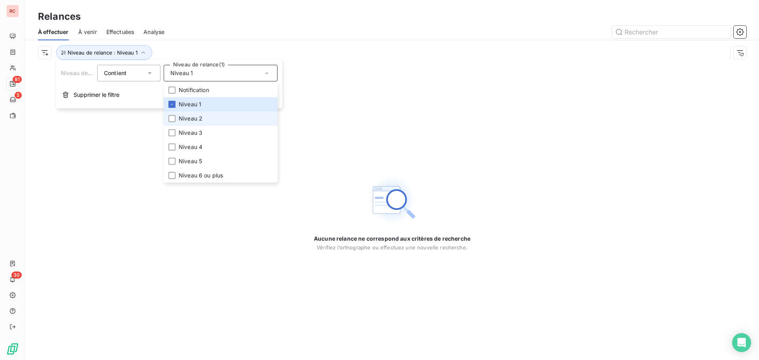
click at [187, 115] on span "Niveau 2" at bounding box center [191, 119] width 24 height 8
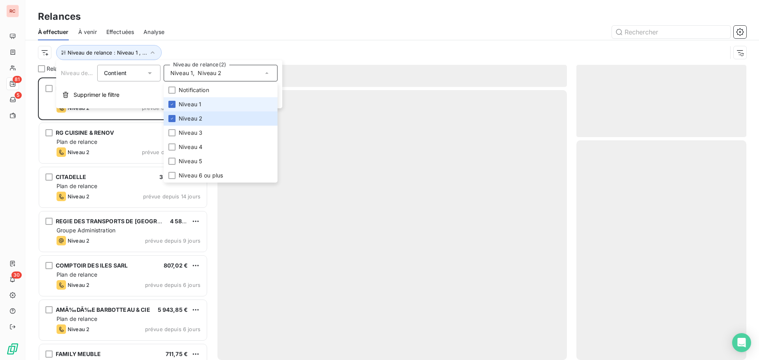
scroll to position [277, 164]
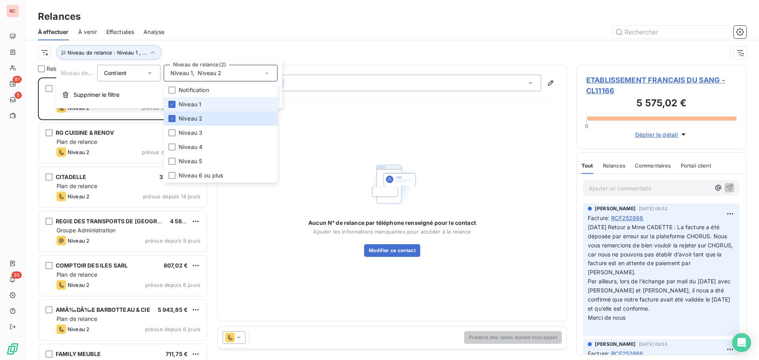
click at [191, 104] on span "Niveau 1" at bounding box center [190, 104] width 23 height 8
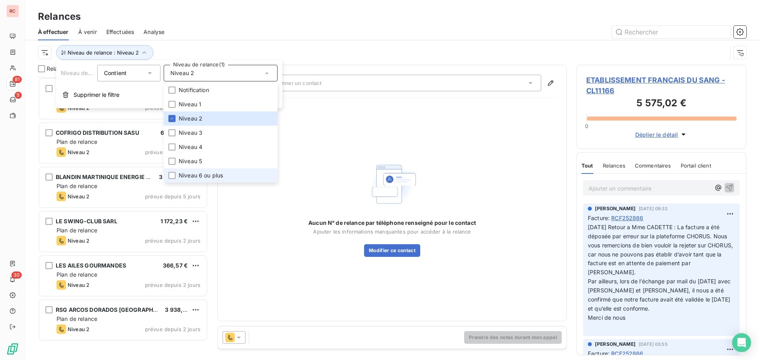
scroll to position [454, 0]
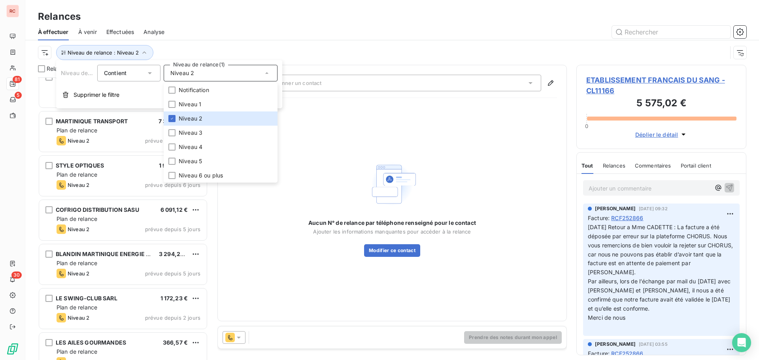
click at [247, 38] on div "À effectuer À venir Effectuées Analyse" at bounding box center [391, 32] width 733 height 17
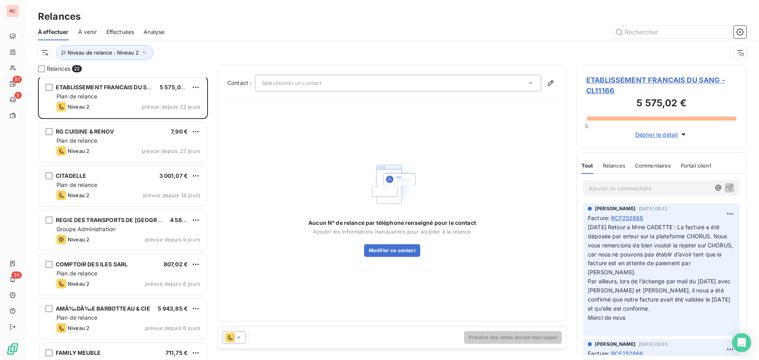
scroll to position [0, 0]
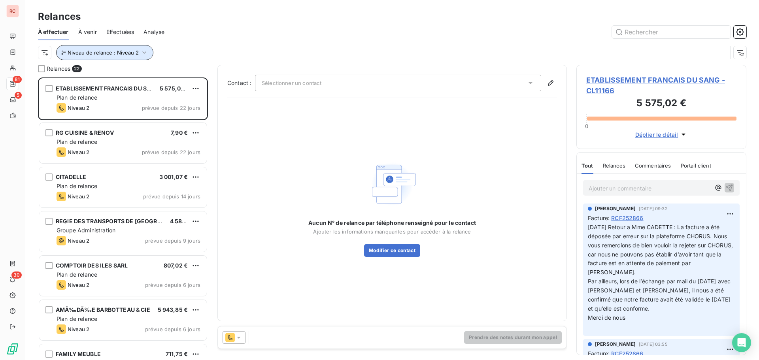
click at [146, 52] on icon "button" at bounding box center [144, 53] width 8 height 8
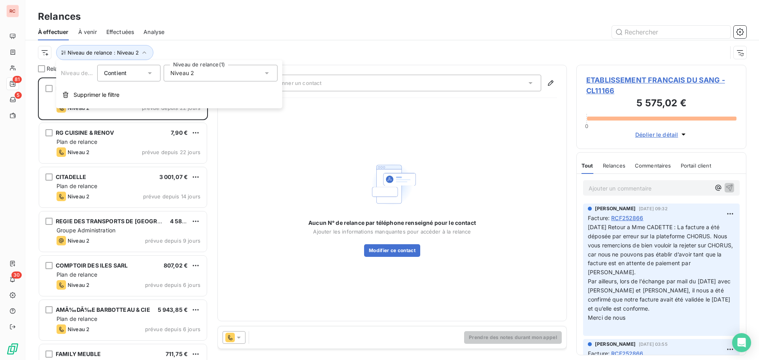
click at [208, 77] on div "Niveau 2" at bounding box center [221, 73] width 114 height 17
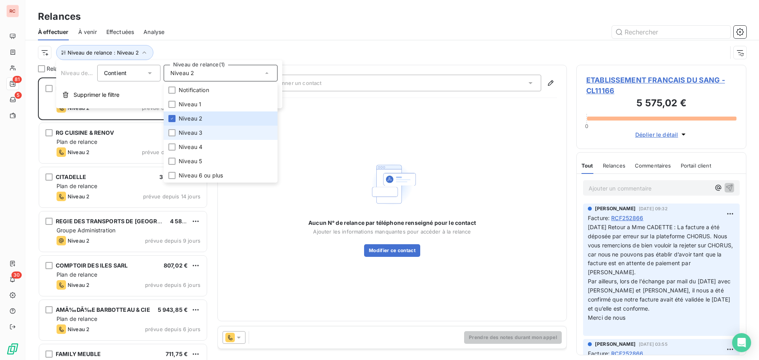
click at [187, 132] on span "Niveau 3" at bounding box center [191, 133] width 24 height 8
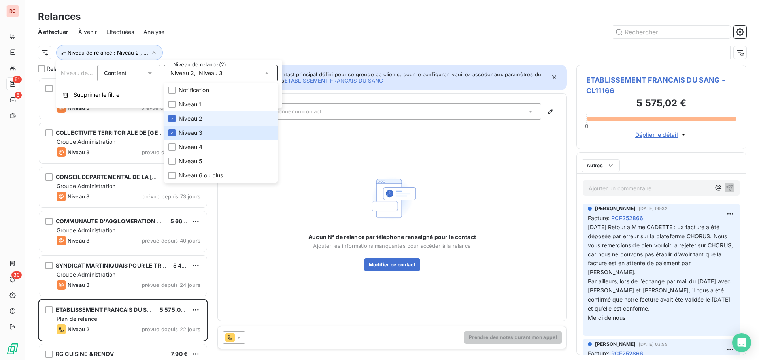
scroll to position [277, 164]
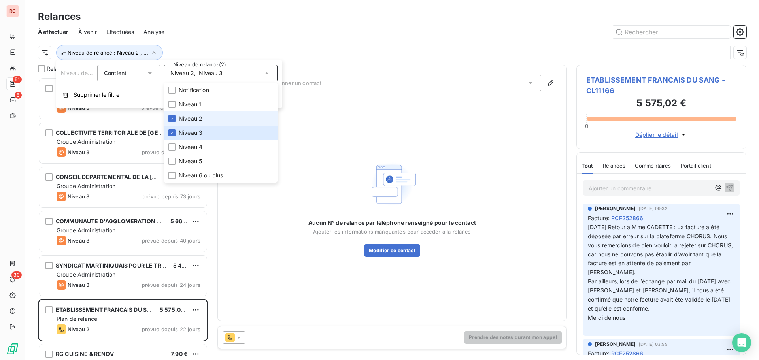
click at [189, 118] on span "Niveau 2" at bounding box center [191, 119] width 24 height 8
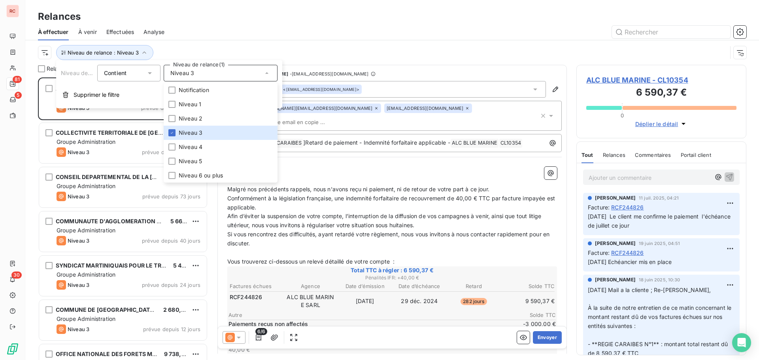
click at [420, 23] on div "Relances" at bounding box center [391, 16] width 733 height 14
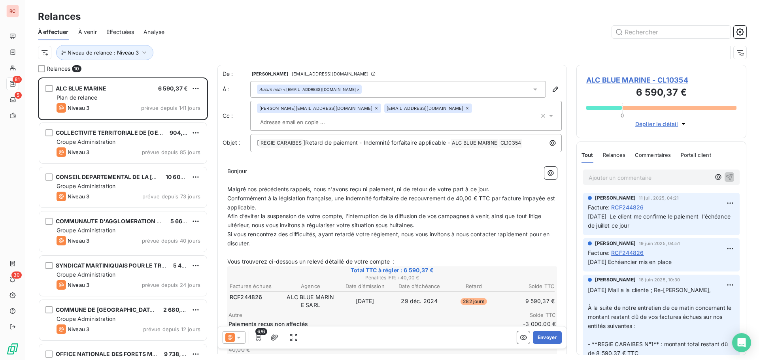
click at [124, 29] on span "Effectuées" at bounding box center [120, 32] width 28 height 8
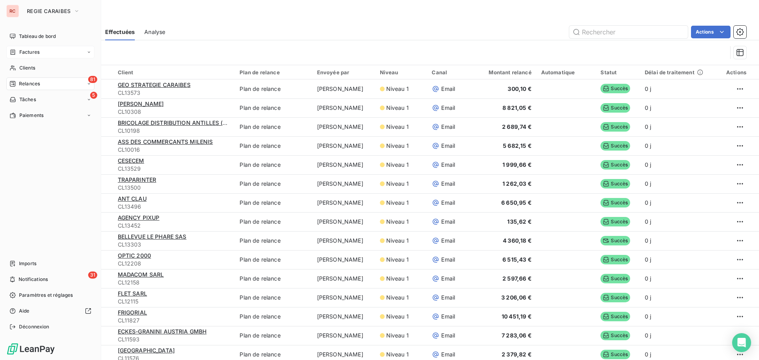
click at [30, 51] on span "Factures" at bounding box center [29, 52] width 20 height 7
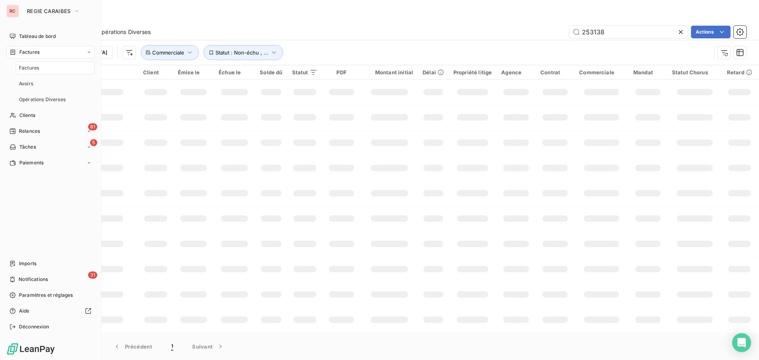
click at [24, 70] on span "Factures" at bounding box center [29, 67] width 20 height 7
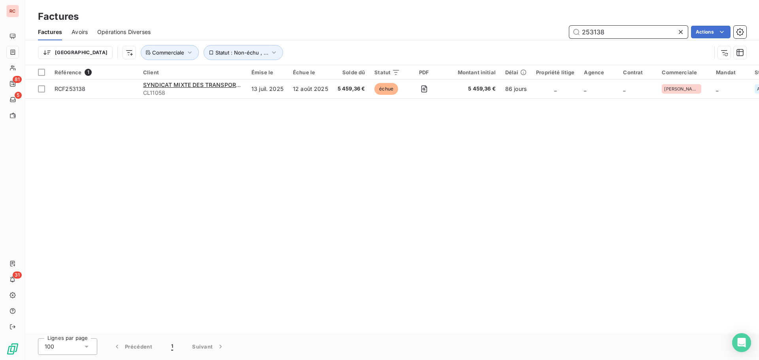
drag, startPoint x: 607, startPoint y: 30, endPoint x: 592, endPoint y: 34, distance: 15.8
click at [592, 34] on input "253138" at bounding box center [628, 32] width 119 height 13
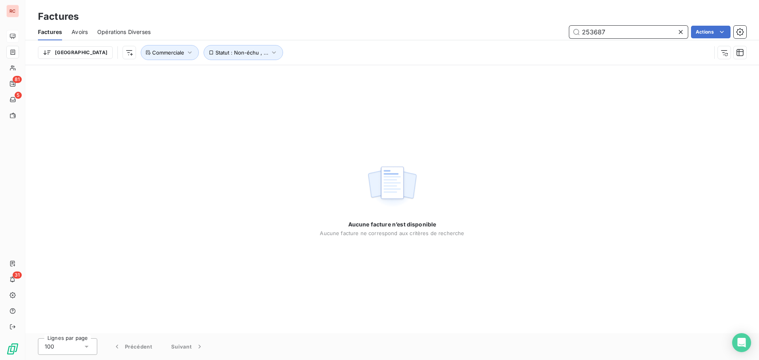
type input "253687"
click at [743, 6] on div "Factures Factures Avoirs Opérations Diverses 253687 Actions Trier Statut : Non-…" at bounding box center [391, 32] width 733 height 65
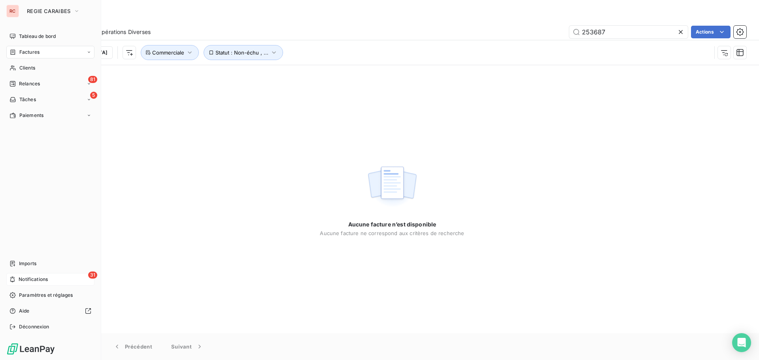
click at [24, 275] on div "31 Notifications" at bounding box center [50, 279] width 88 height 13
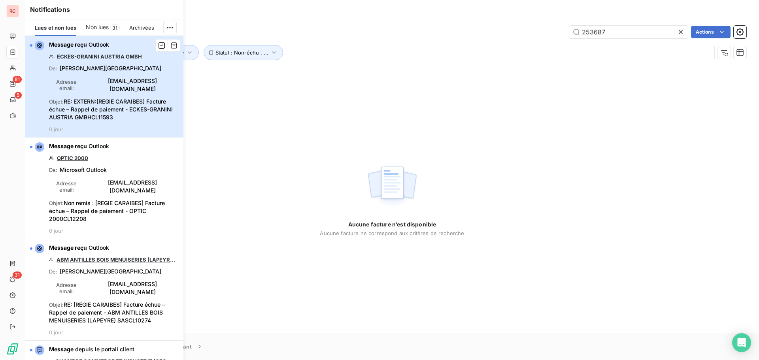
click at [88, 84] on span "Virginie.Carrere@eckes-granini.com" at bounding box center [133, 85] width 92 height 16
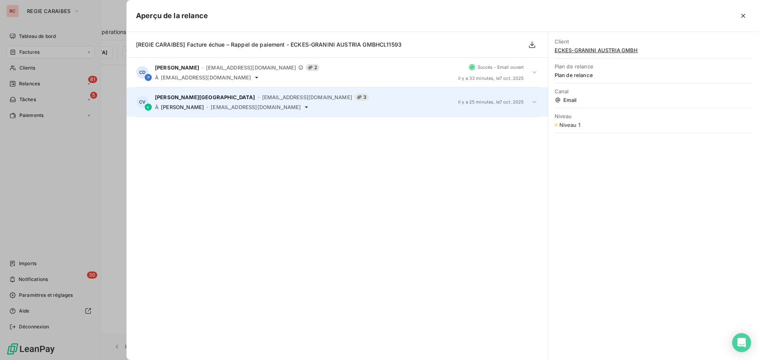
click at [535, 102] on icon at bounding box center [534, 102] width 8 height 8
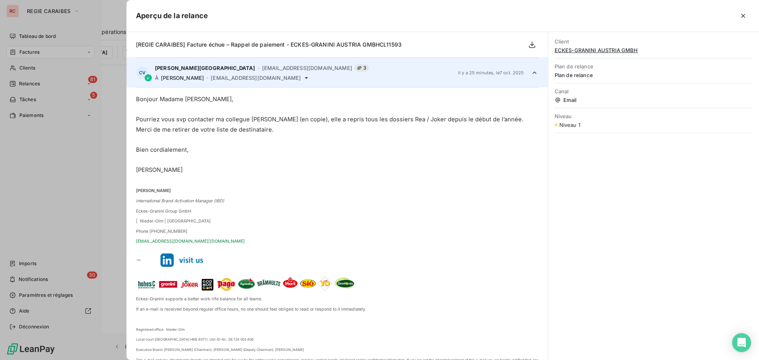
scroll to position [30, 0]
click at [109, 141] on div at bounding box center [379, 180] width 759 height 360
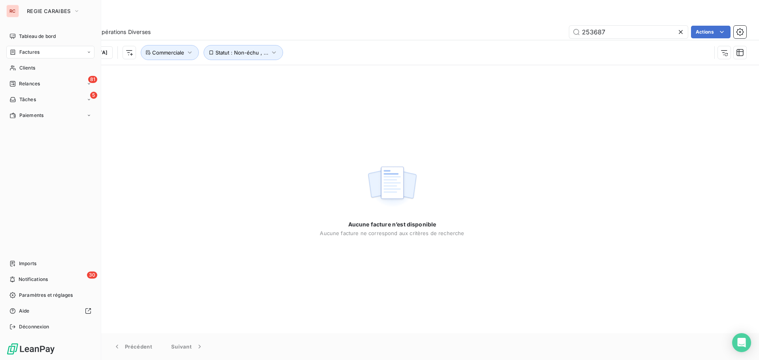
click at [279, 192] on div "Aucune facture n’est disponible Aucune facture ne correspond aux critères de re…" at bounding box center [391, 199] width 733 height 268
click at [28, 277] on span "Notifications" at bounding box center [33, 279] width 29 height 7
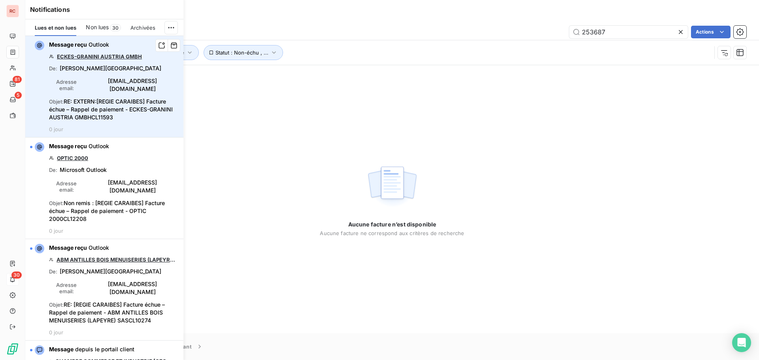
click at [108, 56] on link "ECKES-GRANINI AUSTRIA GMBH" at bounding box center [99, 56] width 85 height 6
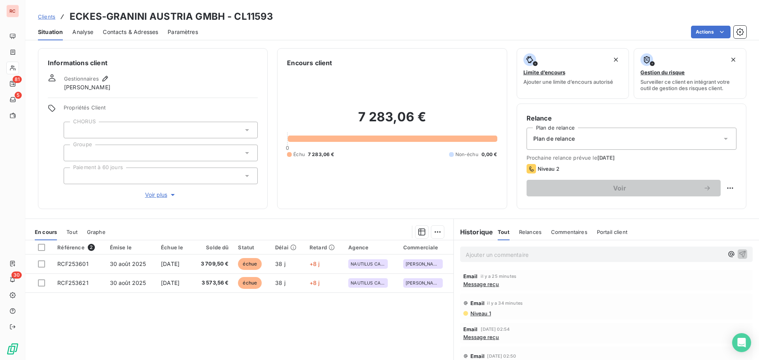
click at [152, 34] on span "Contacts & Adresses" at bounding box center [130, 32] width 55 height 8
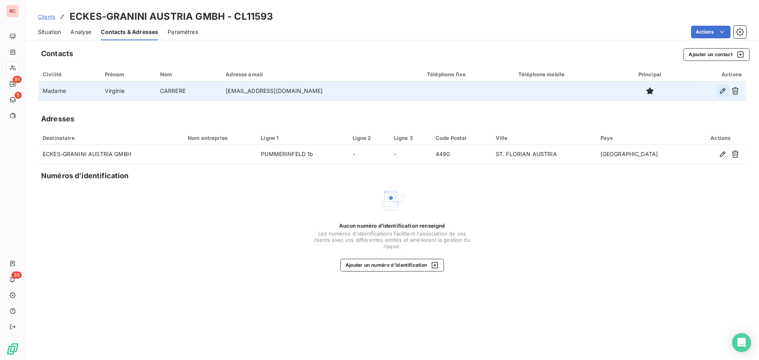
click at [718, 93] on icon "button" at bounding box center [722, 91] width 8 height 8
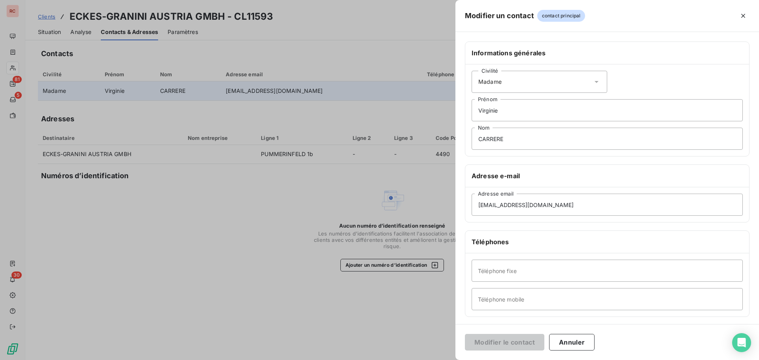
drag, startPoint x: 358, startPoint y: 92, endPoint x: 310, endPoint y: 87, distance: 47.7
click at [310, 87] on div at bounding box center [379, 180] width 759 height 360
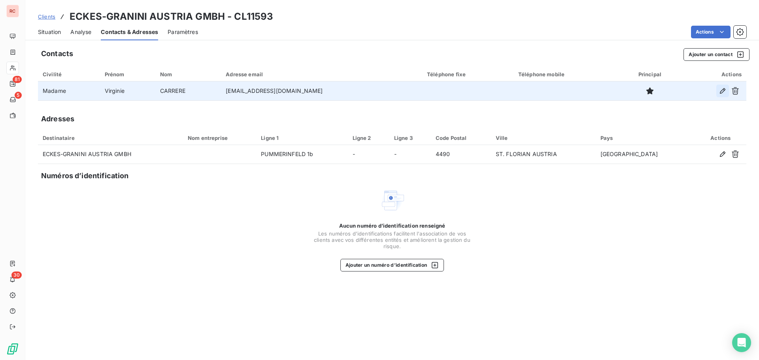
click at [722, 92] on icon "button" at bounding box center [723, 91] width 6 height 6
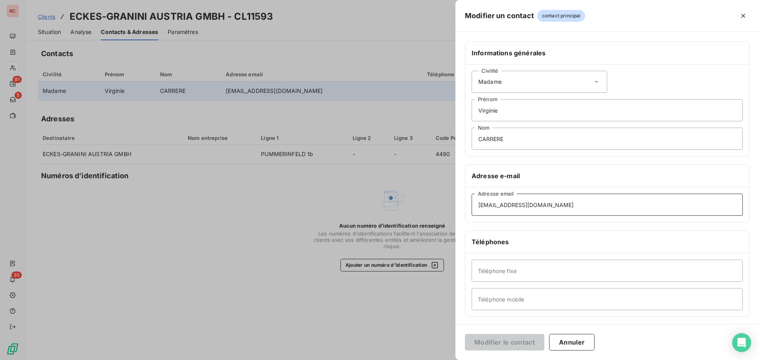
drag, startPoint x: 589, startPoint y: 205, endPoint x: 431, endPoint y: 198, distance: 158.6
click at [431, 360] on div "Modifier un contact contact principal Informations générales Civilité Madame Vi…" at bounding box center [379, 360] width 759 height 0
paste input "Lea.Kessler"
type input "Lea.Kessler@eckes-granini.com"
drag, startPoint x: 499, startPoint y: 113, endPoint x: 471, endPoint y: 113, distance: 27.7
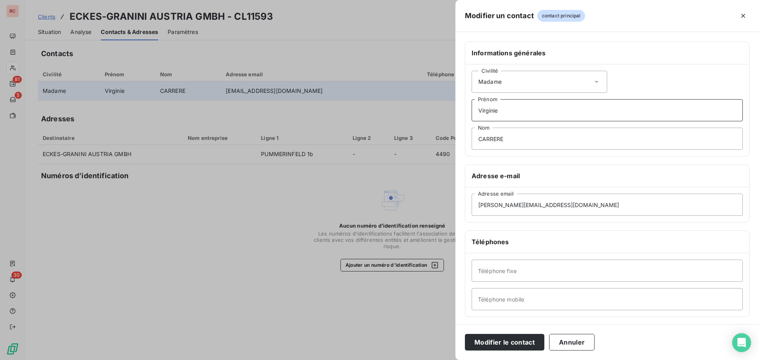
click at [471, 113] on div "Civilité Madame Virginie Prénom CARRERE Nom" at bounding box center [607, 110] width 284 height 92
type input "Léa"
drag, startPoint x: 509, startPoint y: 140, endPoint x: 465, endPoint y: 144, distance: 44.4
click at [465, 144] on div "Civilité Madame Léa Prénom CARRERE Nom" at bounding box center [607, 110] width 284 height 92
type input "KESSLER"
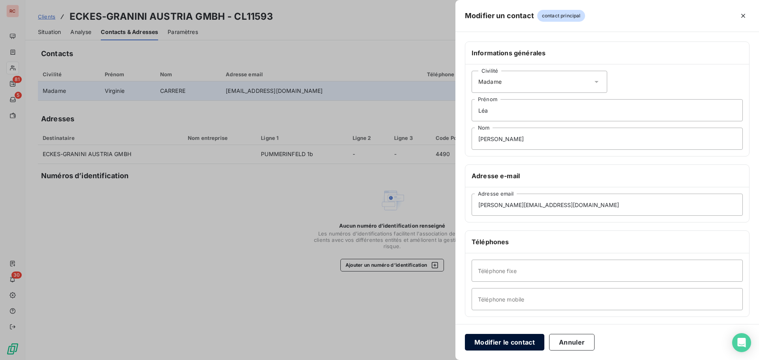
click at [513, 341] on button "Modifier le contact" at bounding box center [504, 342] width 79 height 17
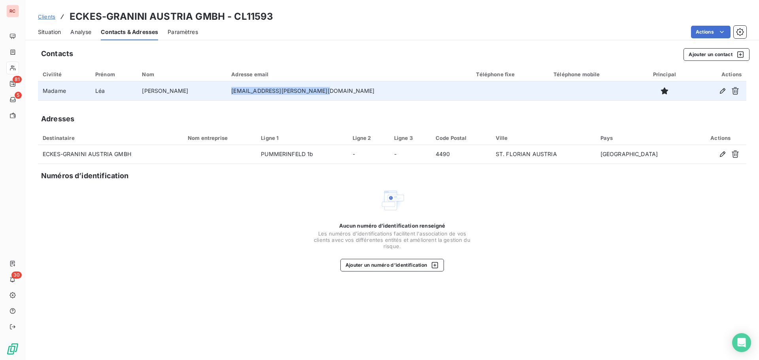
drag, startPoint x: 320, startPoint y: 91, endPoint x: 233, endPoint y: 94, distance: 87.0
click at [233, 94] on td "lea.kessler@eckes-granini.com" at bounding box center [348, 90] width 245 height 19
copy td "lea.kessler@eckes-granini.com"
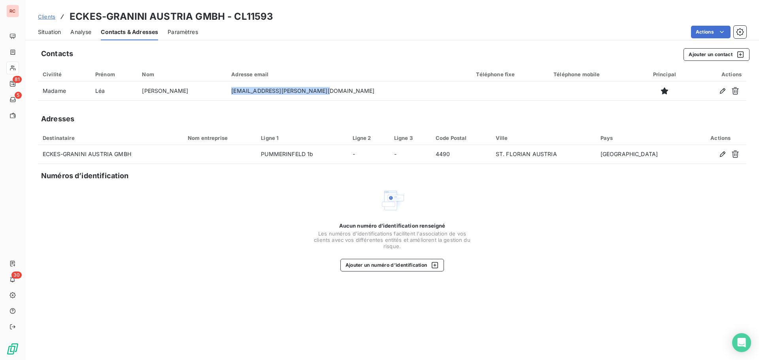
click at [52, 32] on span "Situation" at bounding box center [49, 32] width 23 height 8
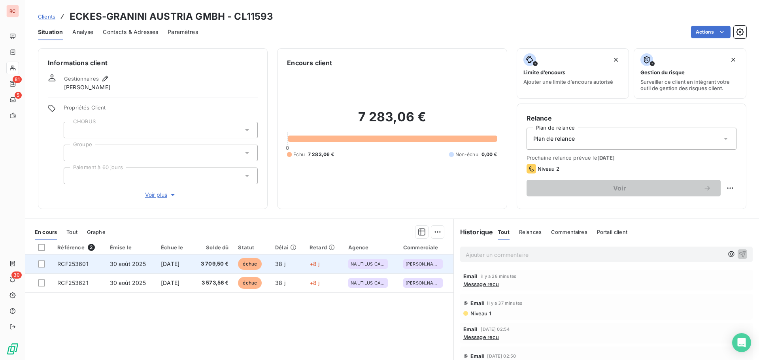
click at [127, 267] on span "30 août 2025" at bounding box center [128, 263] width 36 height 7
